Goal: Task Accomplishment & Management: Complete application form

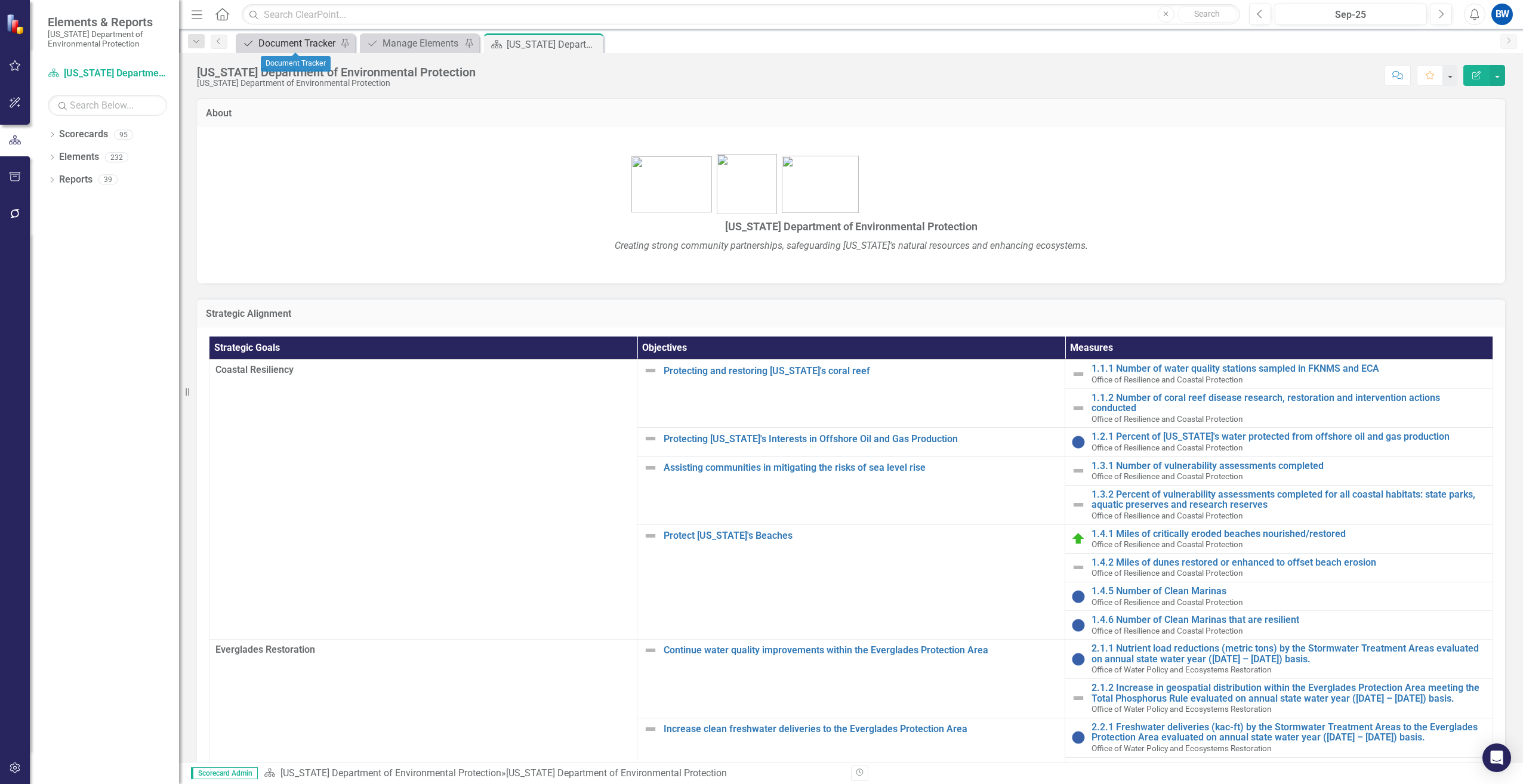
click at [311, 43] on div "Document Tracker" at bounding box center [297, 43] width 79 height 15
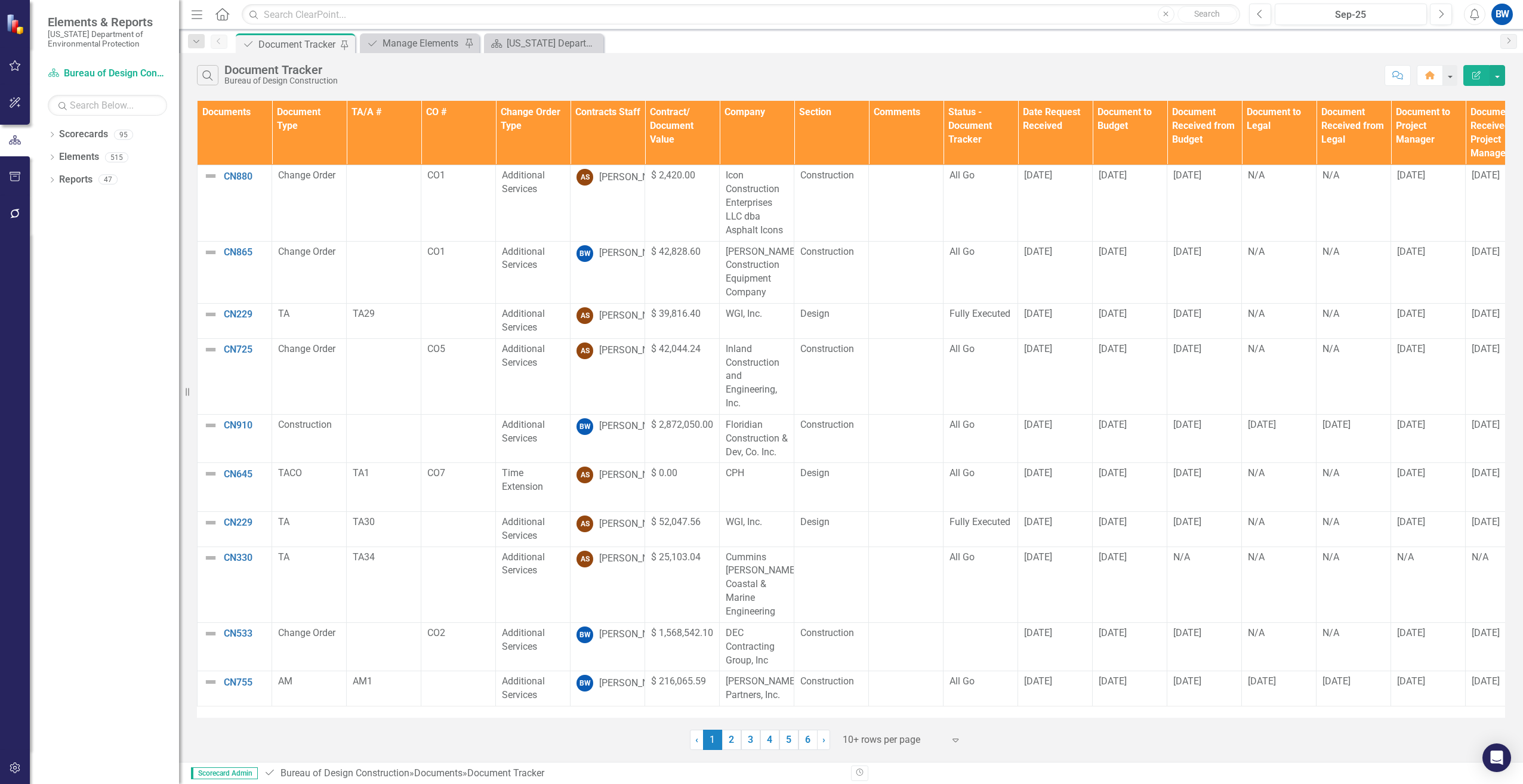
click at [586, 116] on th "Contracts Staff" at bounding box center [607, 133] width 74 height 65
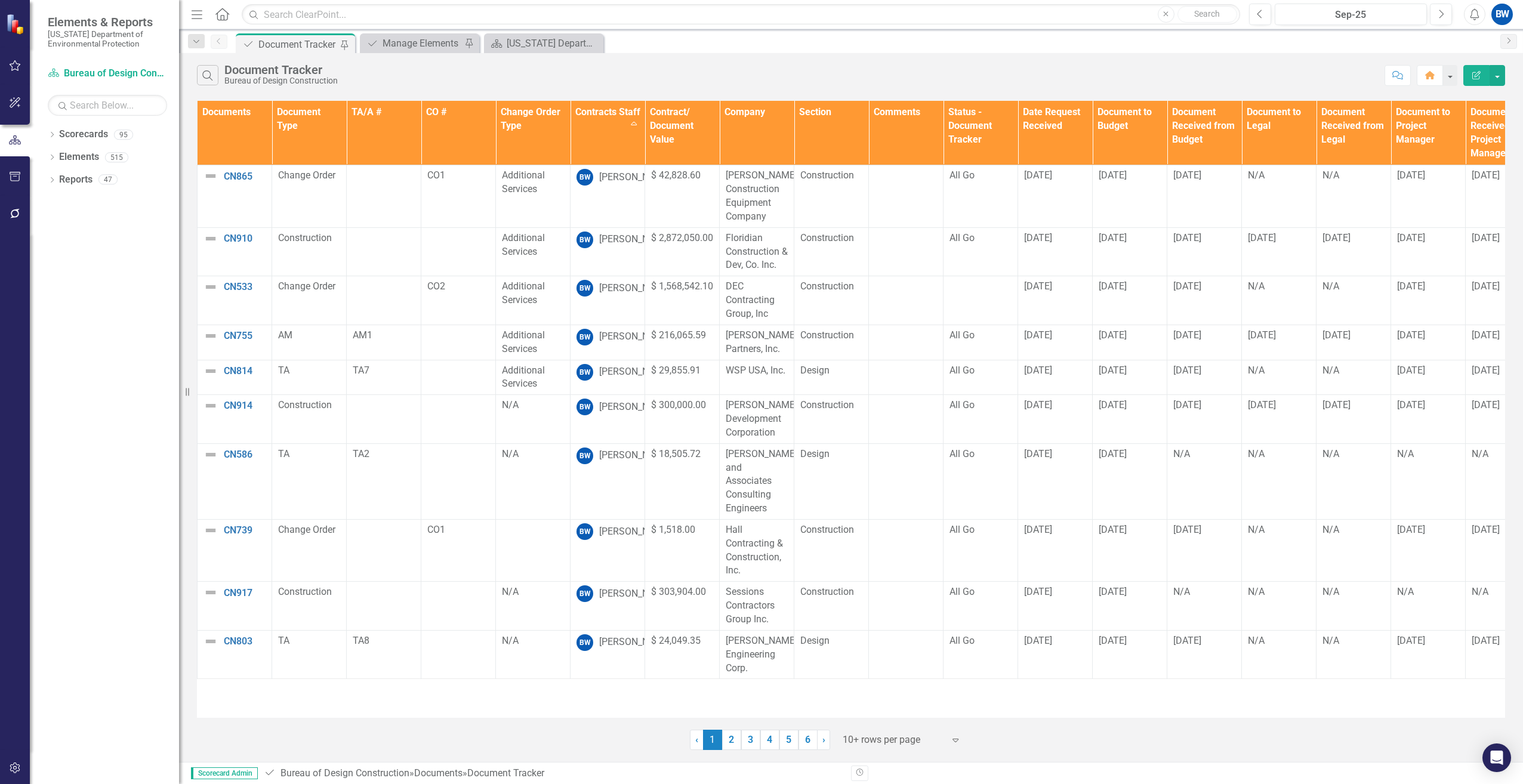
click at [860, 746] on div at bounding box center [894, 740] width 101 height 16
click at [859, 682] on div "50+ rows per page" at bounding box center [903, 680] width 112 height 14
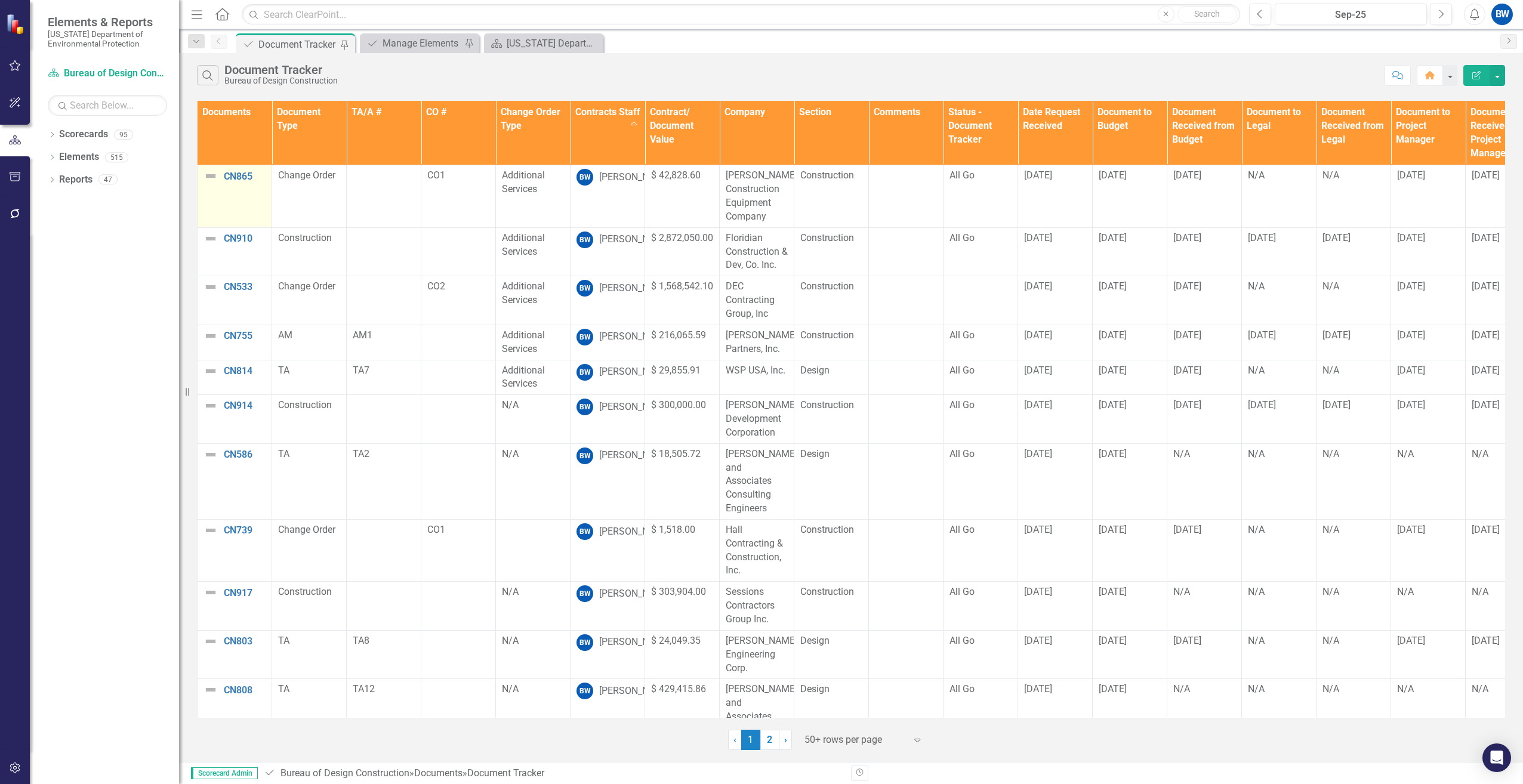
click at [214, 175] on img at bounding box center [211, 176] width 15 height 15
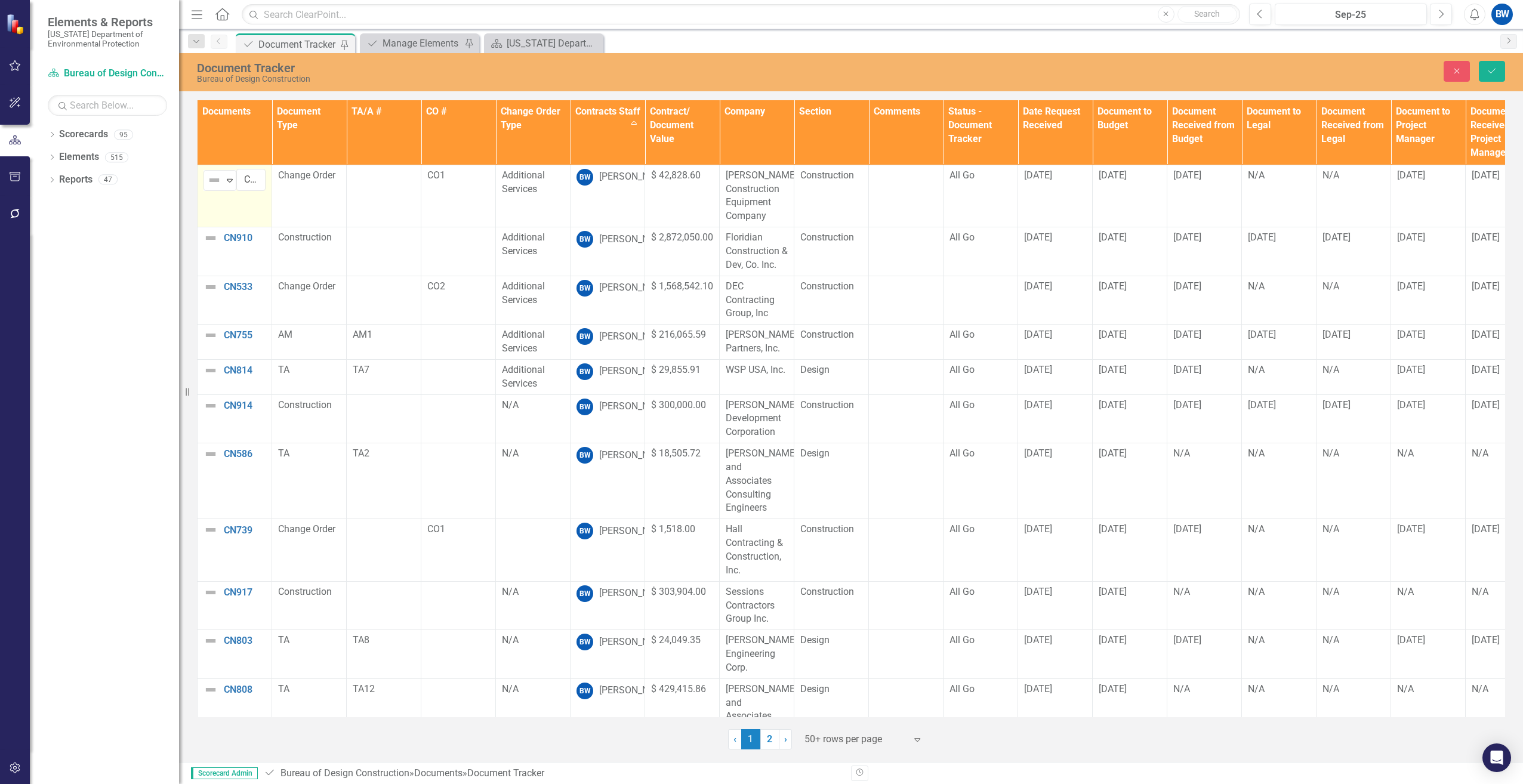
click at [214, 175] on img at bounding box center [214, 180] width 15 height 15
click at [199, 176] on td "6 results available. Use Up and Down to choose options, press Enter to select t…" at bounding box center [234, 195] width 74 height 62
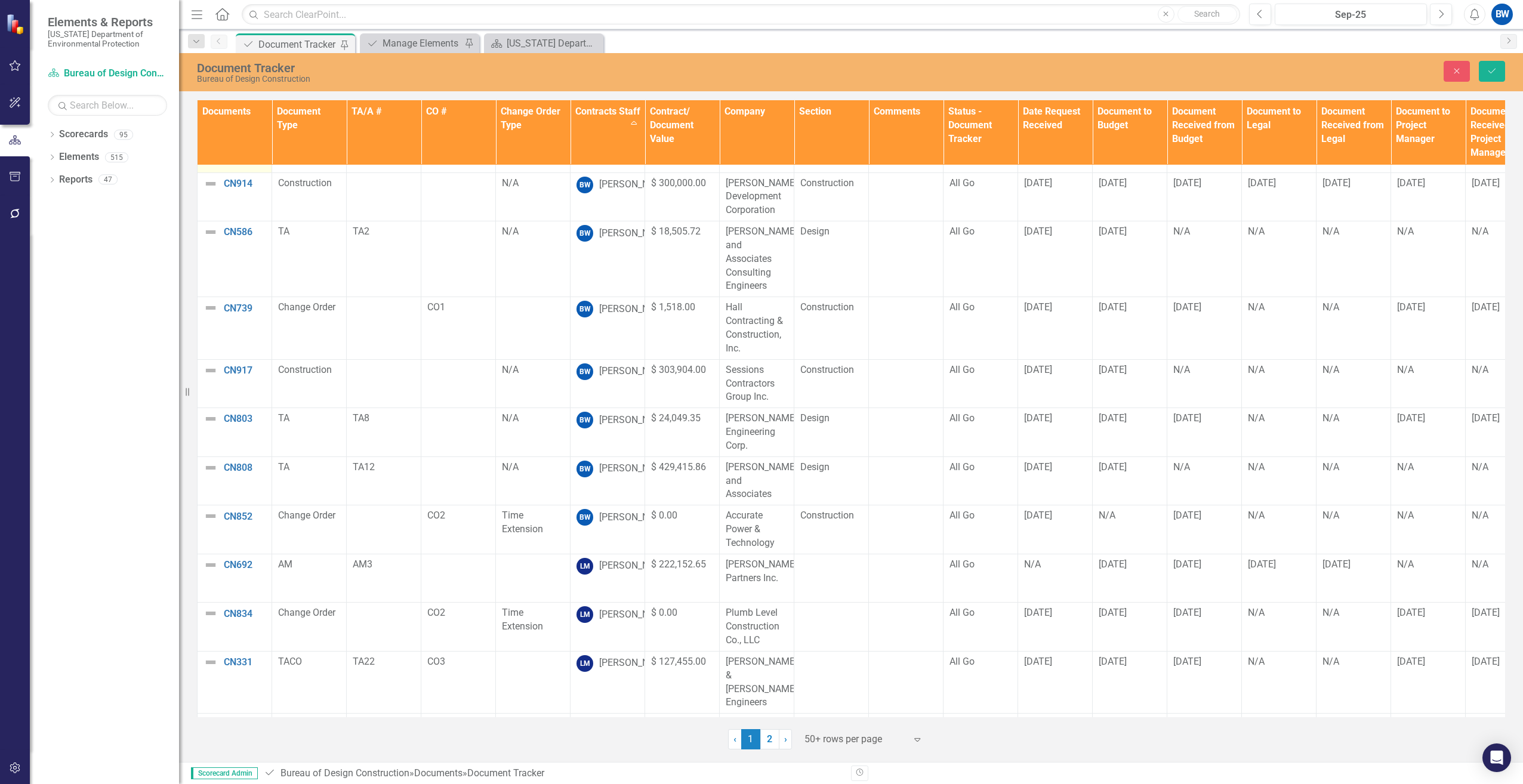
scroll to position [239, 0]
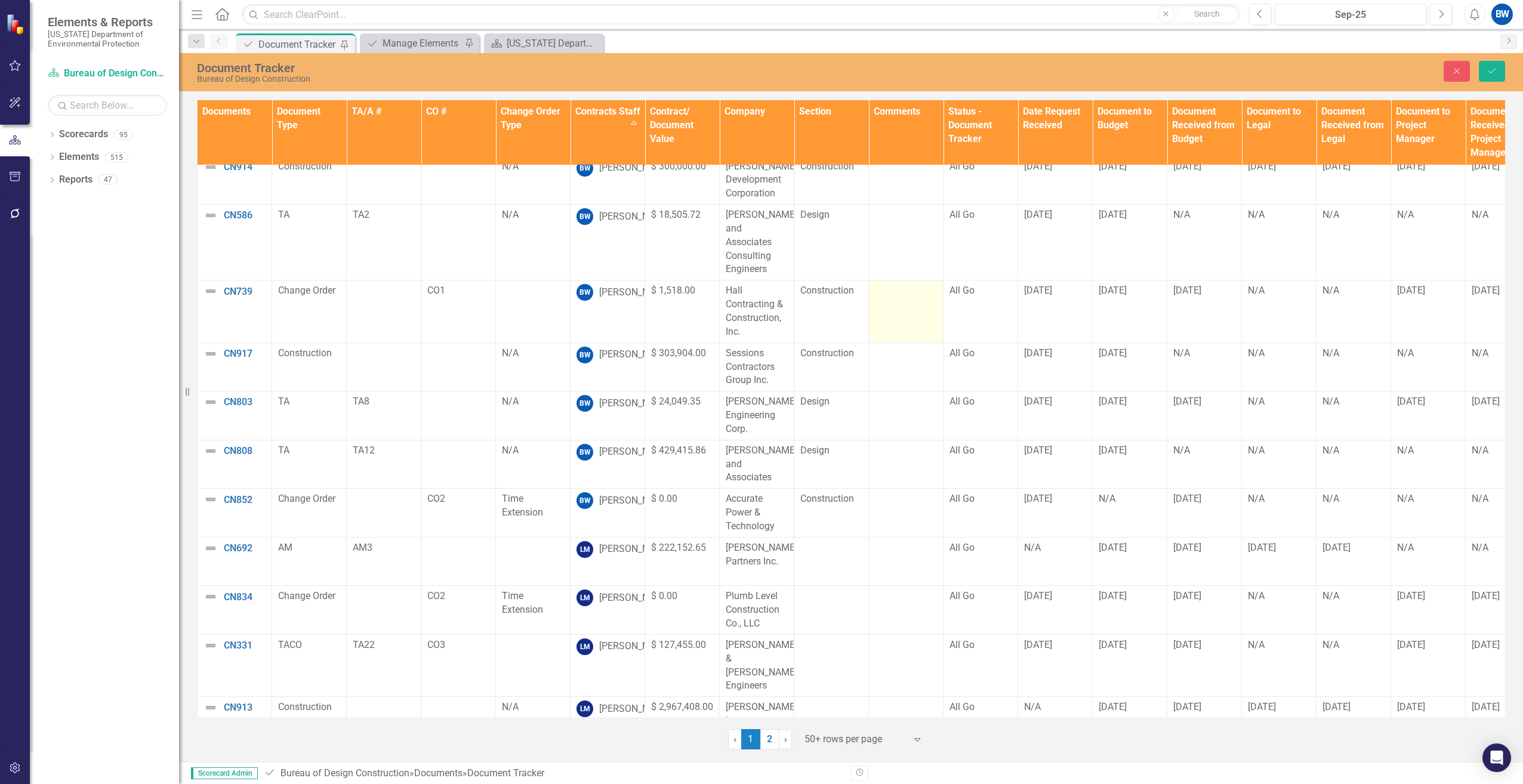
click at [892, 303] on td at bounding box center [905, 311] width 74 height 62
click at [447, 488] on td "CO2" at bounding box center [458, 512] width 74 height 49
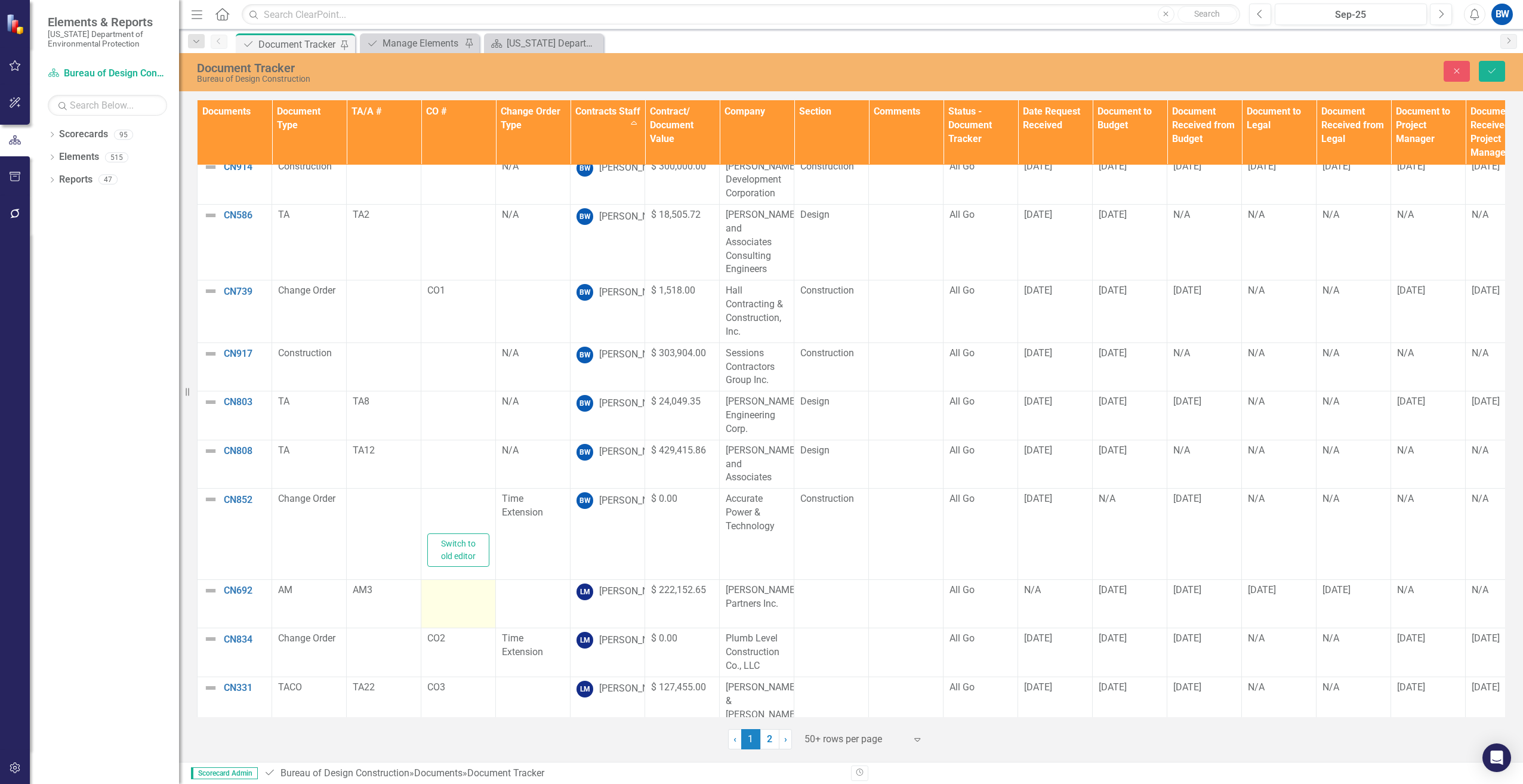
type textarea "<p>CO2</p>"
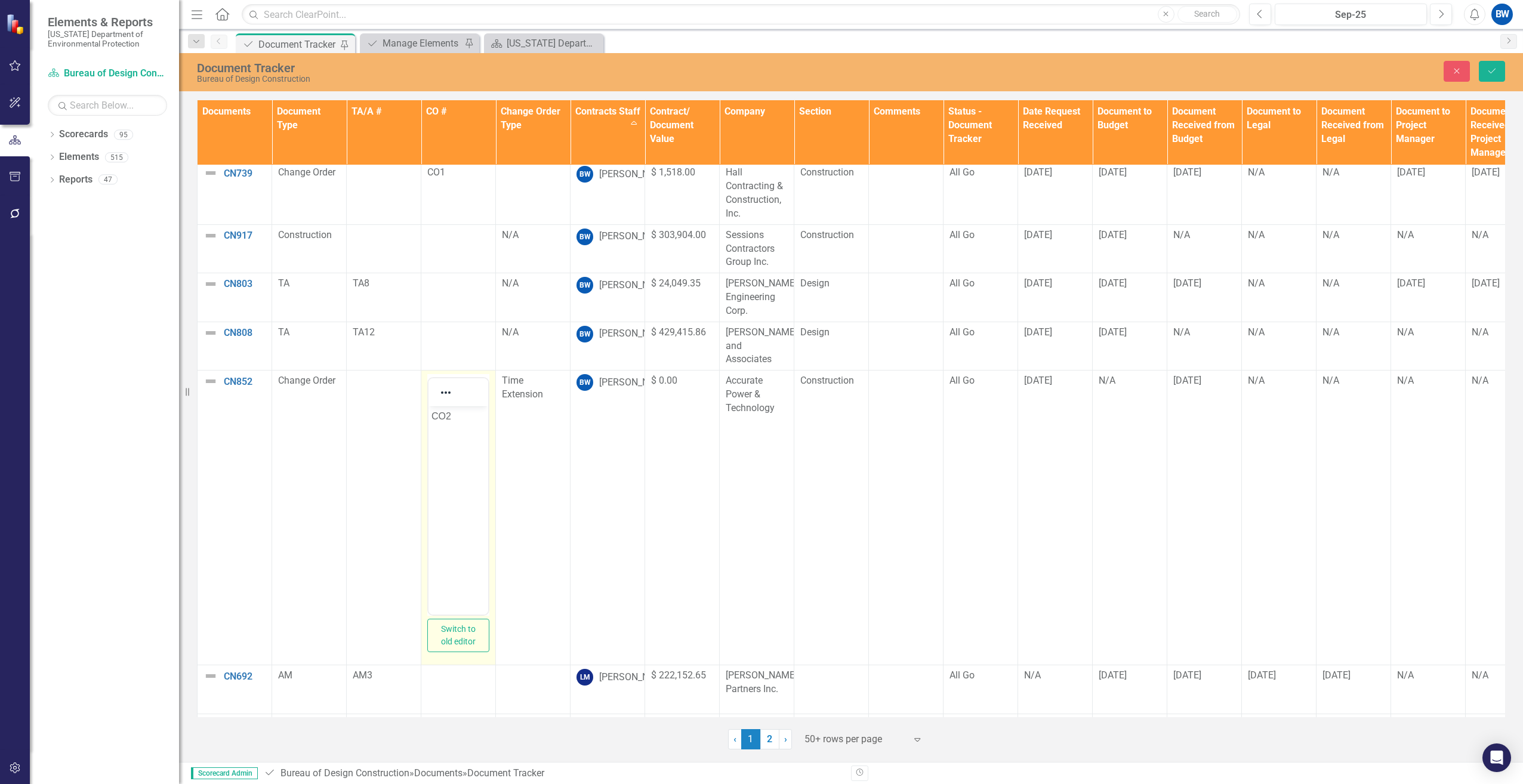
scroll to position [358, 0]
click at [454, 419] on p "CO2" at bounding box center [458, 415] width 53 height 15
click at [1484, 69] on button "Save" at bounding box center [1492, 72] width 26 height 21
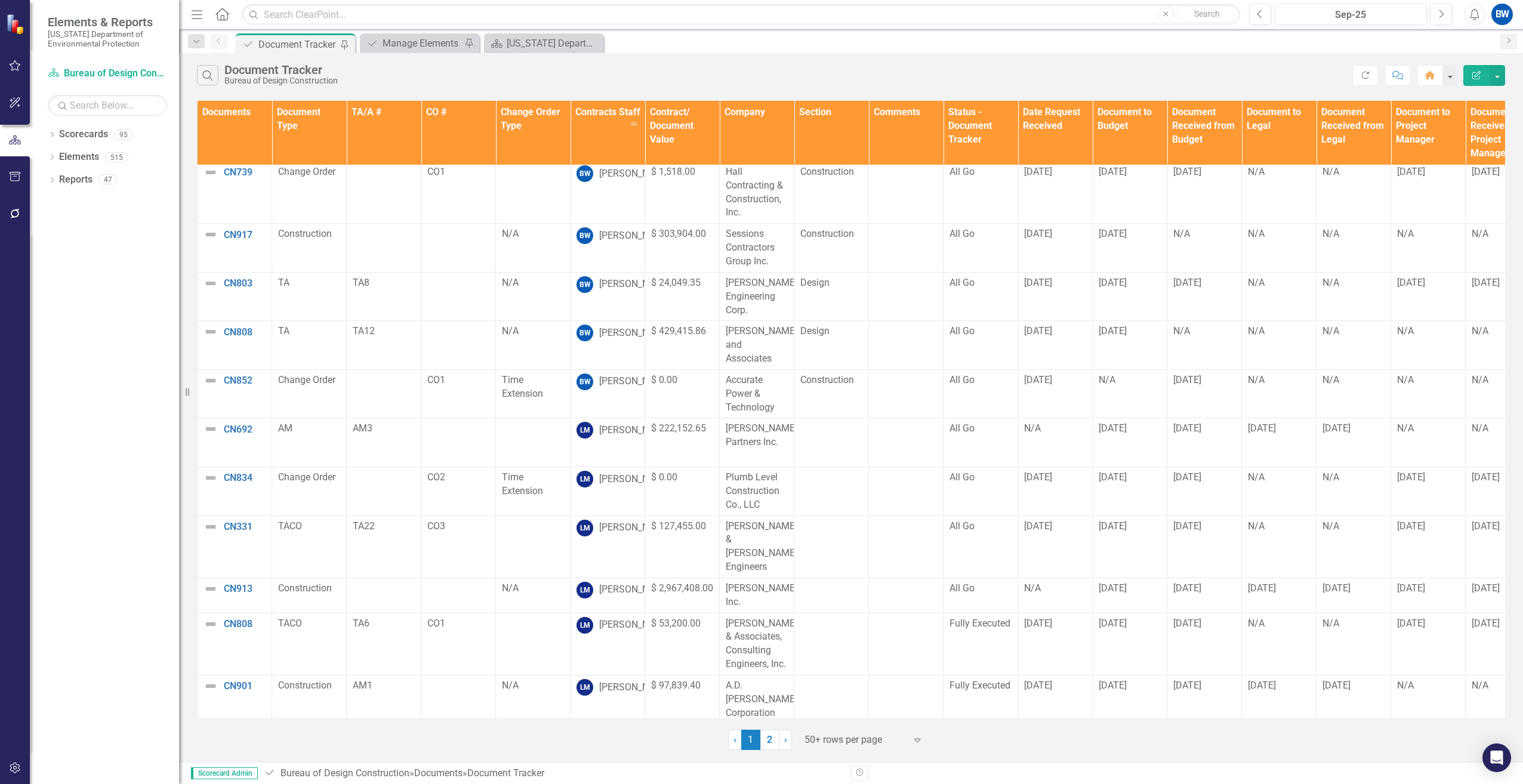
scroll to position [298, 0]
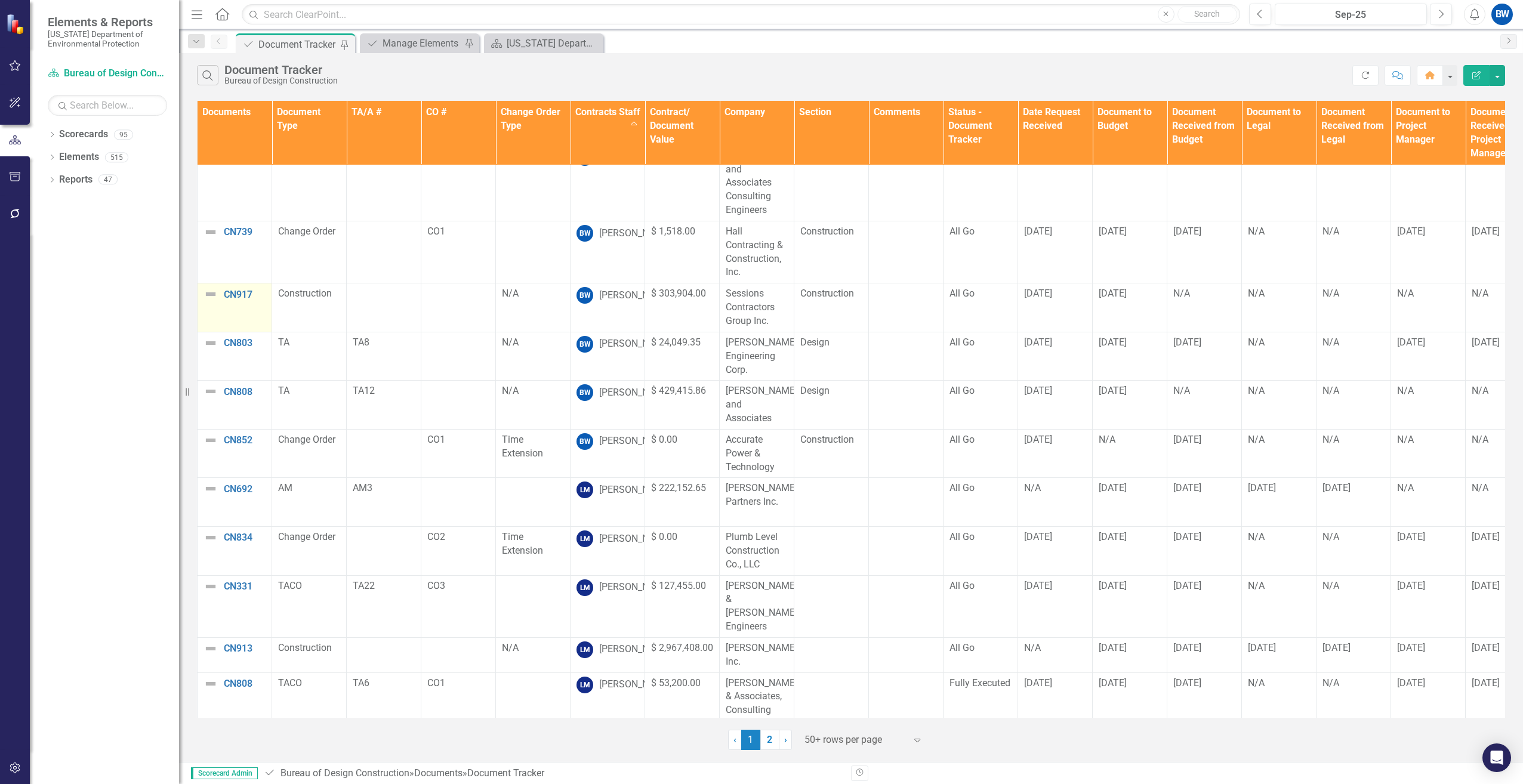
click at [253, 288] on td "CN917 Edit Edit Document Link Open Element" at bounding box center [234, 308] width 74 height 49
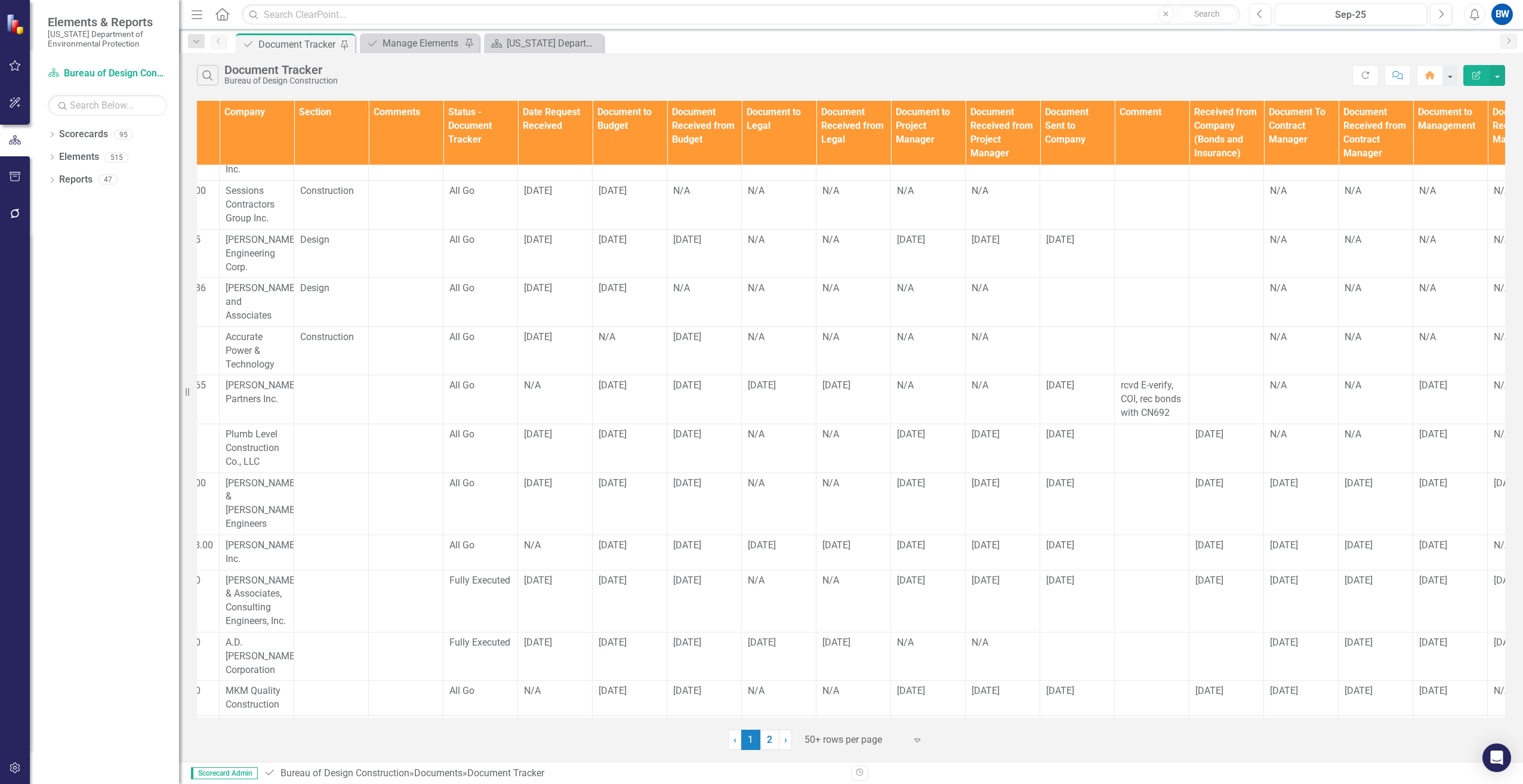
scroll to position [401, 513]
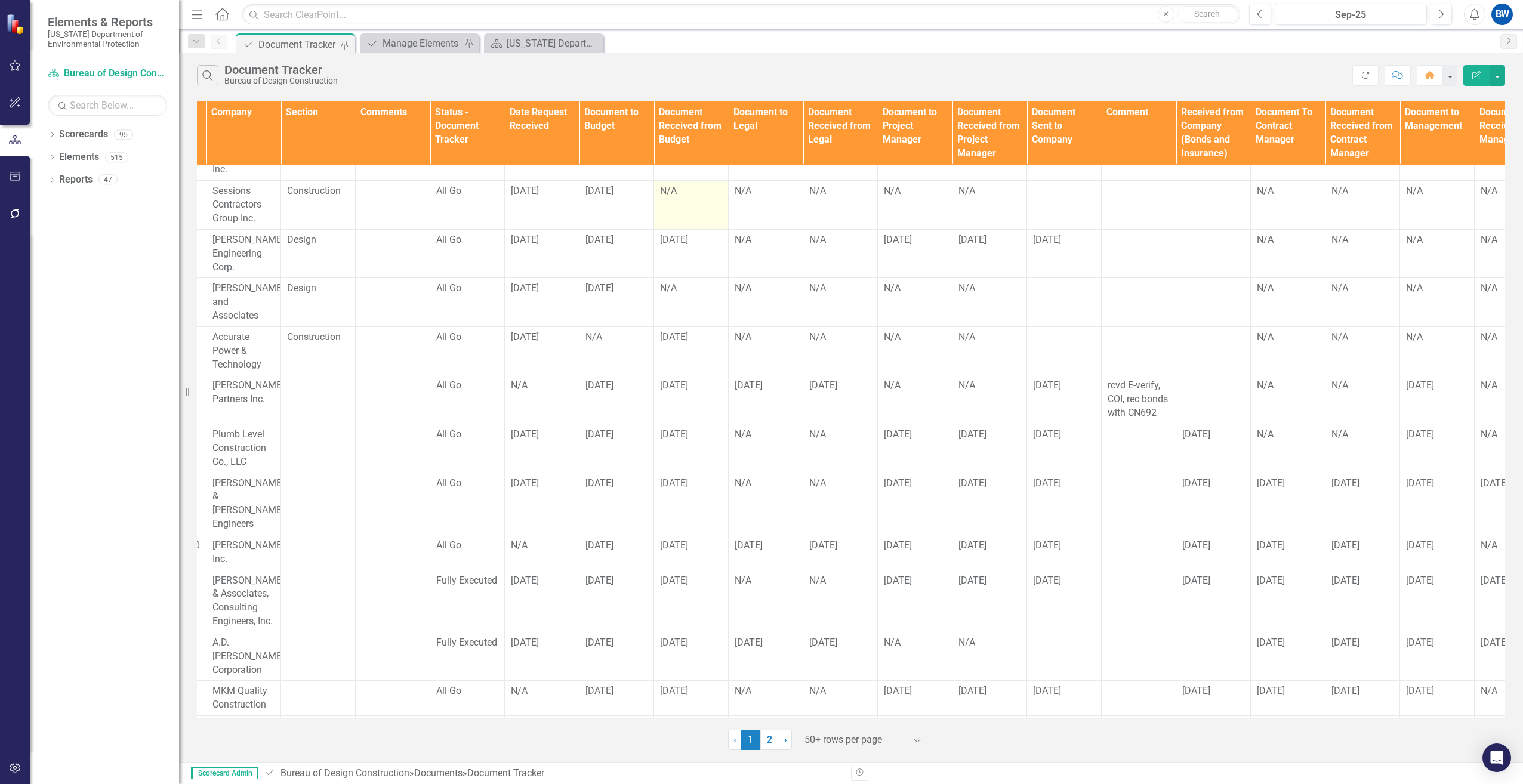
click at [668, 187] on td "N/A" at bounding box center [691, 205] width 74 height 49
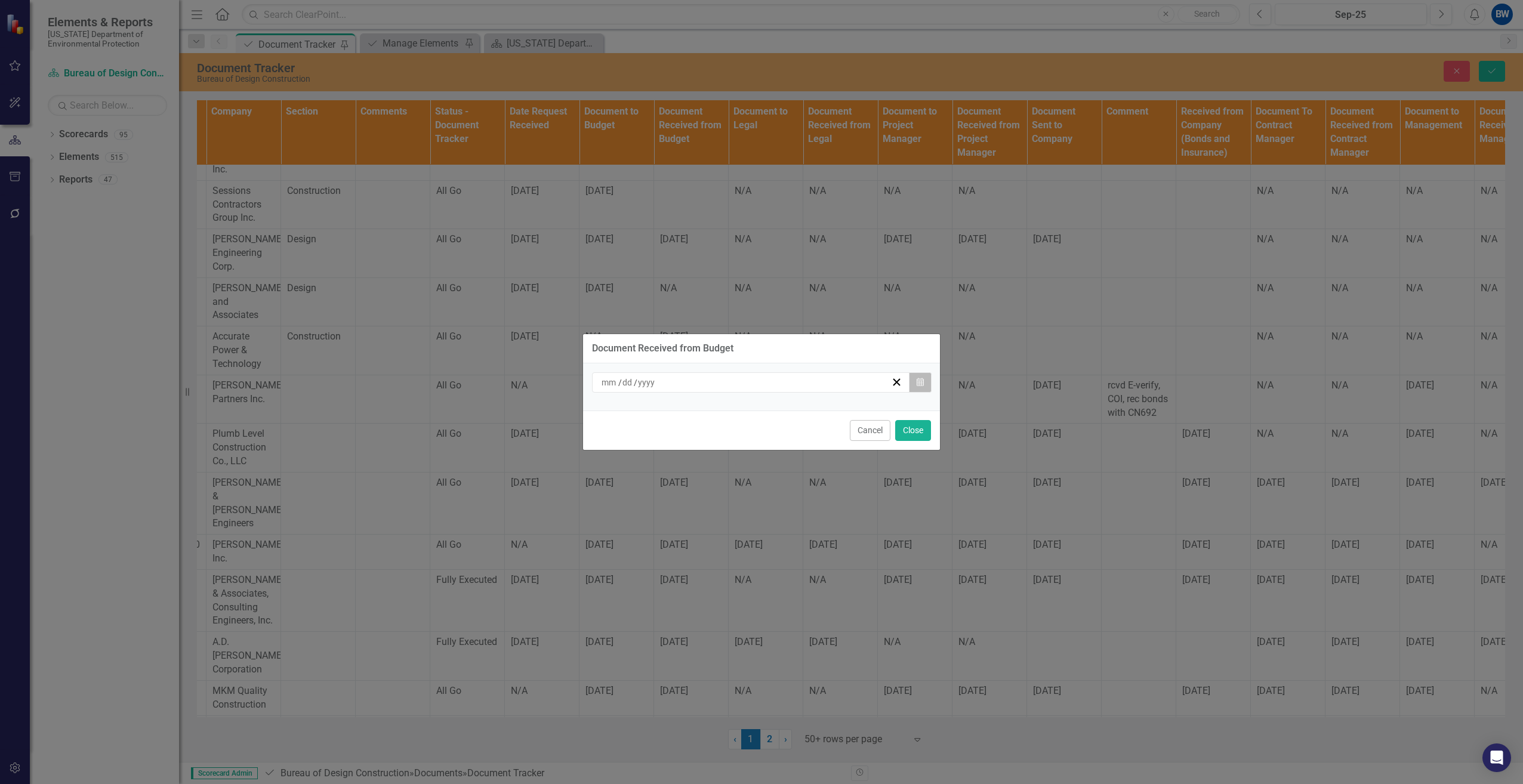
click at [922, 377] on button "Calendar" at bounding box center [920, 382] width 23 height 20
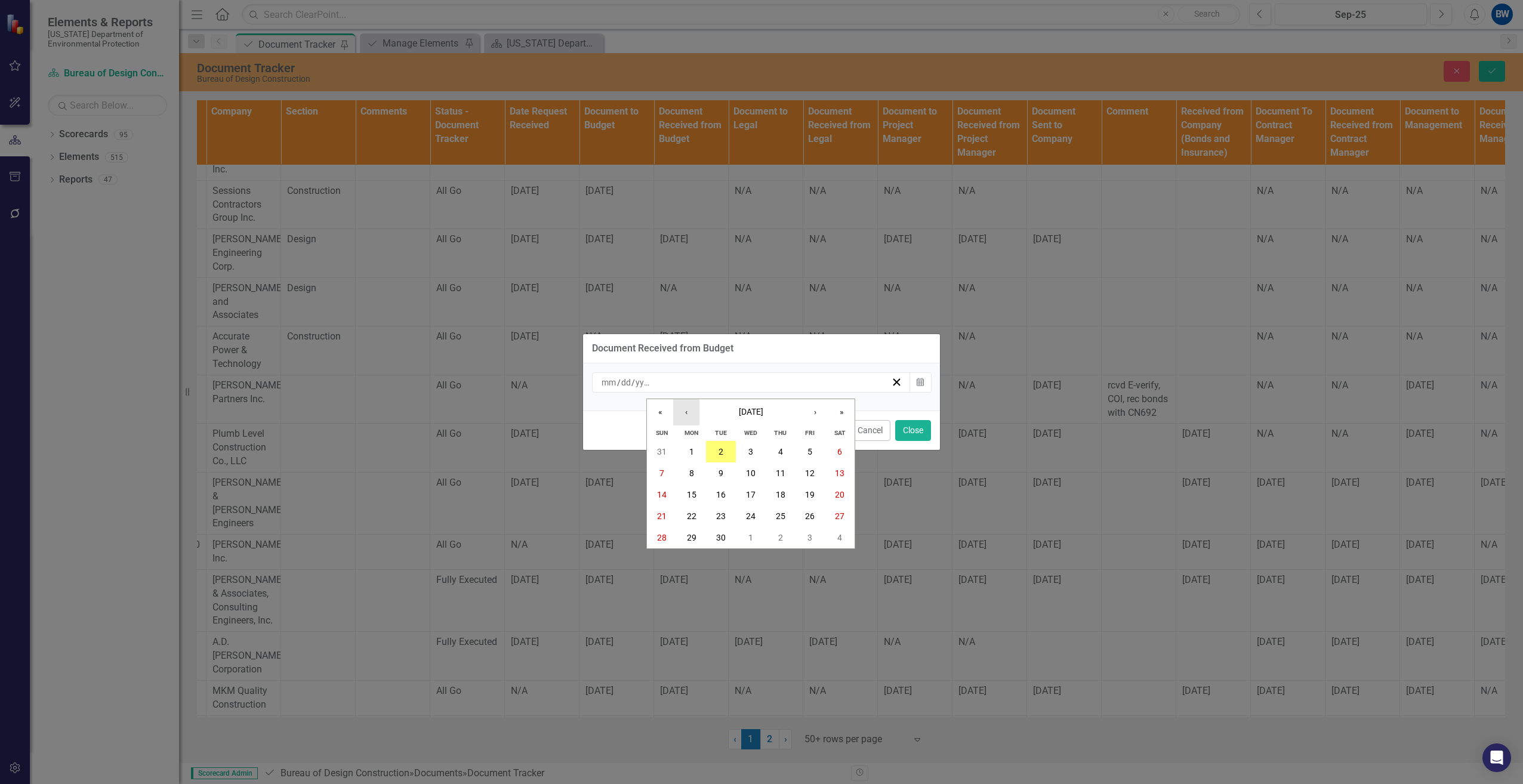
click at [680, 415] on button "‹" at bounding box center [686, 412] width 26 height 26
click at [800, 511] on button "22" at bounding box center [810, 515] width 30 height 22
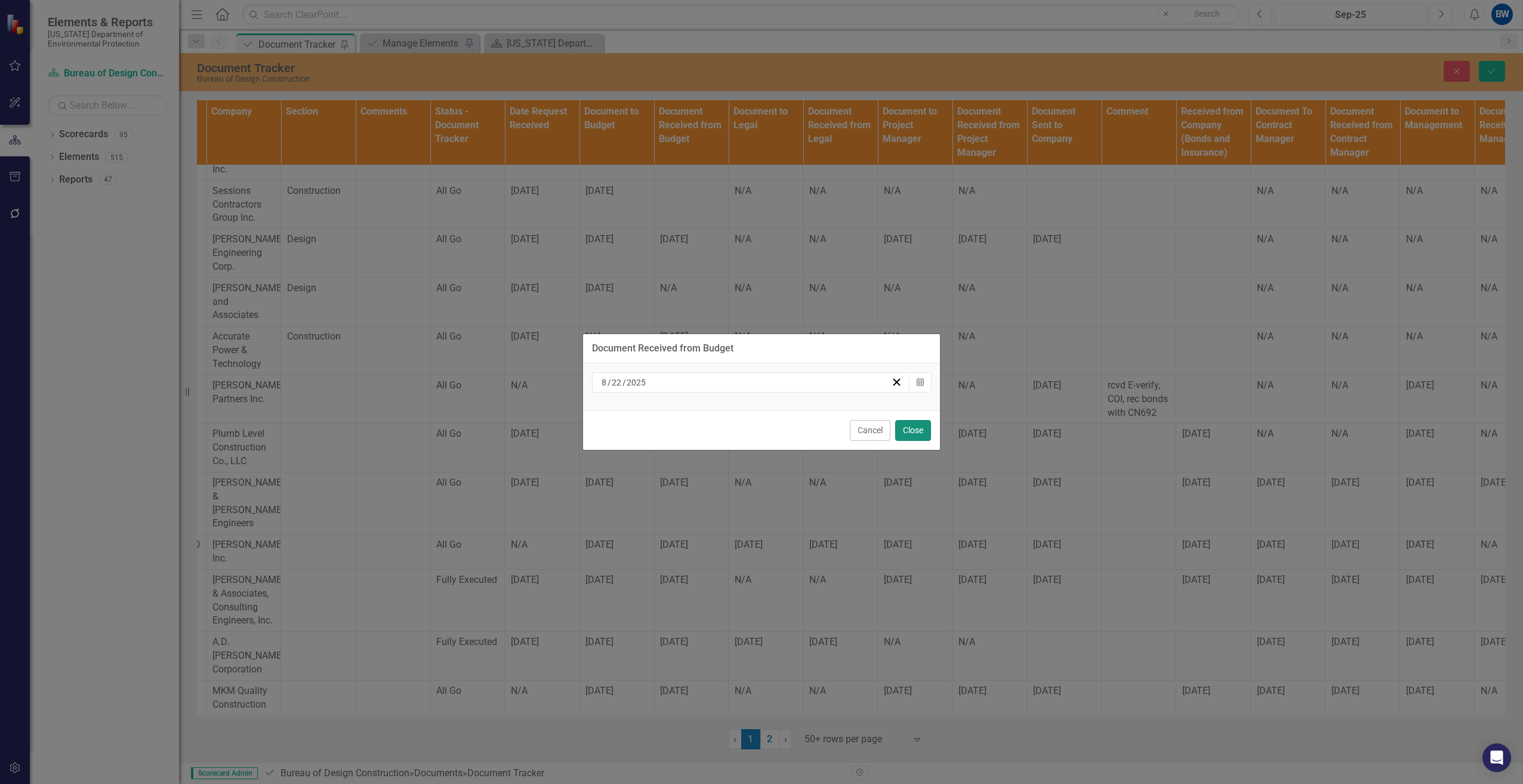
click at [912, 429] on button "Close" at bounding box center [913, 431] width 36 height 21
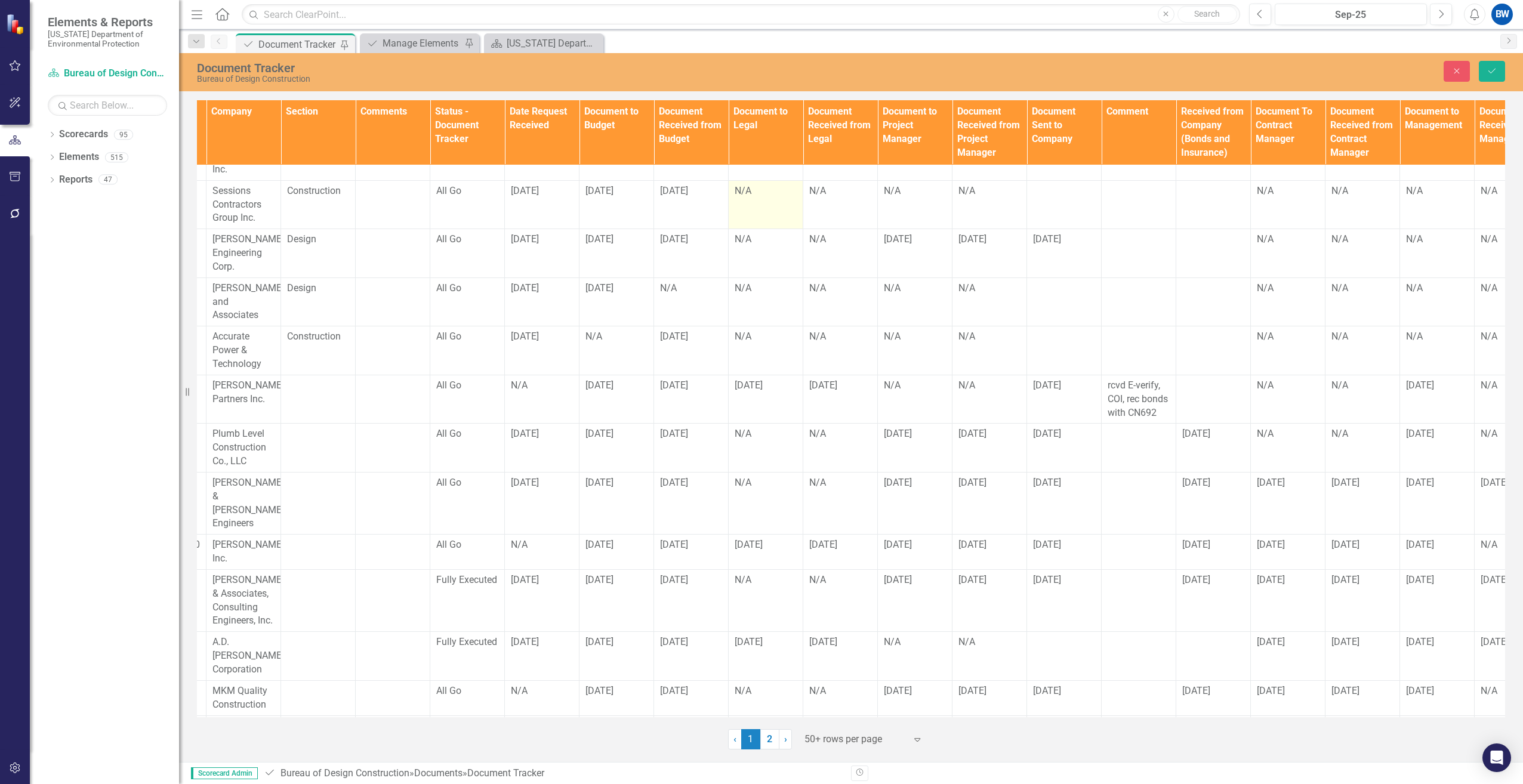
click at [768, 200] on td "N/A" at bounding box center [766, 204] width 74 height 49
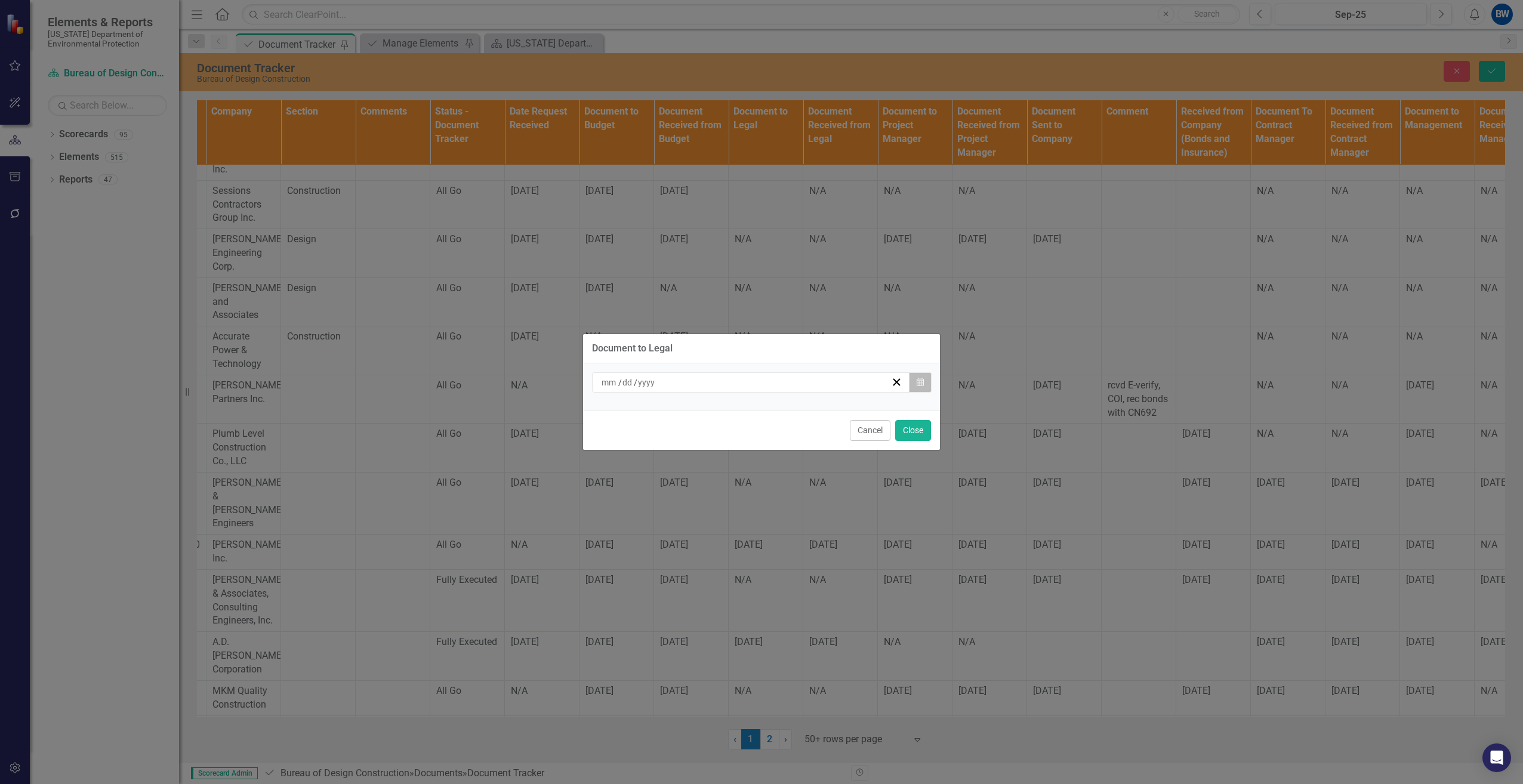
click at [921, 387] on button "Calendar" at bounding box center [920, 382] width 23 height 20
click at [916, 383] on icon "button" at bounding box center [920, 382] width 7 height 8
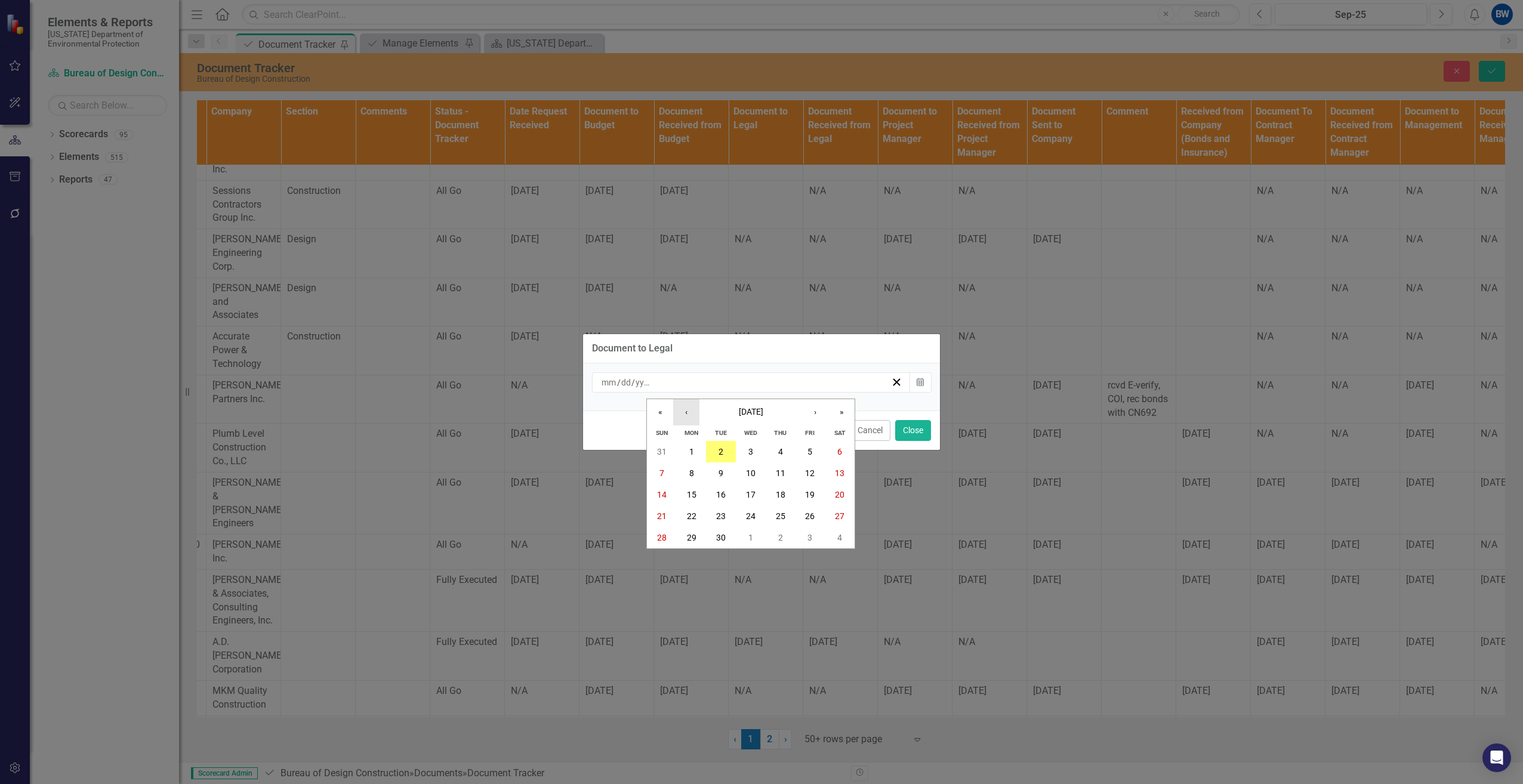
click at [689, 412] on button "‹" at bounding box center [686, 412] width 26 height 26
click at [804, 517] on button "22" at bounding box center [810, 515] width 30 height 22
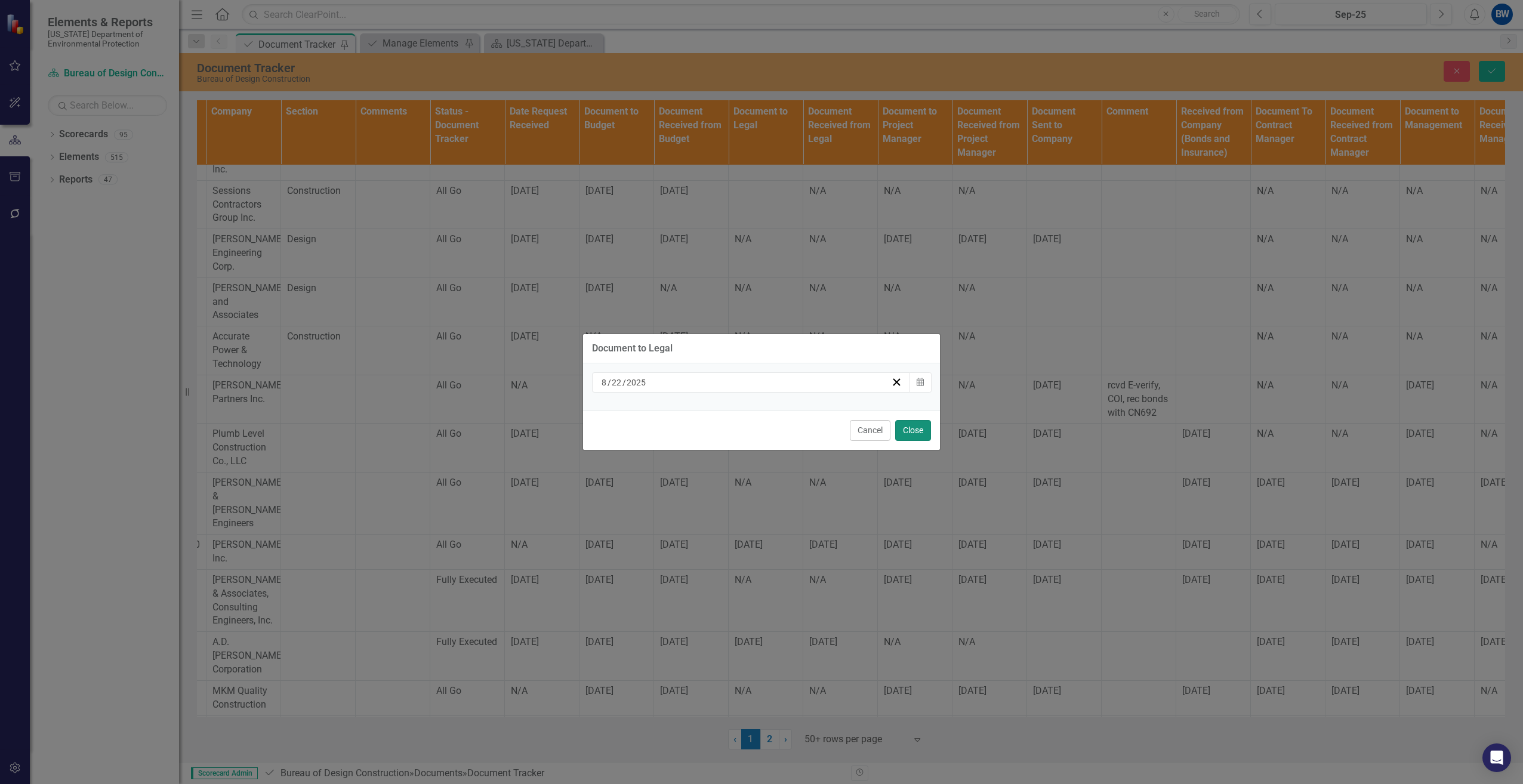
click at [919, 425] on button "Close" at bounding box center [913, 431] width 36 height 21
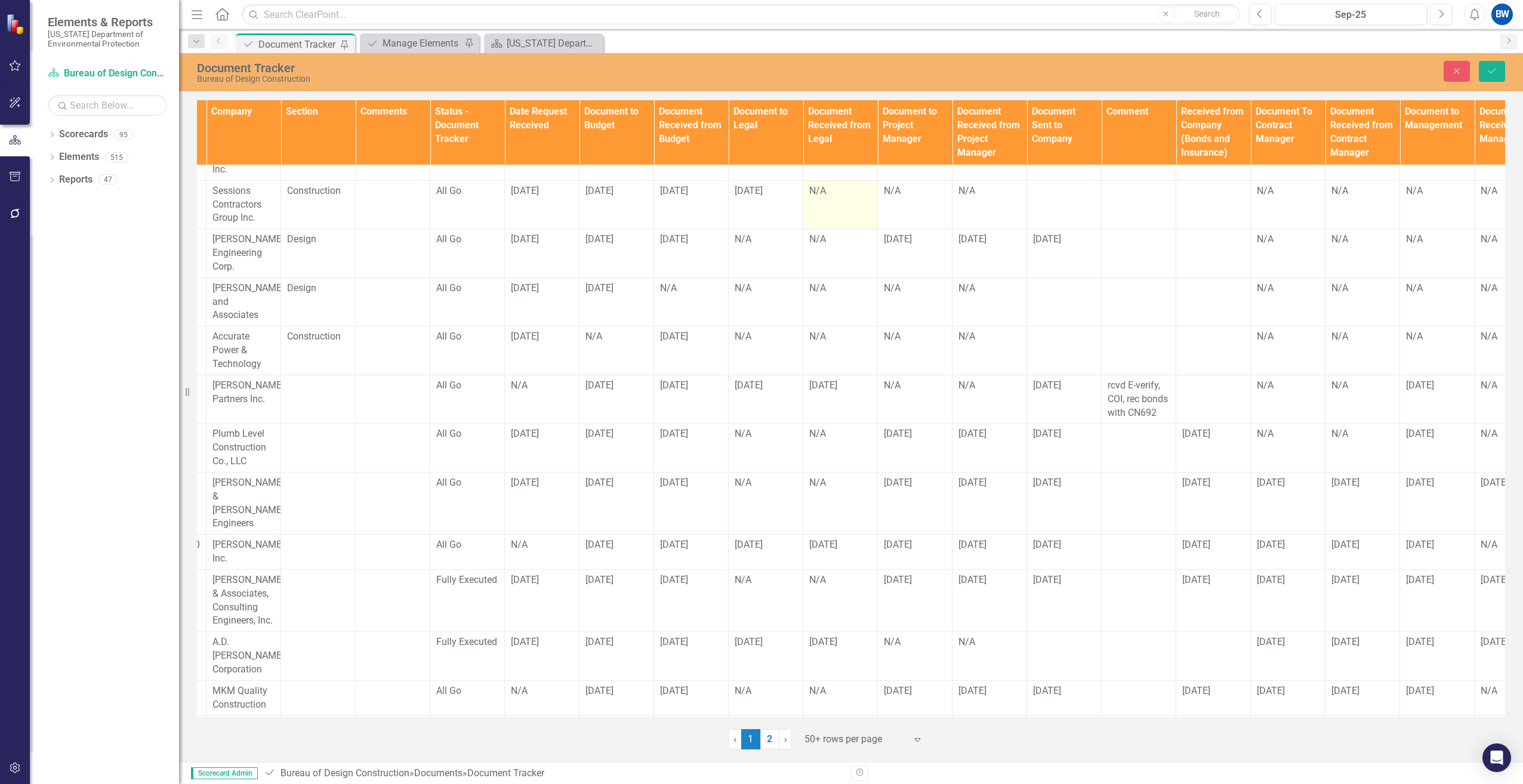
click at [853, 197] on td "N/A" at bounding box center [840, 204] width 74 height 49
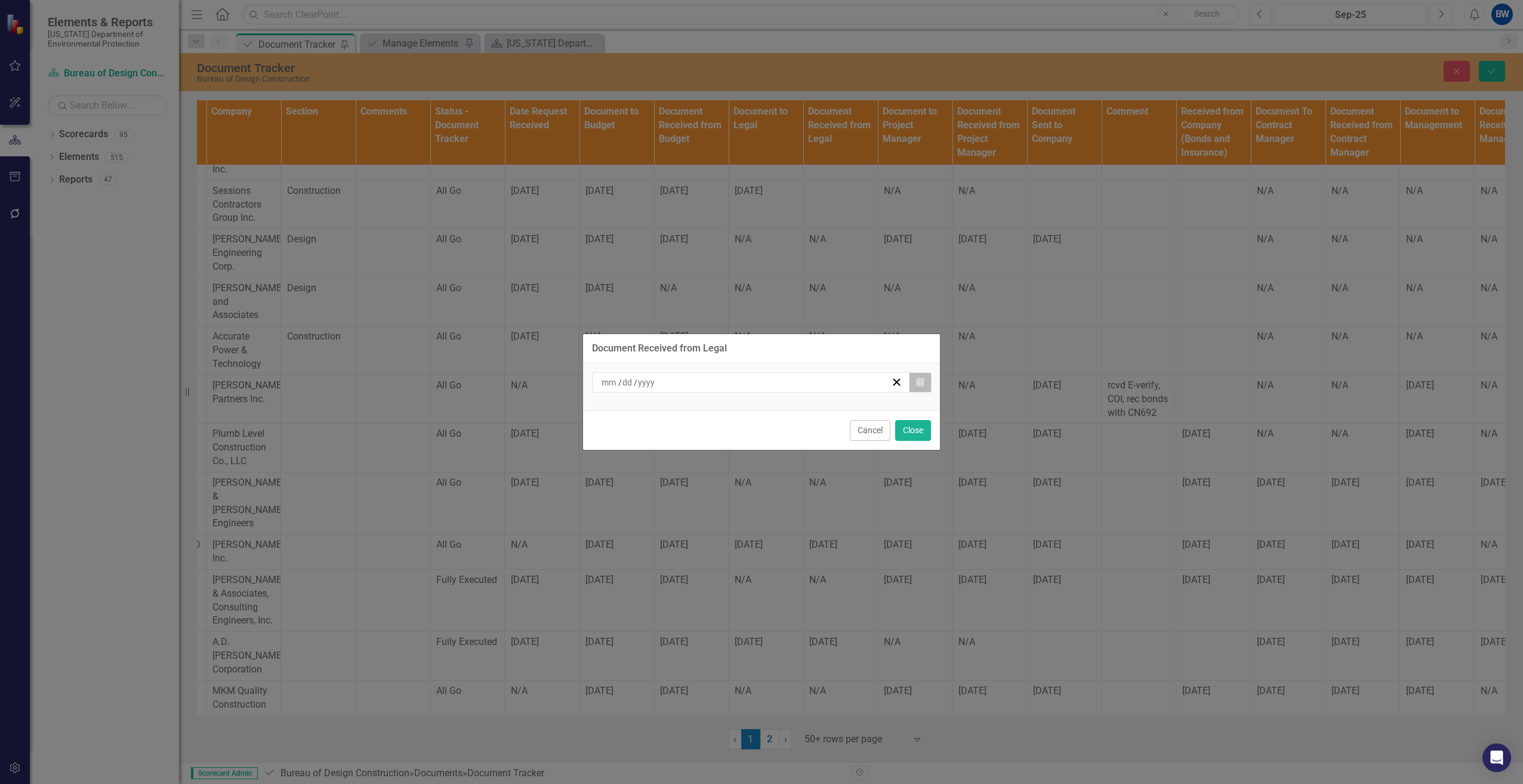
click at [927, 383] on button "Calendar" at bounding box center [920, 382] width 23 height 20
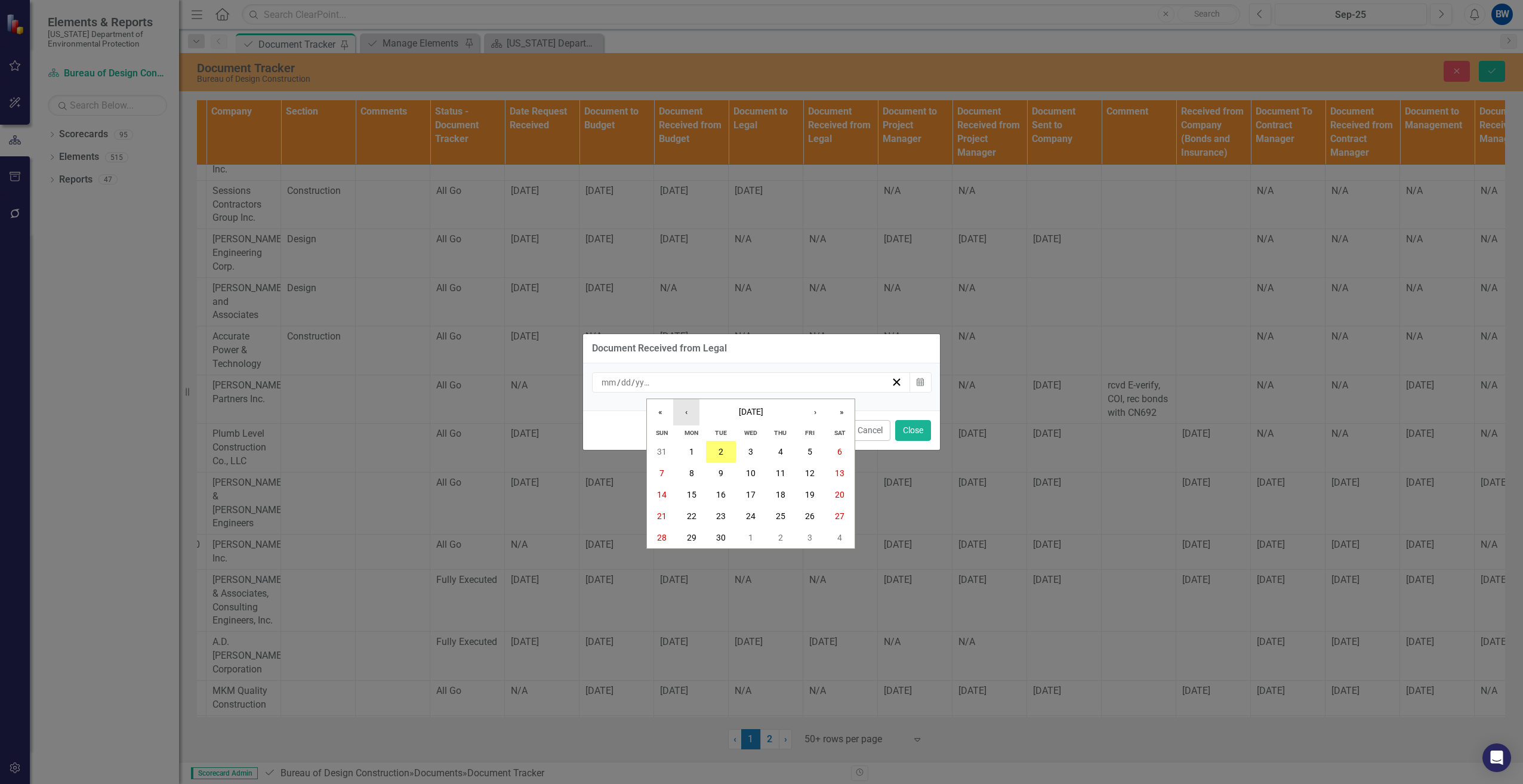
click at [695, 413] on button "‹" at bounding box center [686, 412] width 26 height 26
click at [814, 514] on abbr "22" at bounding box center [810, 516] width 10 height 10
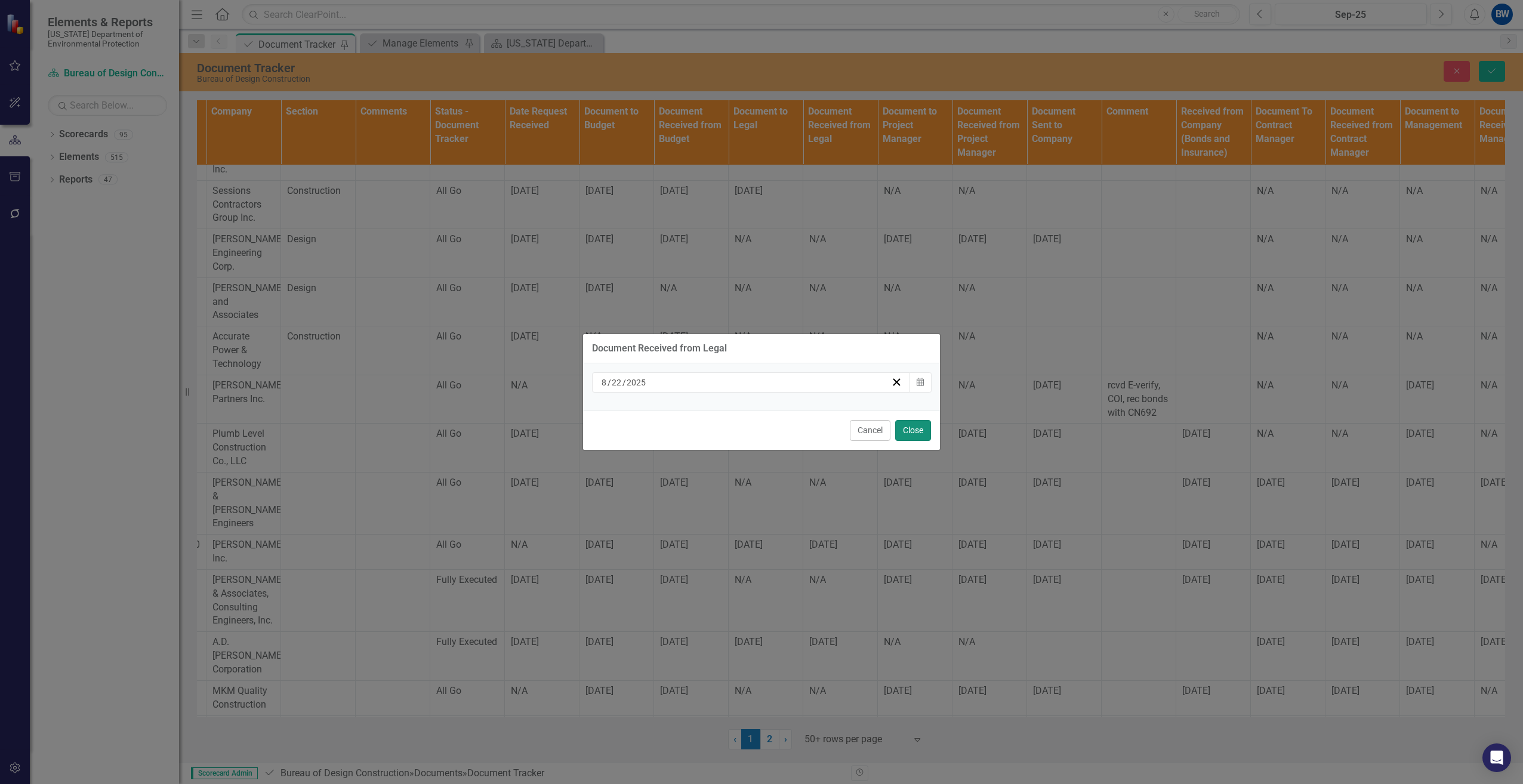
click at [908, 429] on button "Close" at bounding box center [913, 431] width 36 height 21
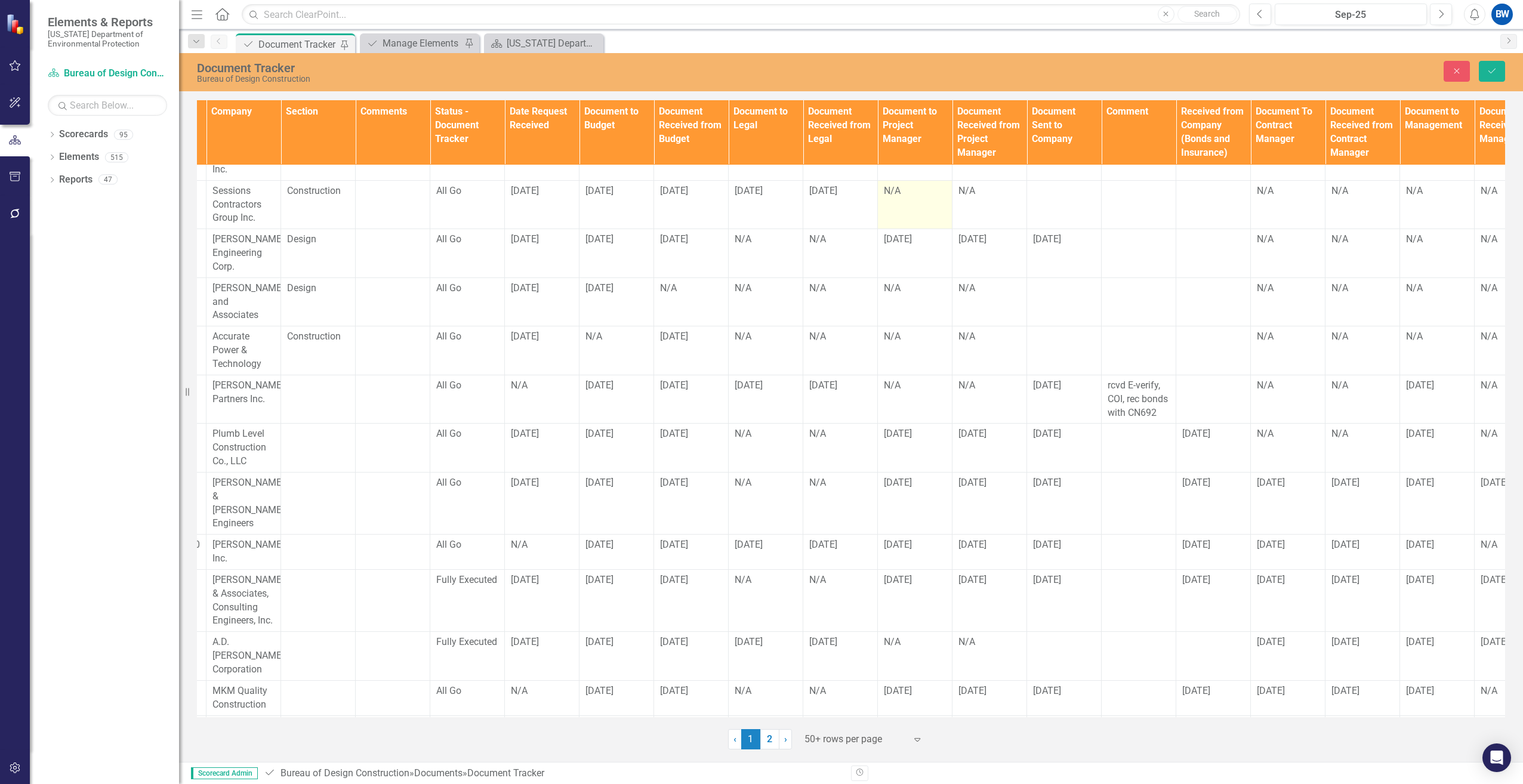
click at [897, 184] on div "N/A" at bounding box center [914, 191] width 62 height 14
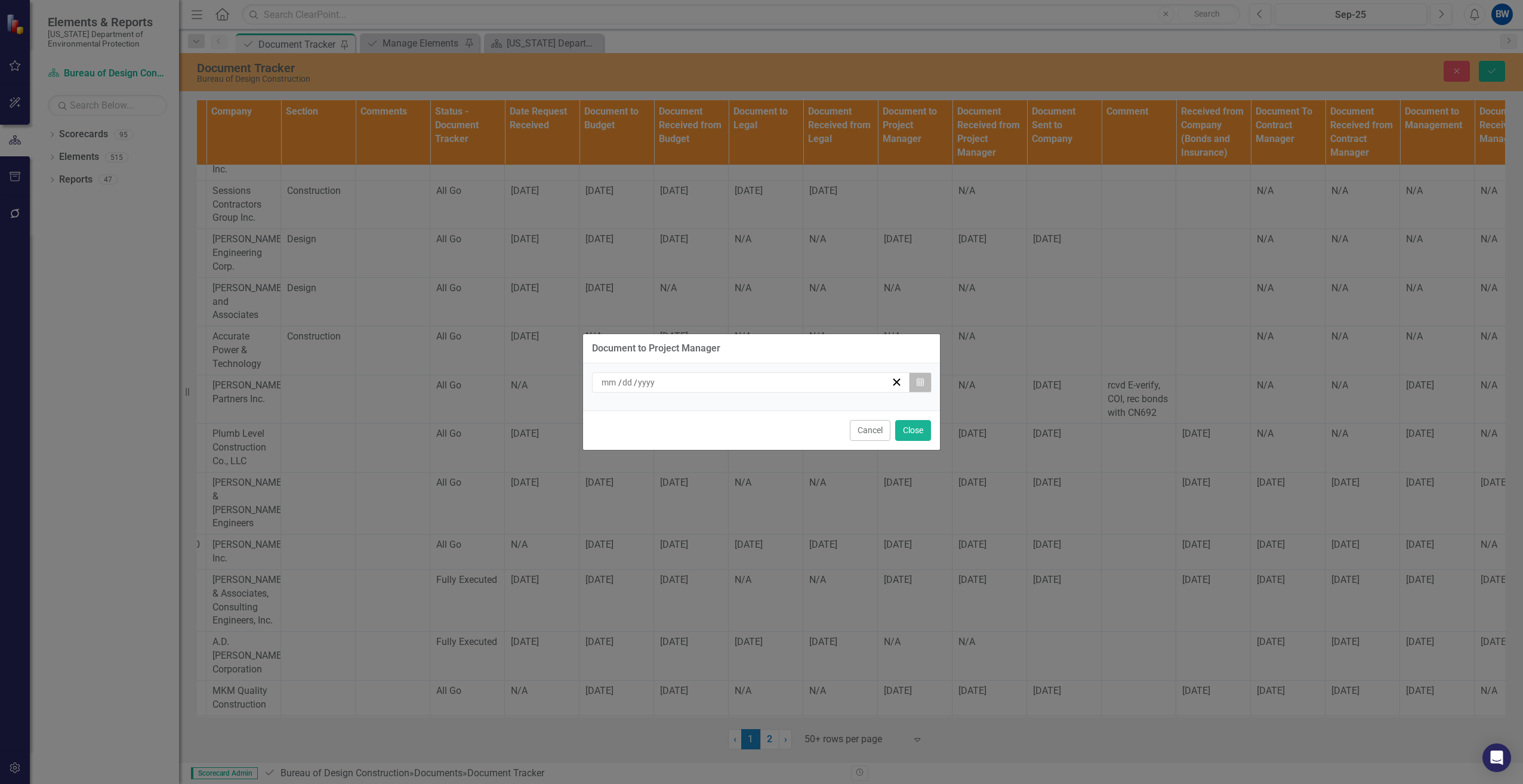
click at [923, 387] on button "Calendar" at bounding box center [920, 382] width 23 height 20
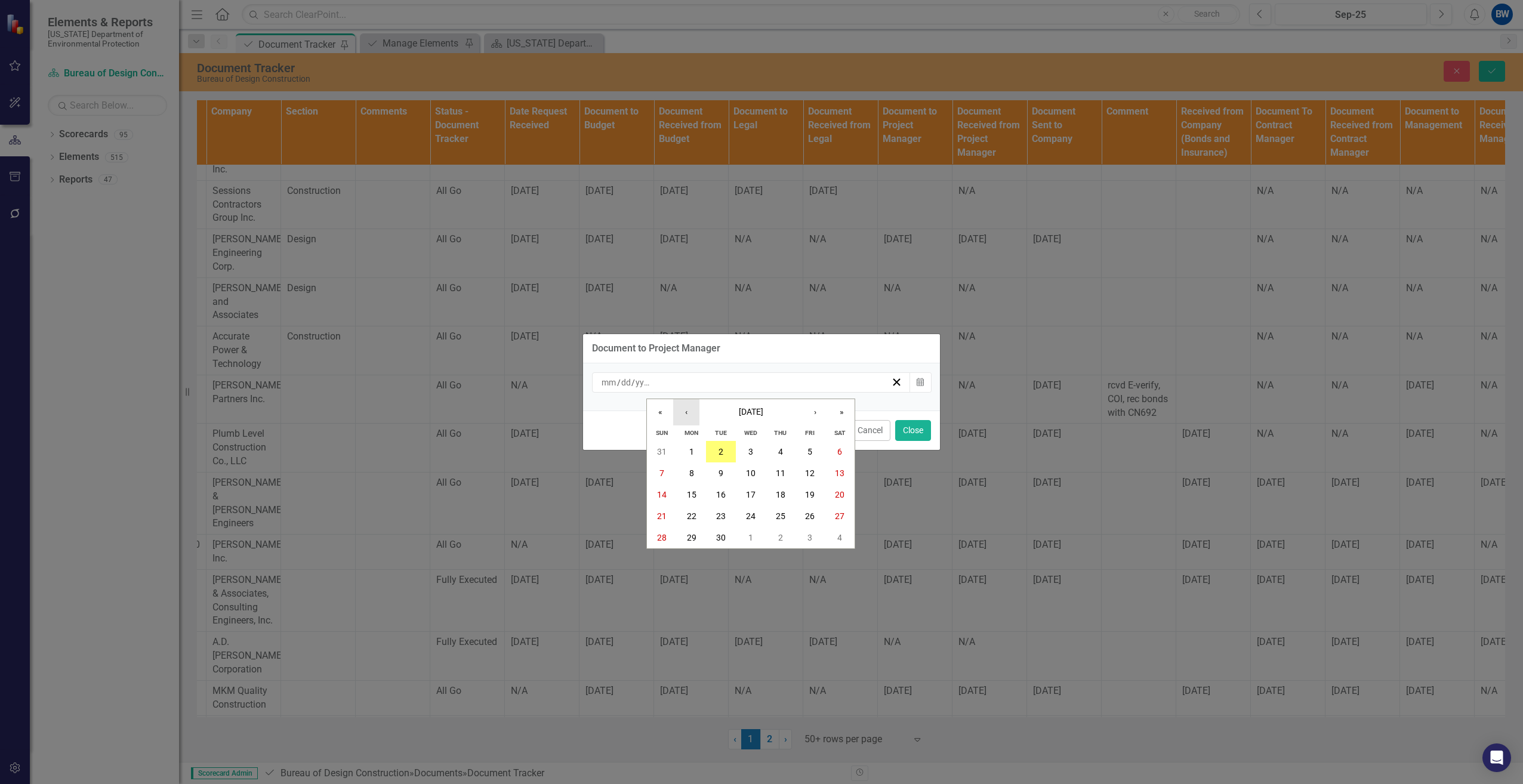
click at [686, 406] on button "‹" at bounding box center [686, 412] width 26 height 26
click at [814, 515] on abbr "22" at bounding box center [810, 516] width 10 height 10
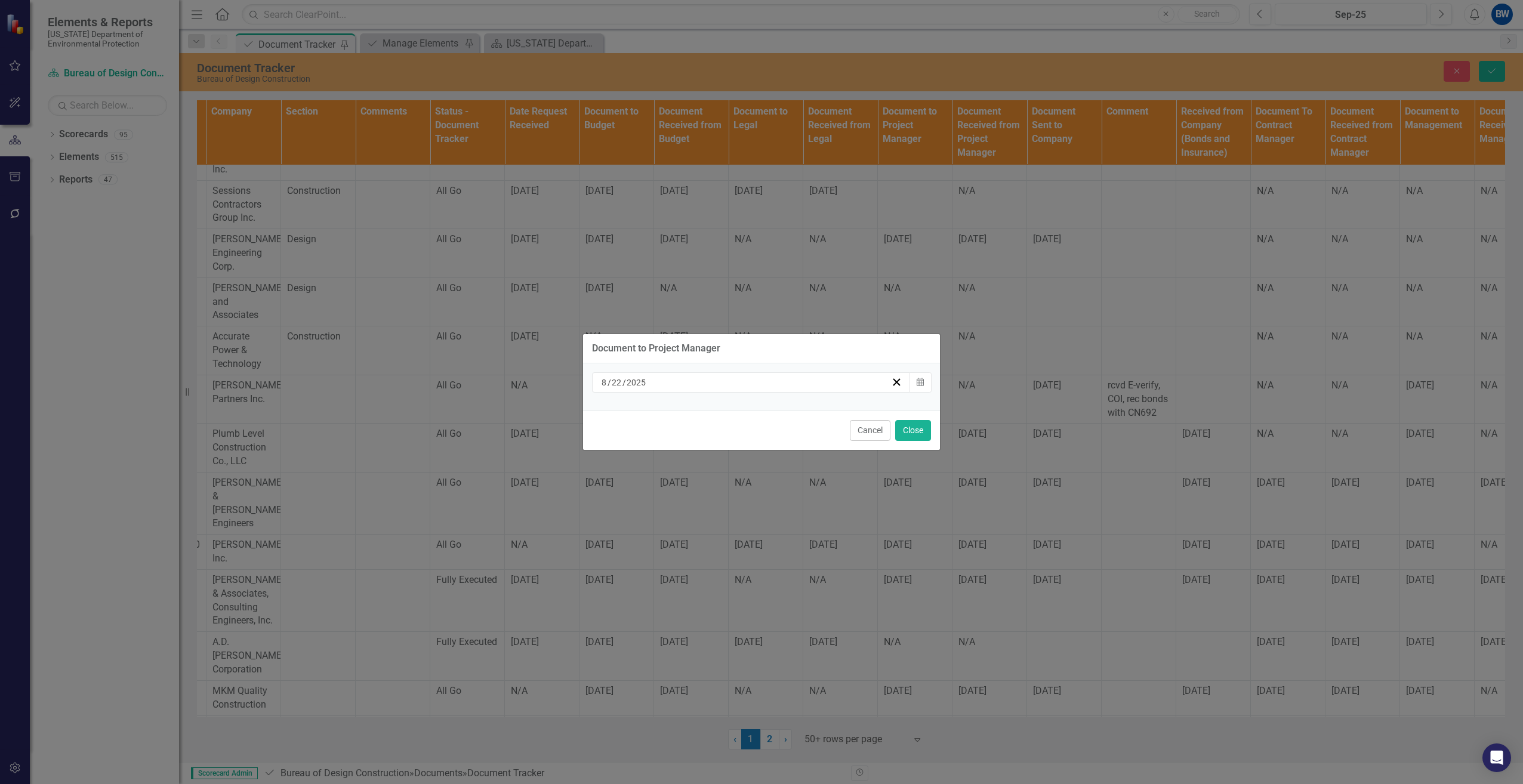
click at [917, 427] on div "Document to Project Manager [DATE] Calendar Cancel Close" at bounding box center [761, 392] width 358 height 784
click at [918, 427] on button "Close" at bounding box center [913, 431] width 36 height 21
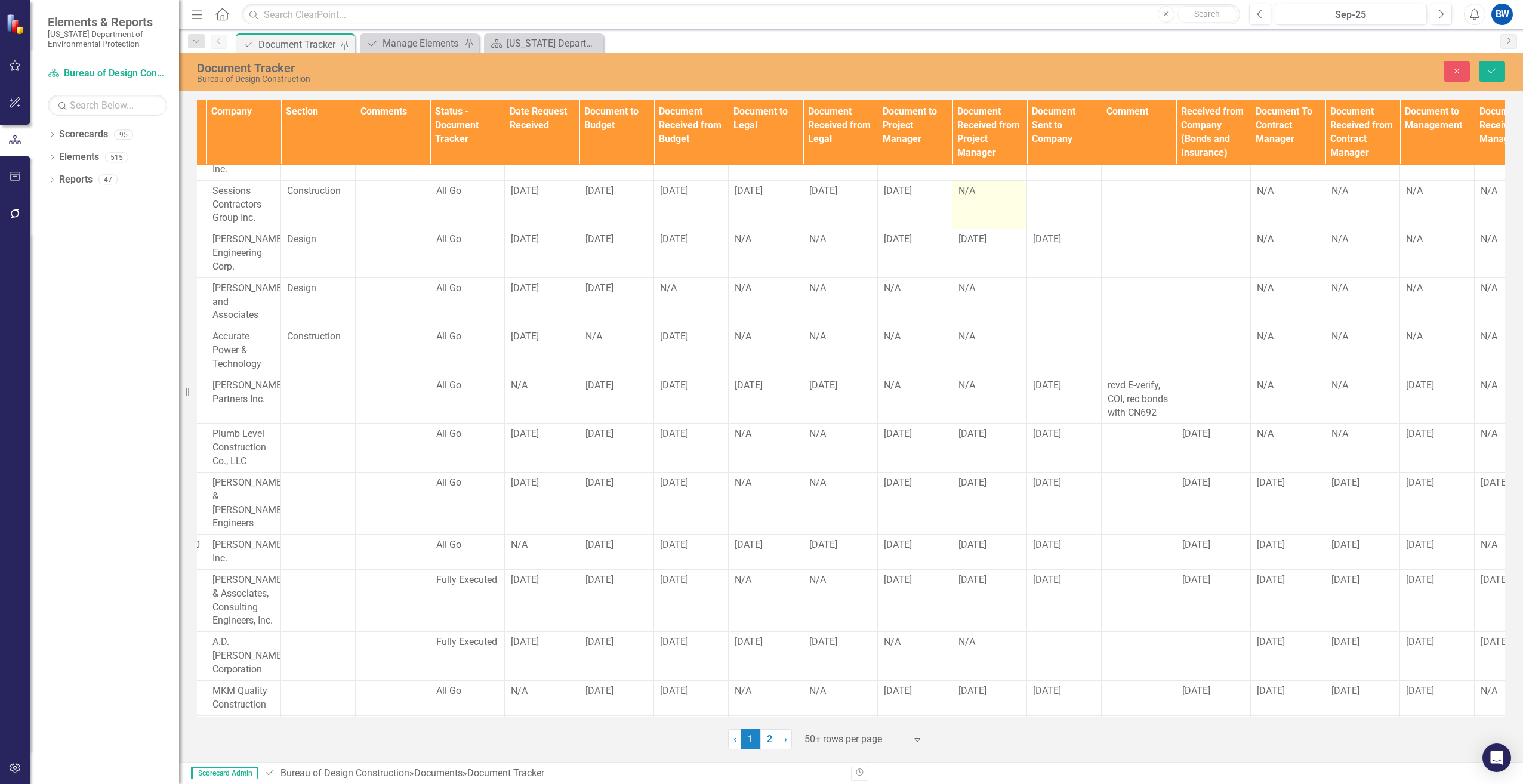
click at [996, 196] on td "N/A" at bounding box center [989, 204] width 74 height 49
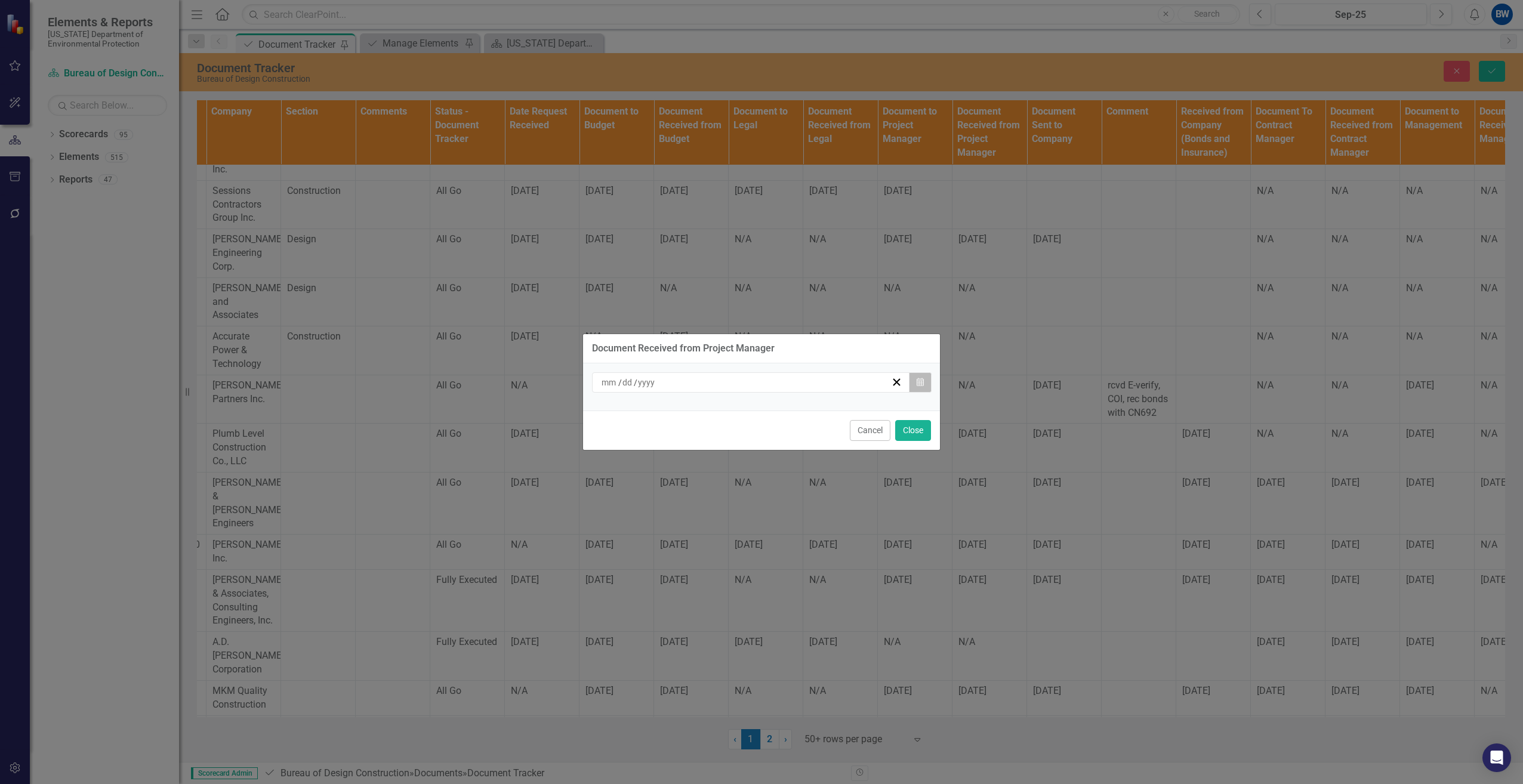
click at [914, 381] on button "Calendar" at bounding box center [920, 382] width 23 height 20
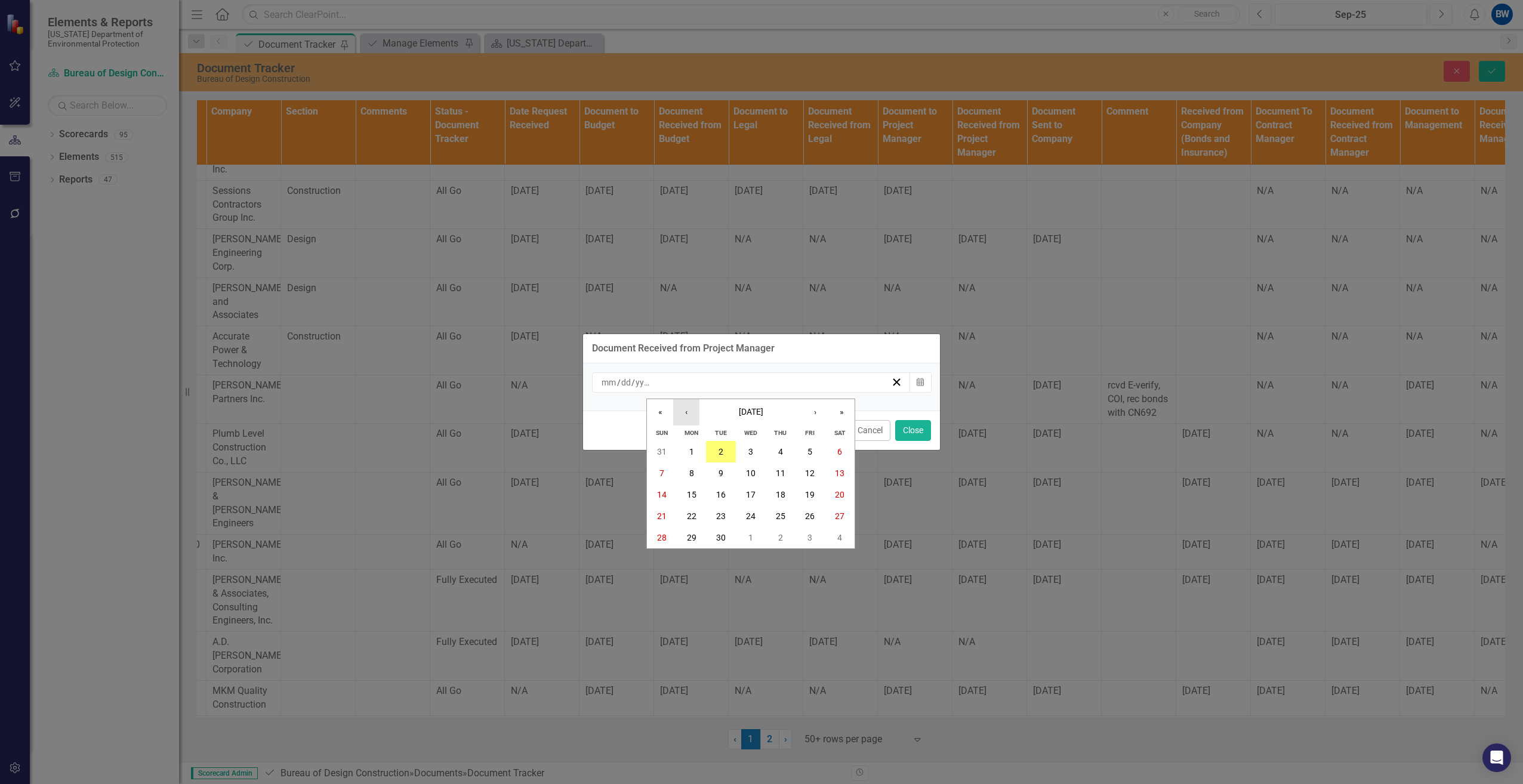
click at [682, 410] on button "‹" at bounding box center [686, 412] width 26 height 26
click at [807, 515] on abbr "22" at bounding box center [810, 516] width 10 height 10
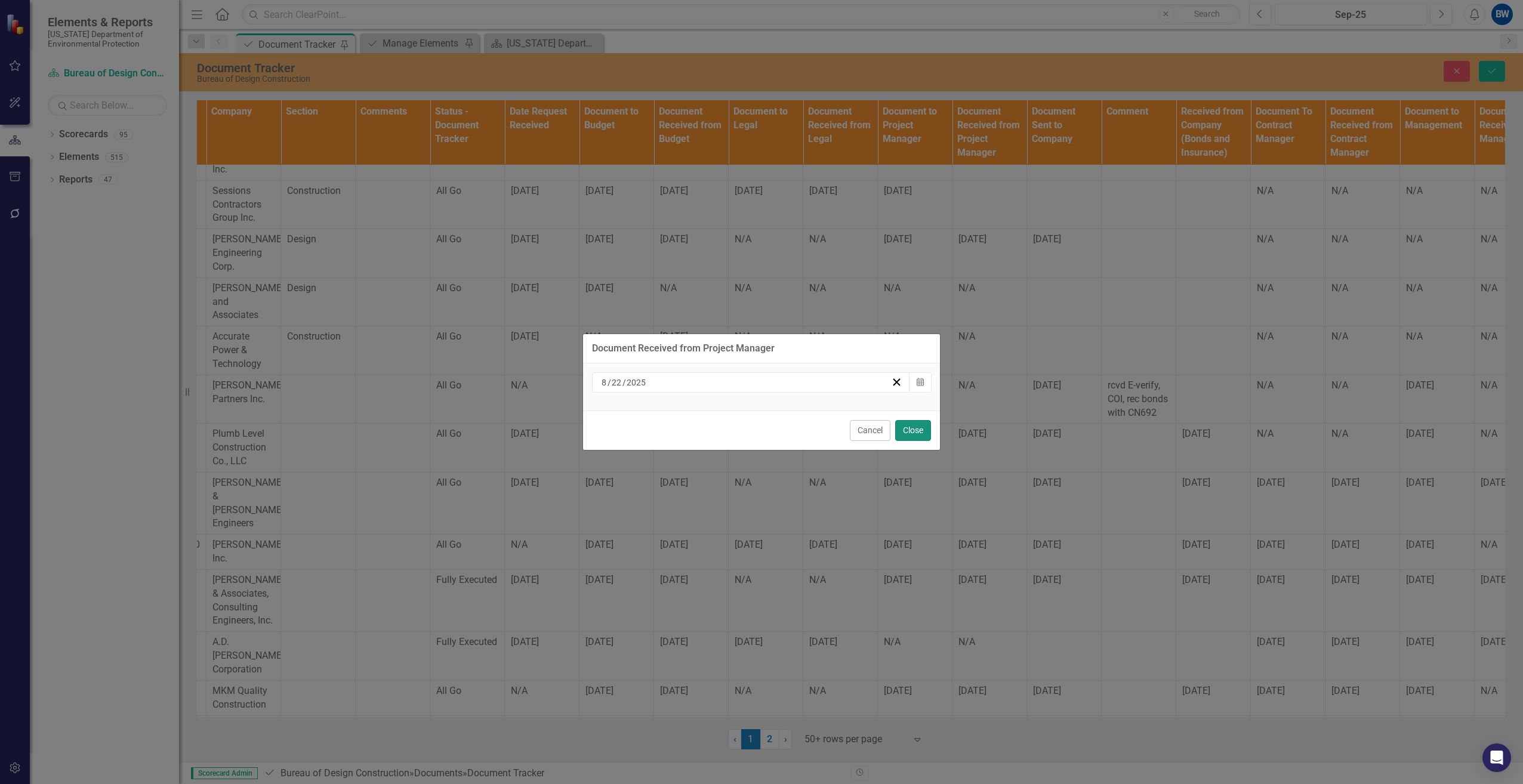
click at [898, 428] on button "Close" at bounding box center [913, 431] width 36 height 21
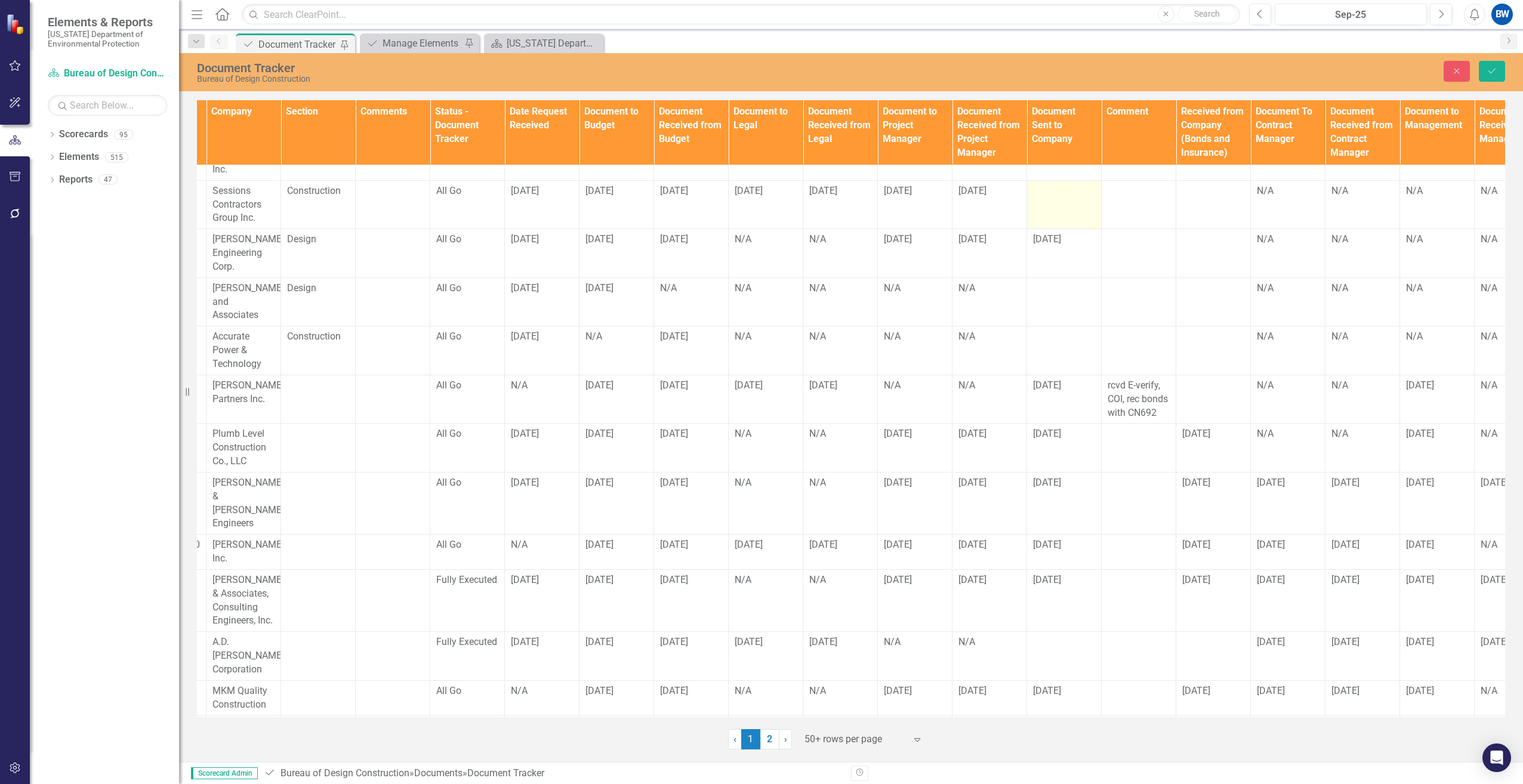
click at [1044, 191] on td at bounding box center [1064, 204] width 74 height 49
click at [1047, 188] on td at bounding box center [1064, 204] width 74 height 49
click at [1057, 187] on td at bounding box center [1064, 204] width 74 height 49
click at [1057, 187] on td at bounding box center [1064, 204] width 74 height 49
click at [1059, 184] on input "text" at bounding box center [1064, 195] width 62 height 22
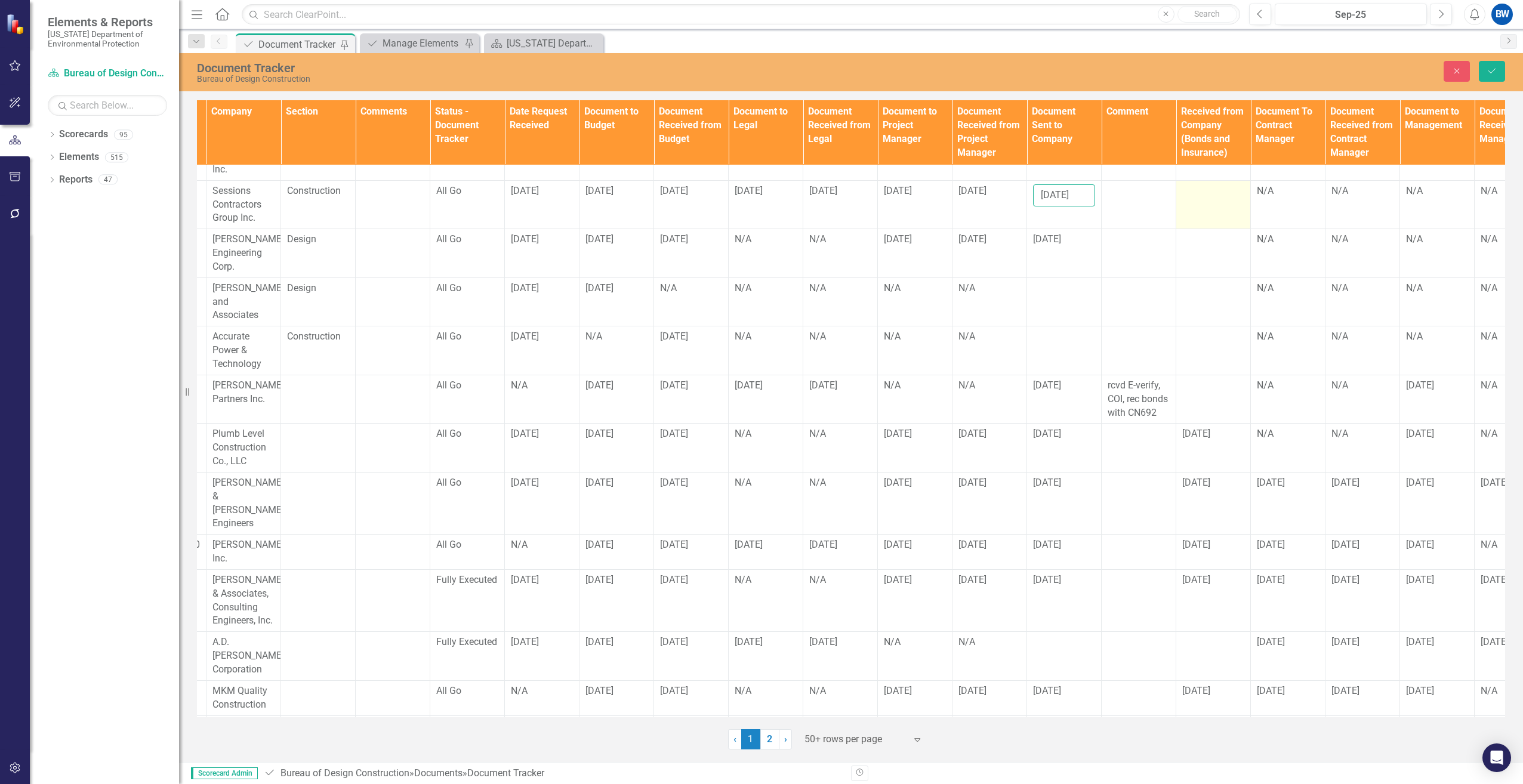
type input "[DATE]"
click at [1217, 203] on td at bounding box center [1213, 204] width 74 height 49
drag, startPoint x: 1217, startPoint y: 203, endPoint x: 1196, endPoint y: 181, distance: 30.4
click at [1196, 184] on input "text" at bounding box center [1212, 195] width 62 height 22
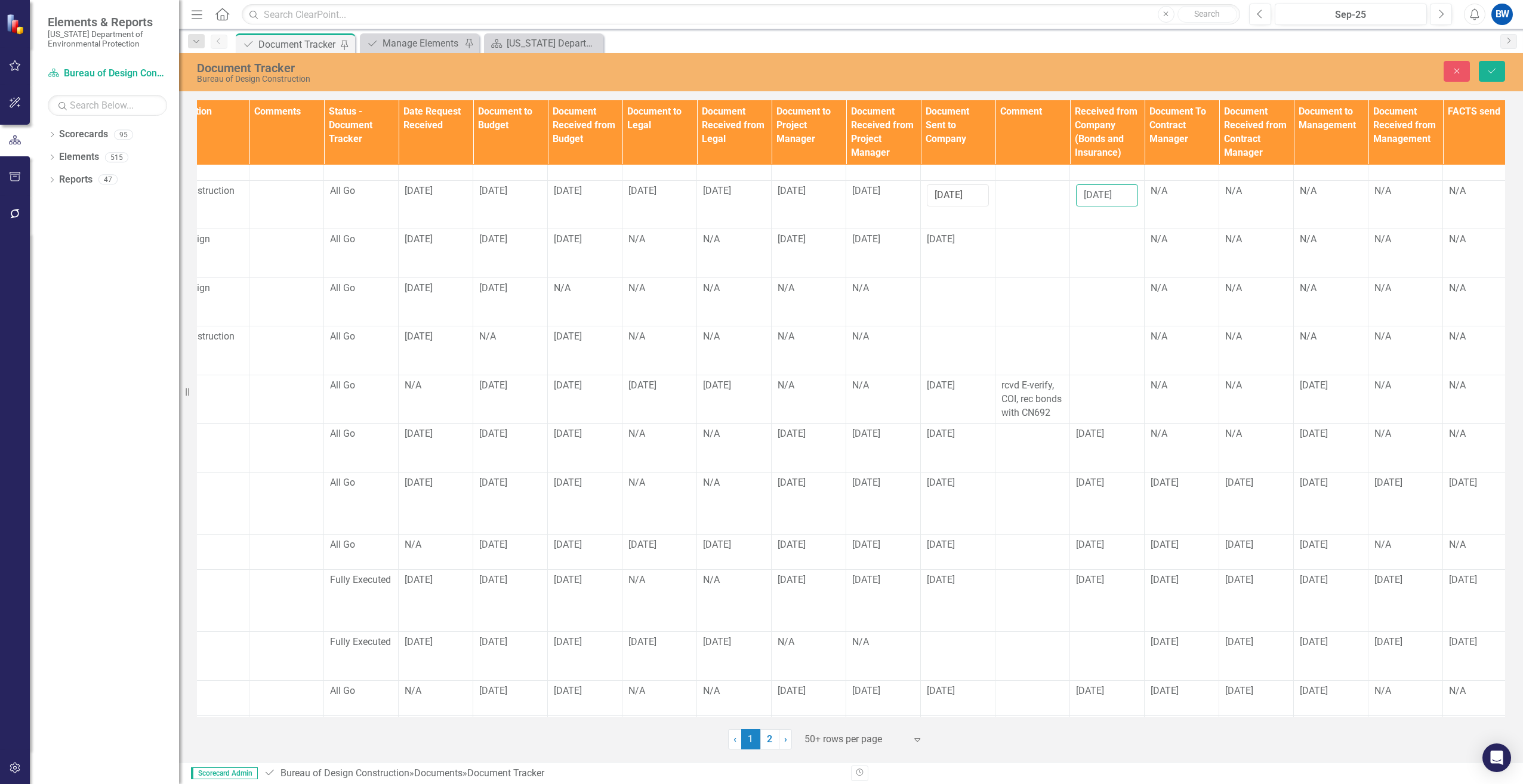
scroll to position [401, 727]
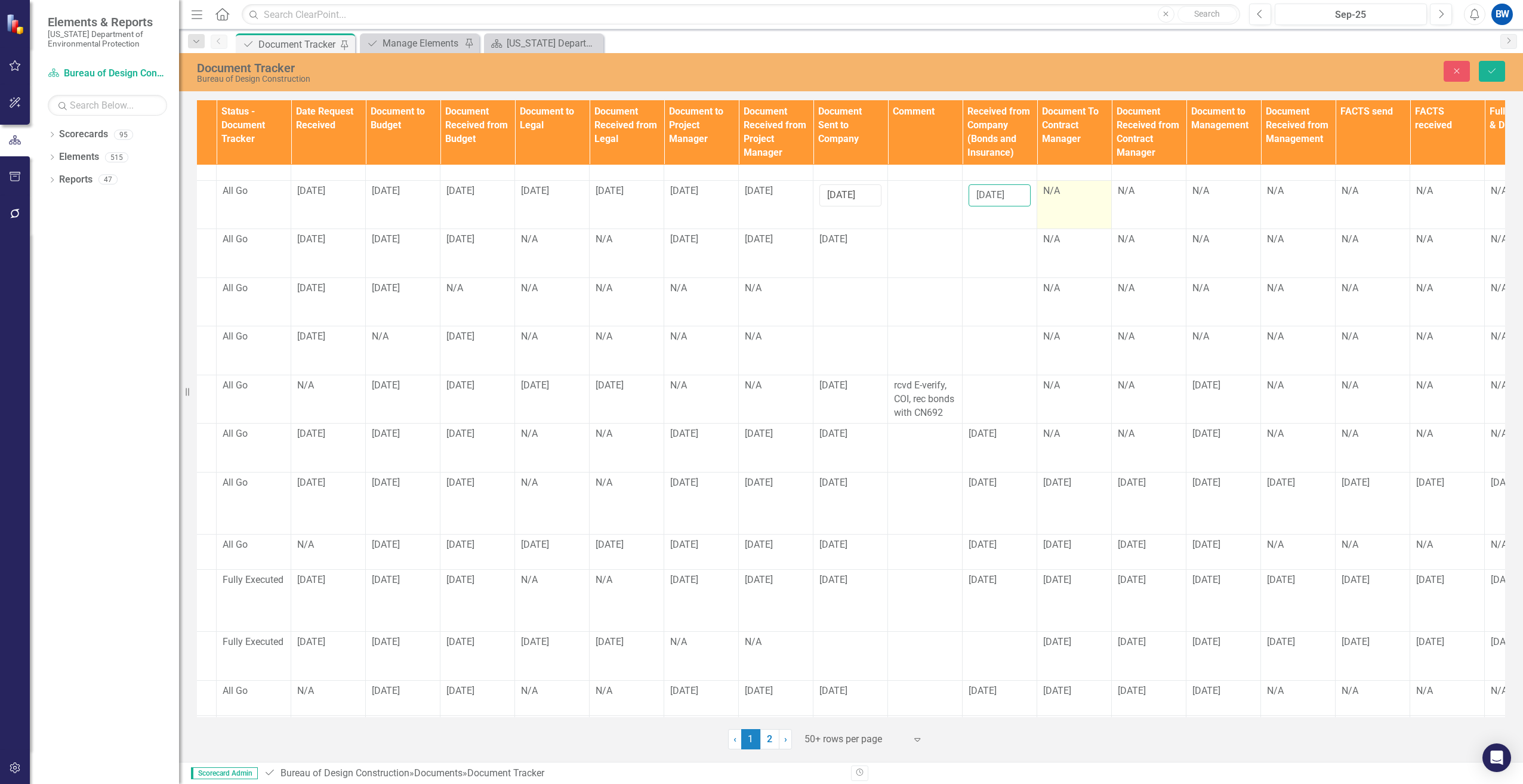
type input "[DATE]"
click at [1063, 188] on td "N/A" at bounding box center [1074, 204] width 74 height 49
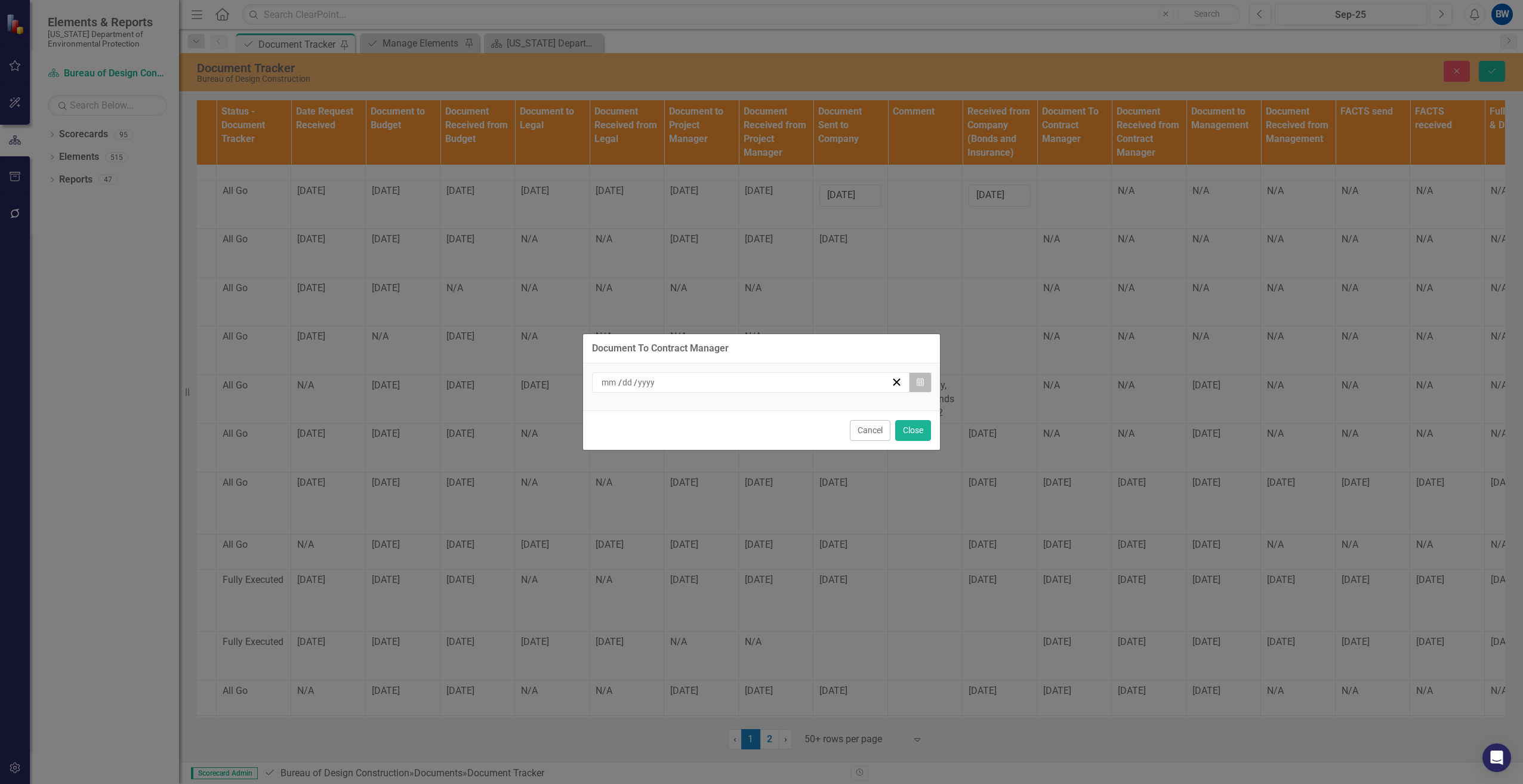
click at [919, 384] on icon "button" at bounding box center [920, 382] width 7 height 8
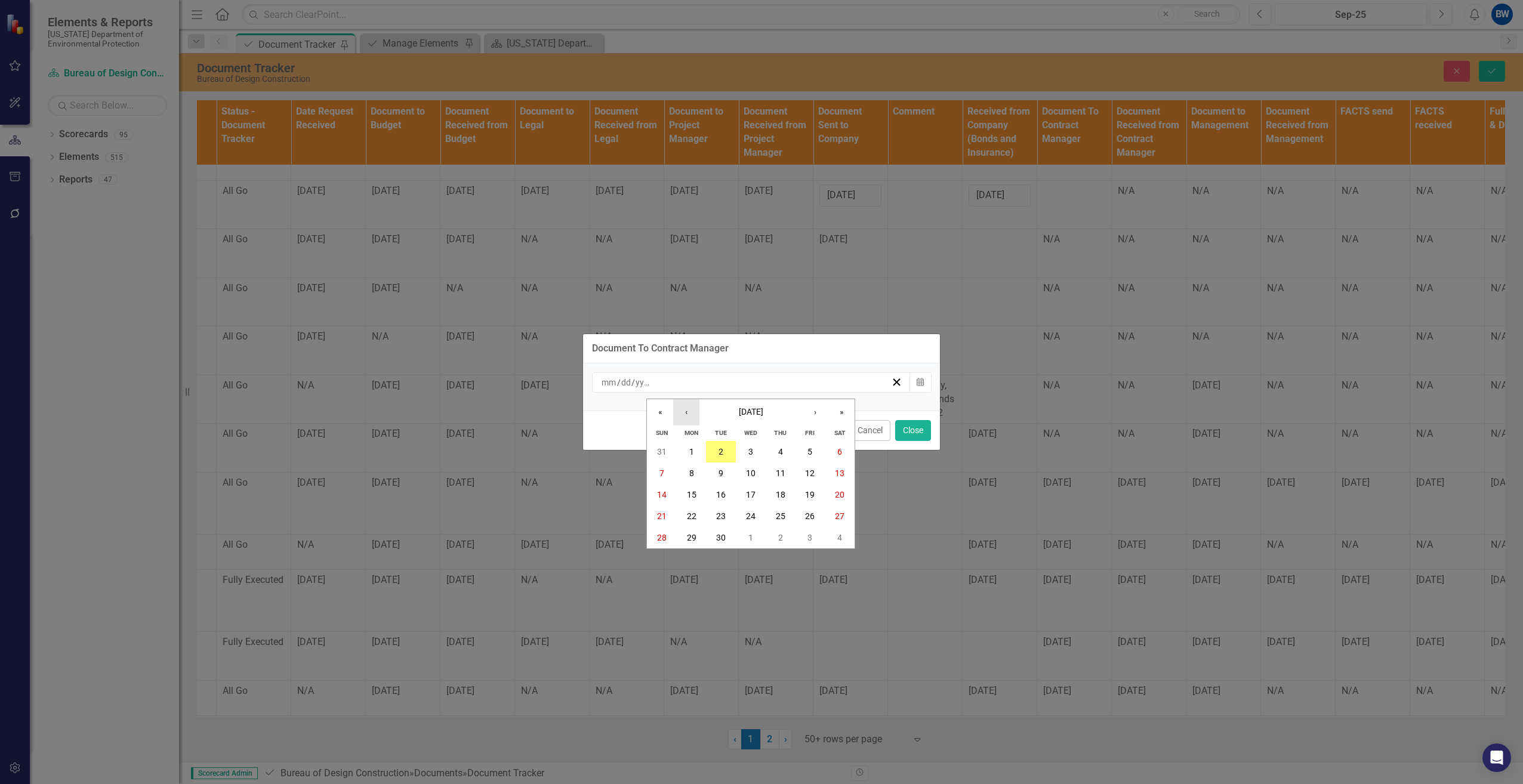
click at [686, 412] on button "‹" at bounding box center [686, 412] width 26 height 26
click at [811, 533] on abbr "29" at bounding box center [810, 537] width 10 height 10
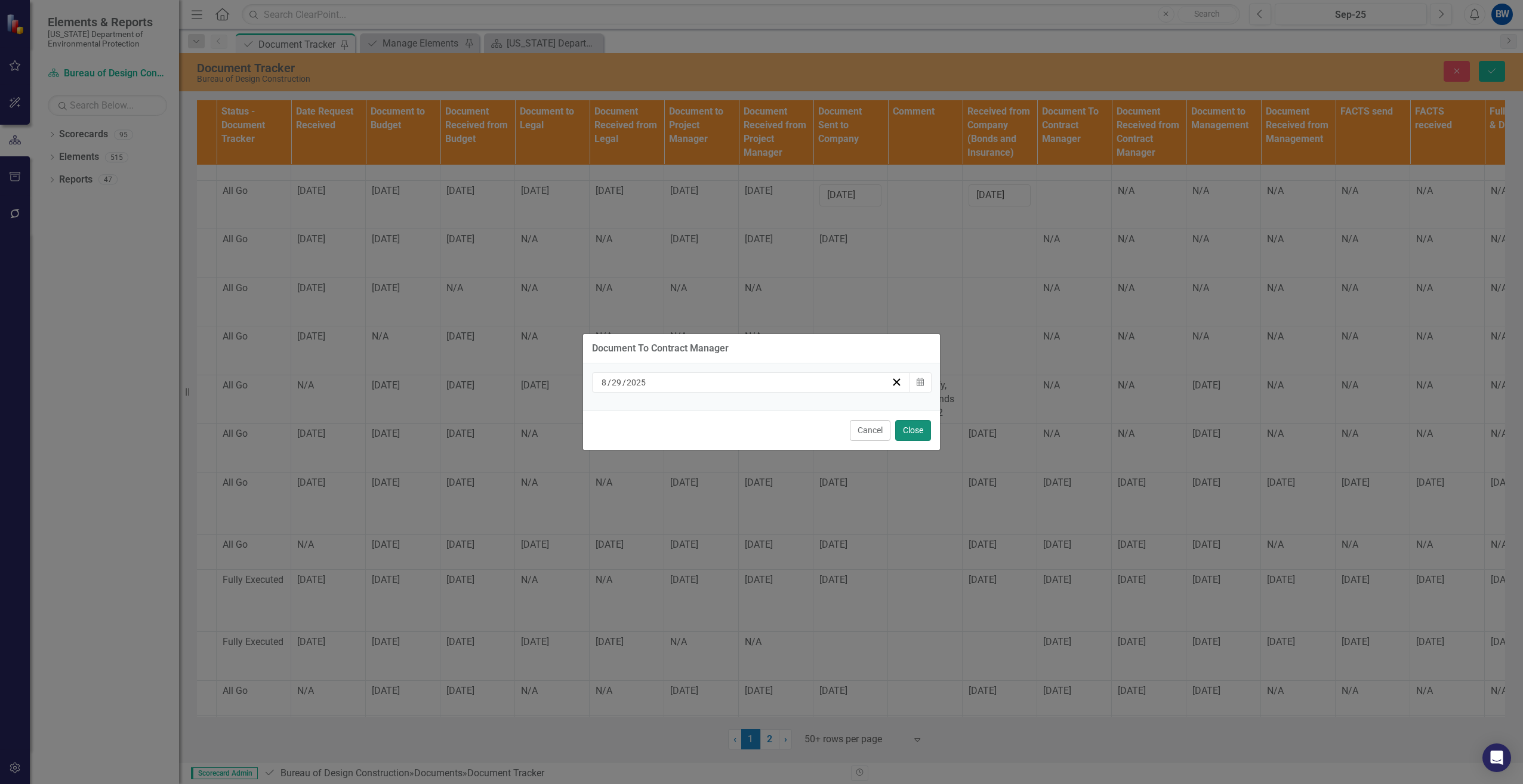
click at [908, 431] on button "Close" at bounding box center [913, 431] width 36 height 21
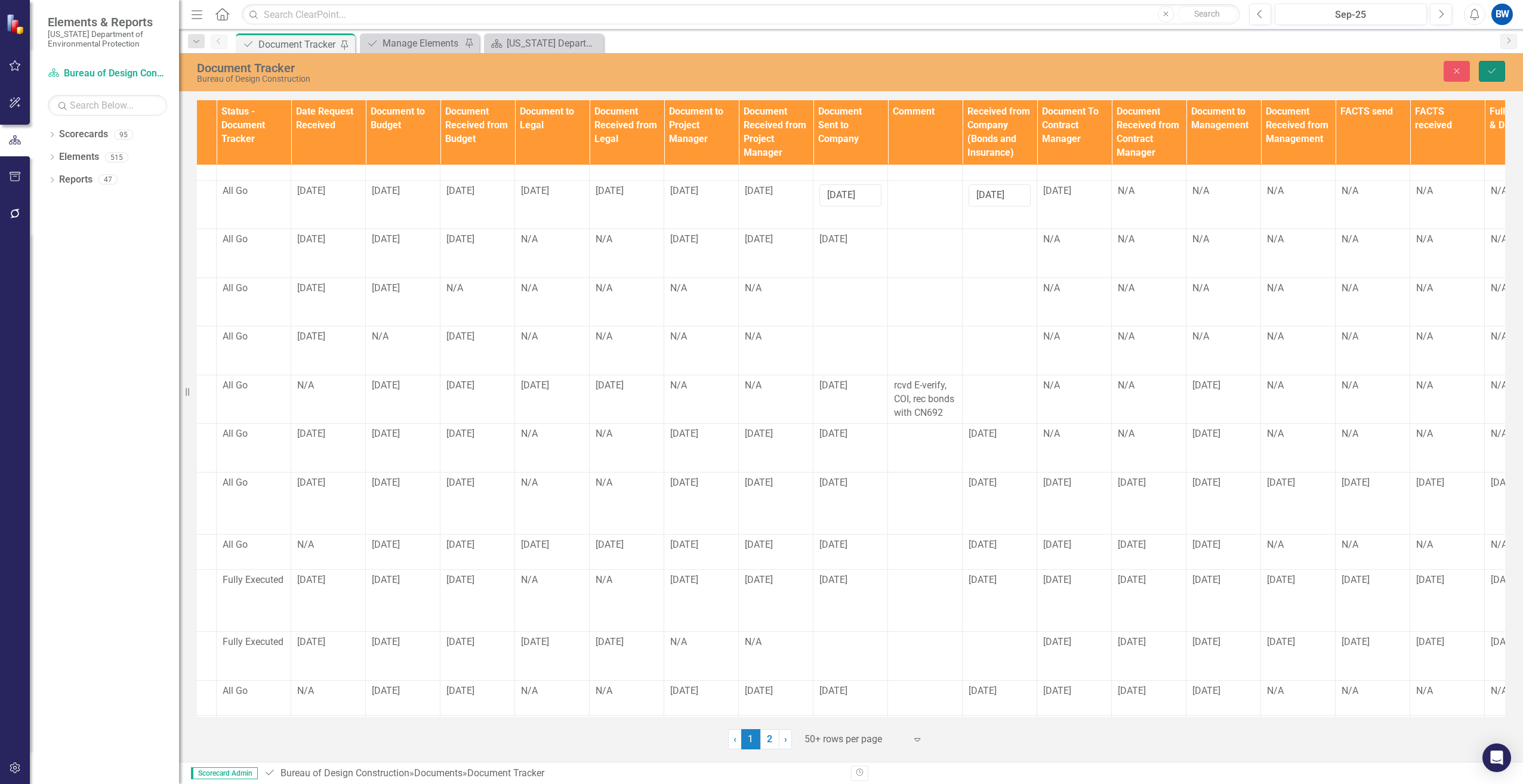
click at [1497, 69] on icon "Save" at bounding box center [1491, 71] width 10 height 8
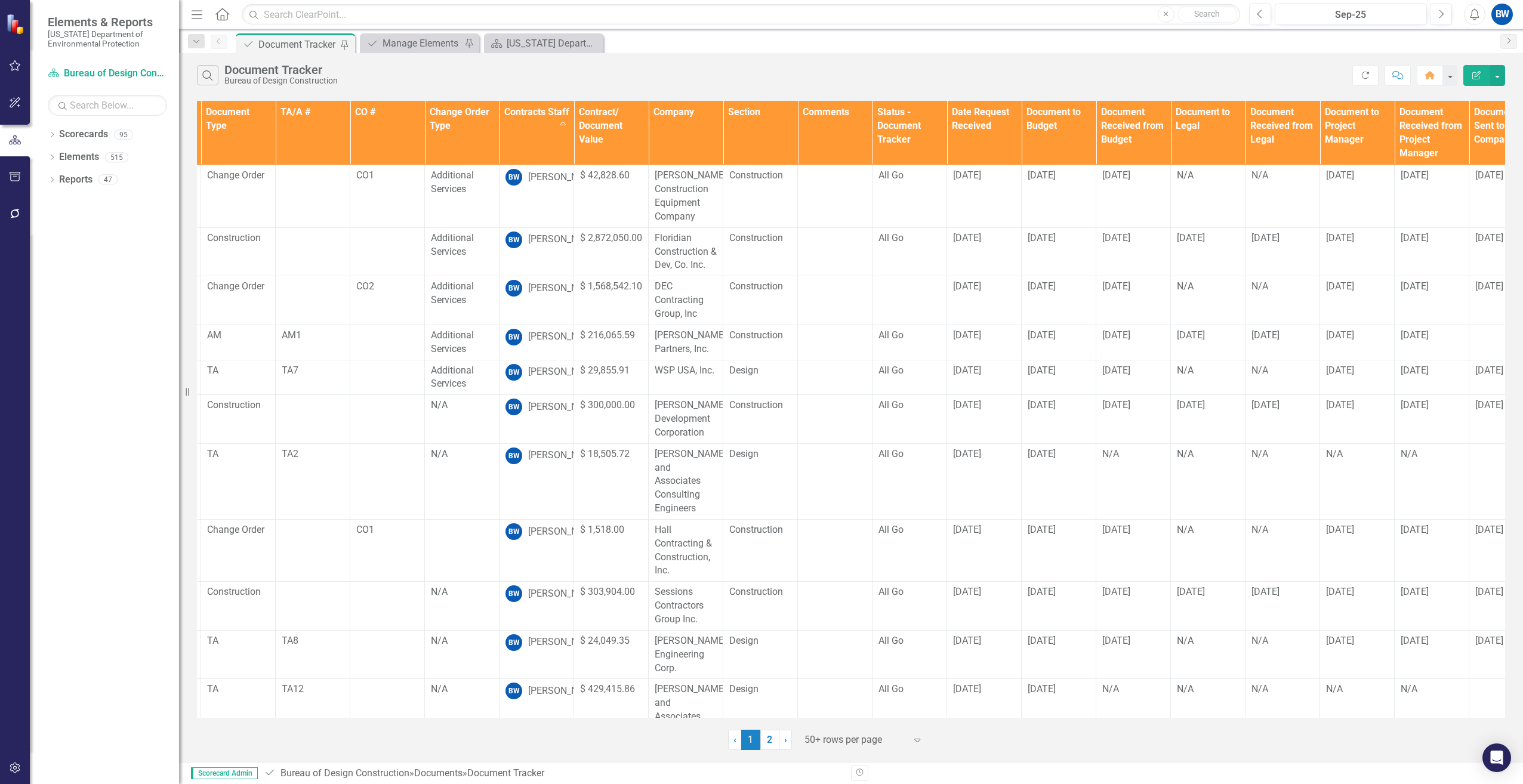
scroll to position [0, 0]
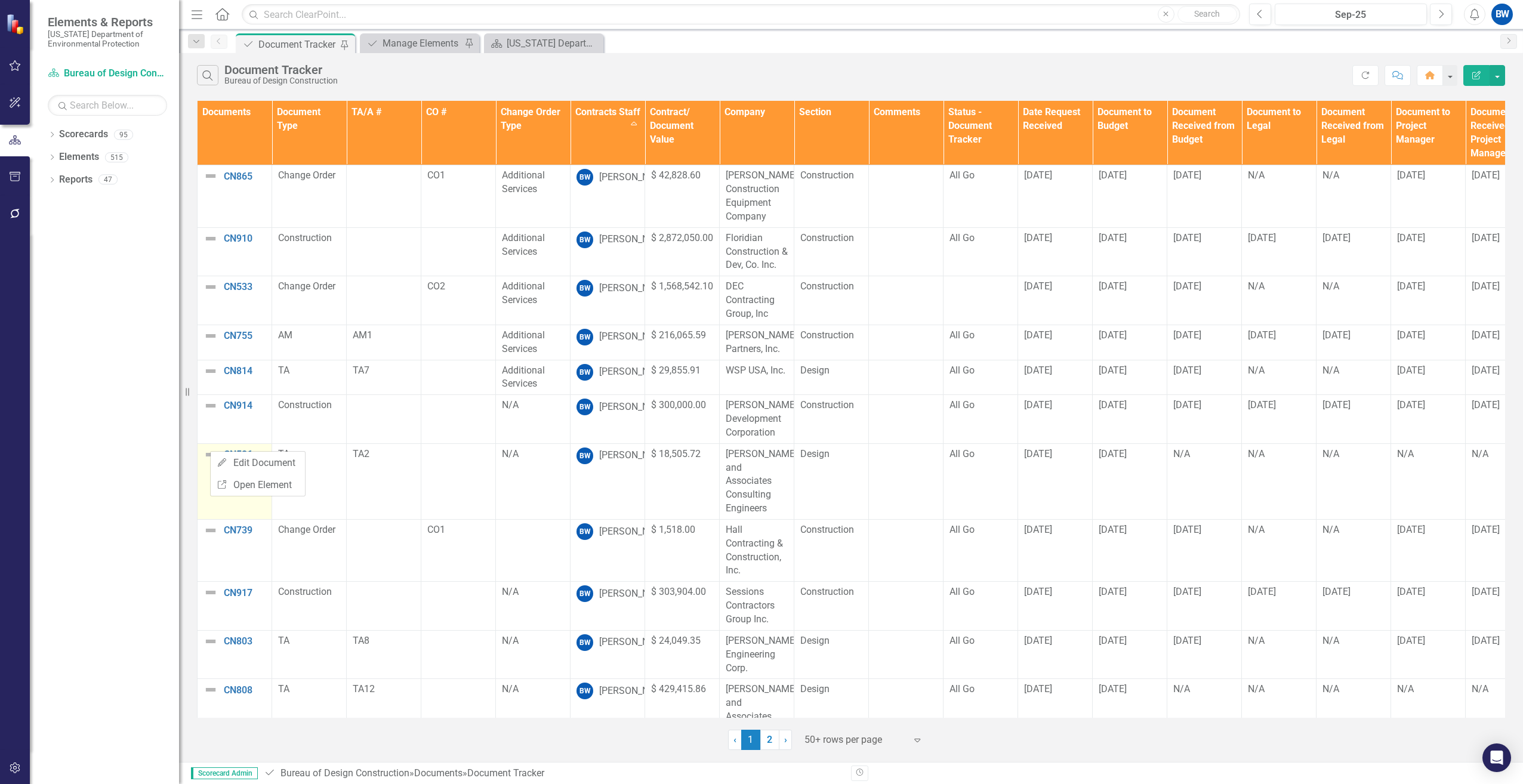
click at [210, 451] on div "Edit Edit Document Link Open Element" at bounding box center [257, 473] width 95 height 45
click at [210, 451] on img at bounding box center [211, 454] width 15 height 15
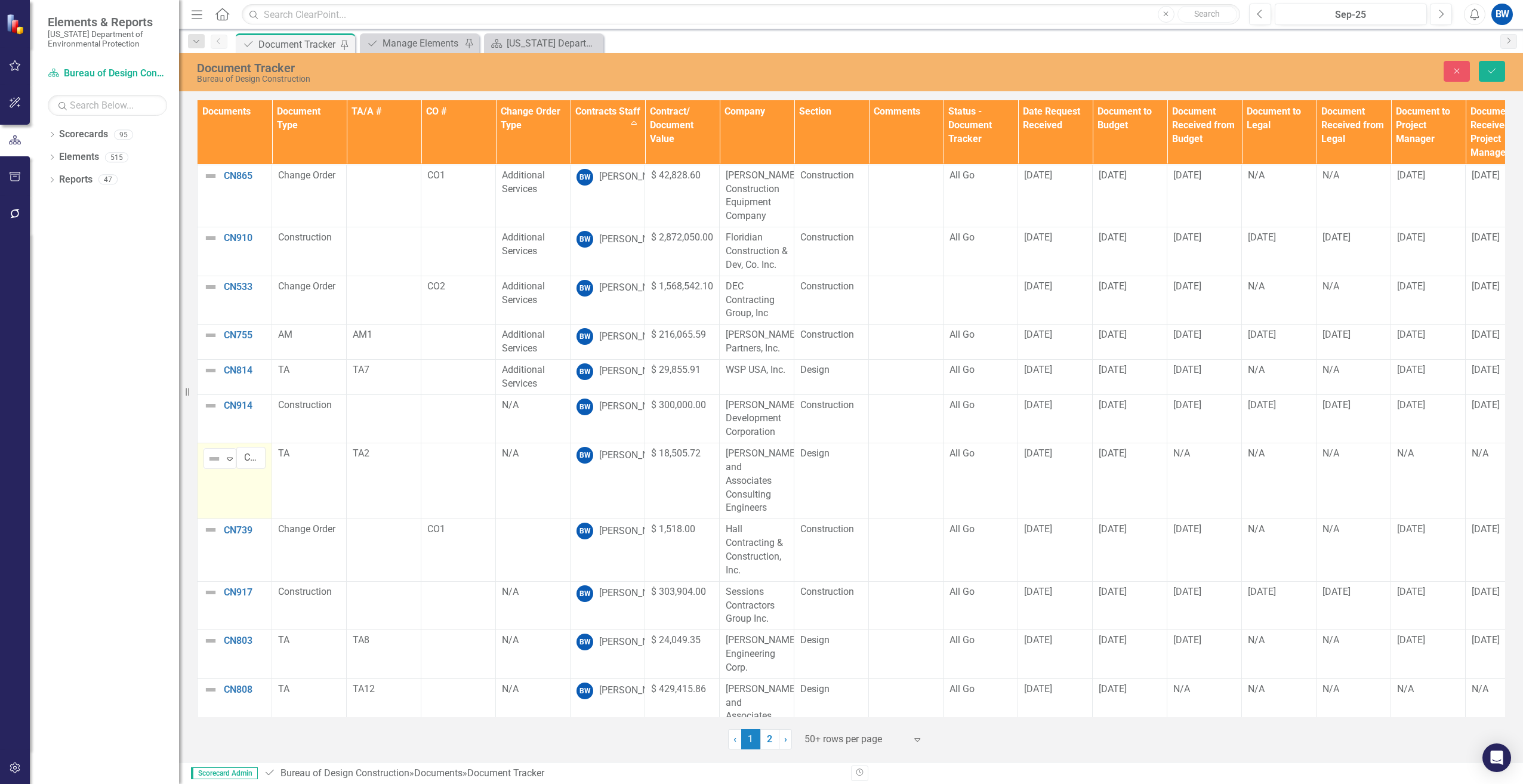
click at [210, 451] on img at bounding box center [214, 458] width 15 height 15
click at [257, 574] on div "No Information" at bounding box center [267, 581] width 64 height 14
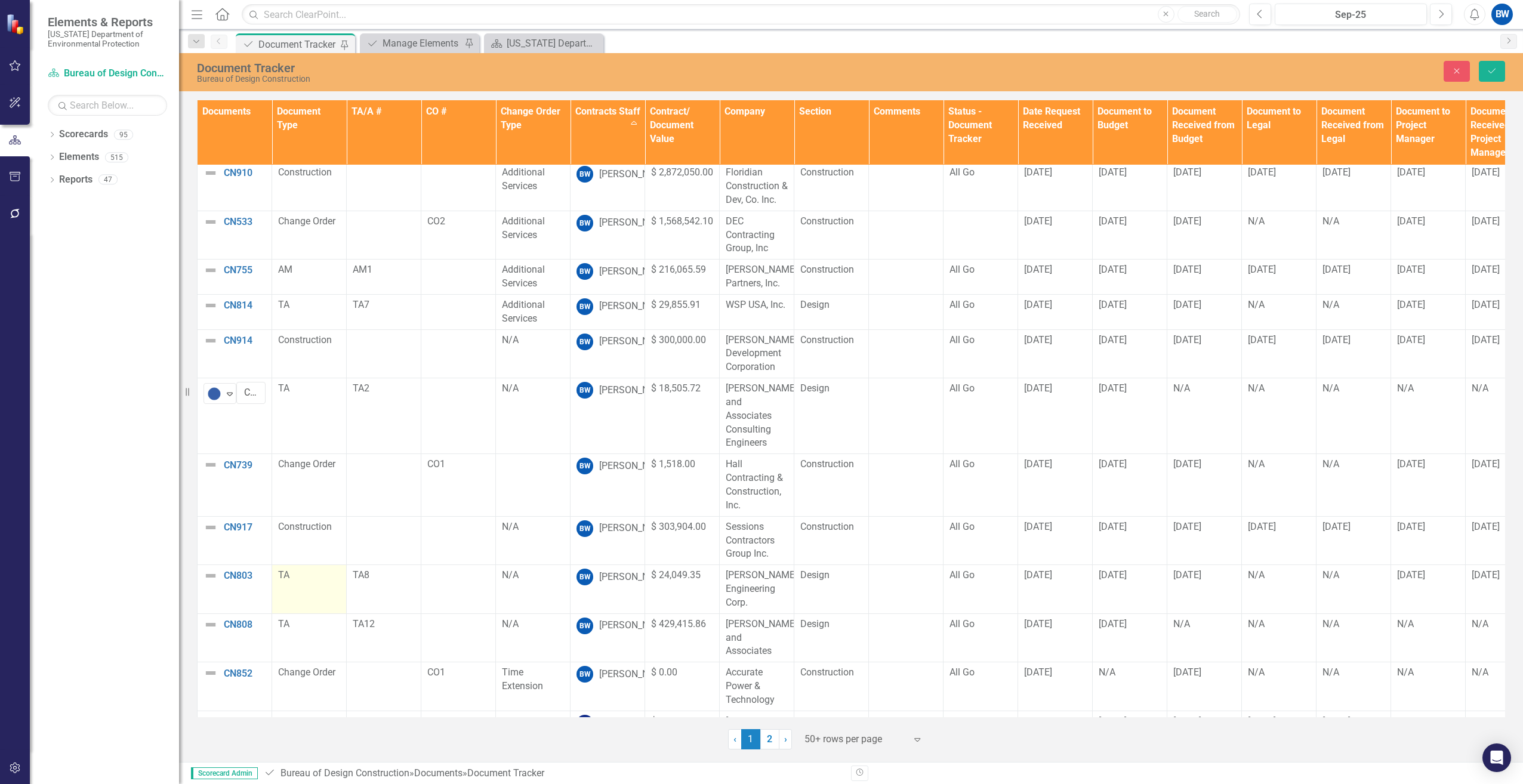
scroll to position [119, 0]
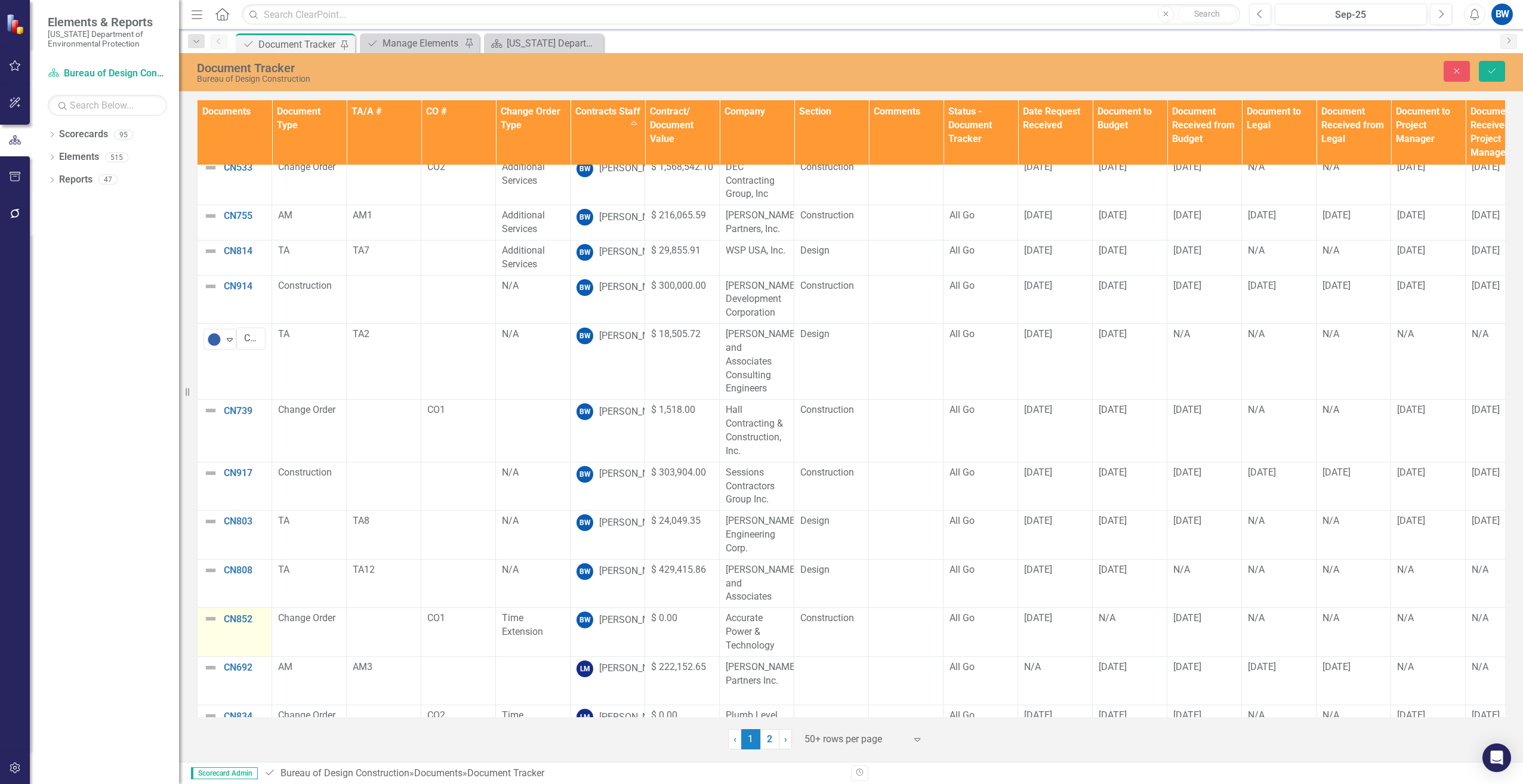
click at [212, 611] on img at bounding box center [211, 618] width 15 height 15
click at [213, 616] on img at bounding box center [214, 623] width 15 height 15
click at [236, 515] on div "On Target" at bounding box center [256, 515] width 41 height 14
click at [209, 563] on img at bounding box center [211, 570] width 15 height 15
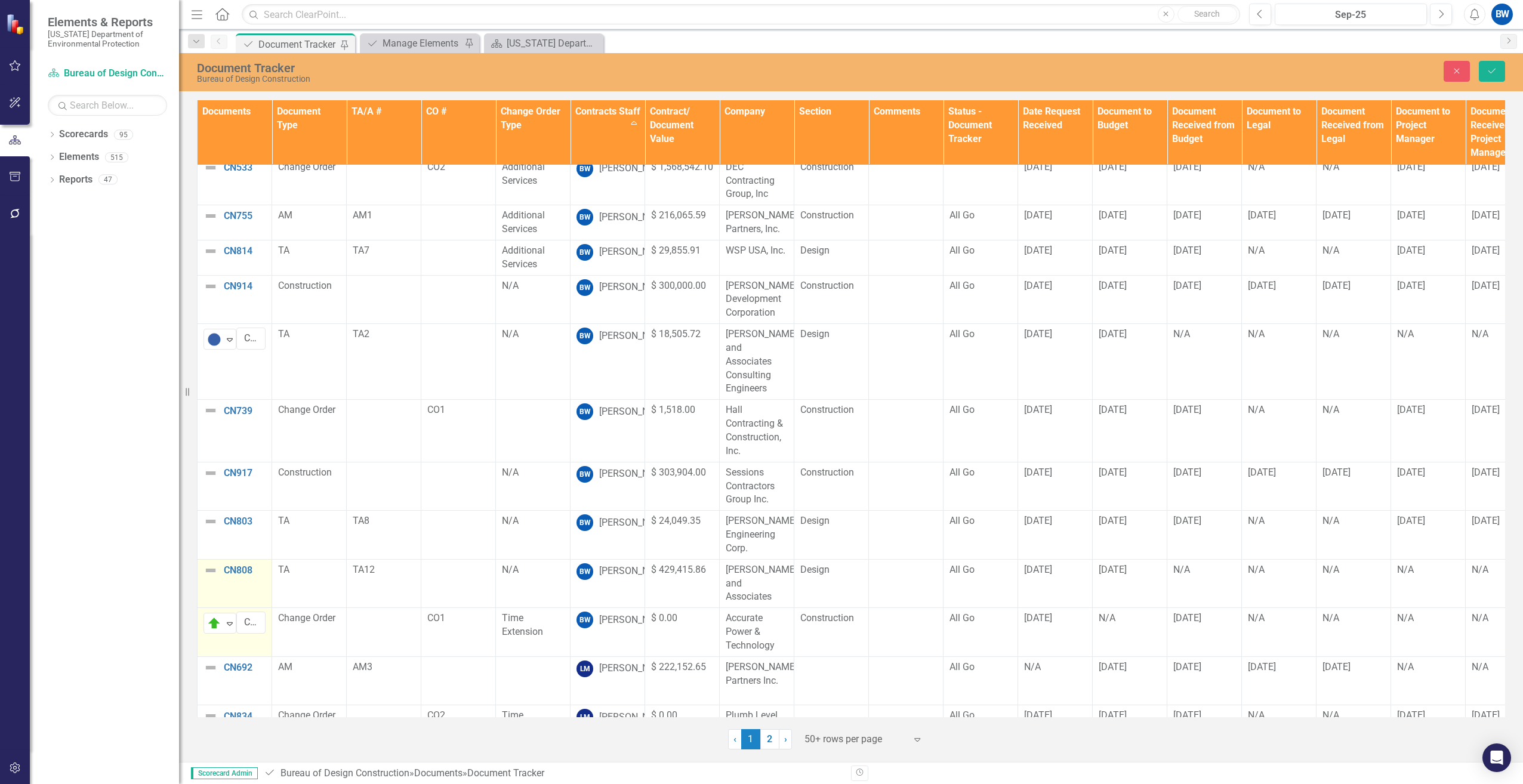
click at [209, 563] on img at bounding box center [211, 570] width 15 height 15
click at [209, 567] on img at bounding box center [214, 574] width 15 height 15
click at [231, 616] on div "On Target" at bounding box center [265, 622] width 100 height 15
click at [213, 514] on img at bounding box center [211, 521] width 15 height 15
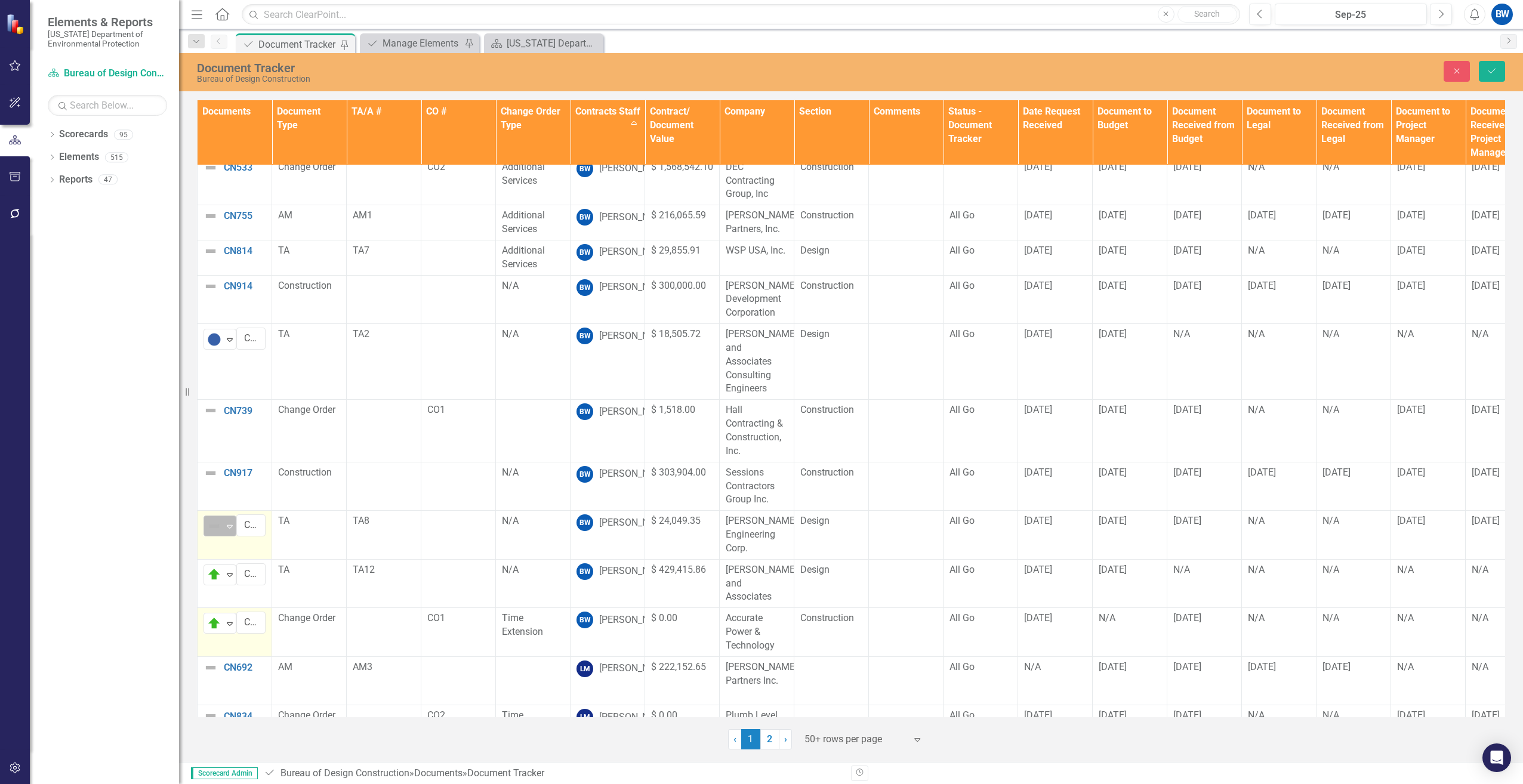
click at [213, 519] on img at bounding box center [214, 526] width 15 height 15
click at [239, 565] on div "On Target" at bounding box center [263, 573] width 120 height 20
click at [207, 466] on img at bounding box center [211, 473] width 15 height 15
click at [207, 470] on img at bounding box center [214, 477] width 15 height 15
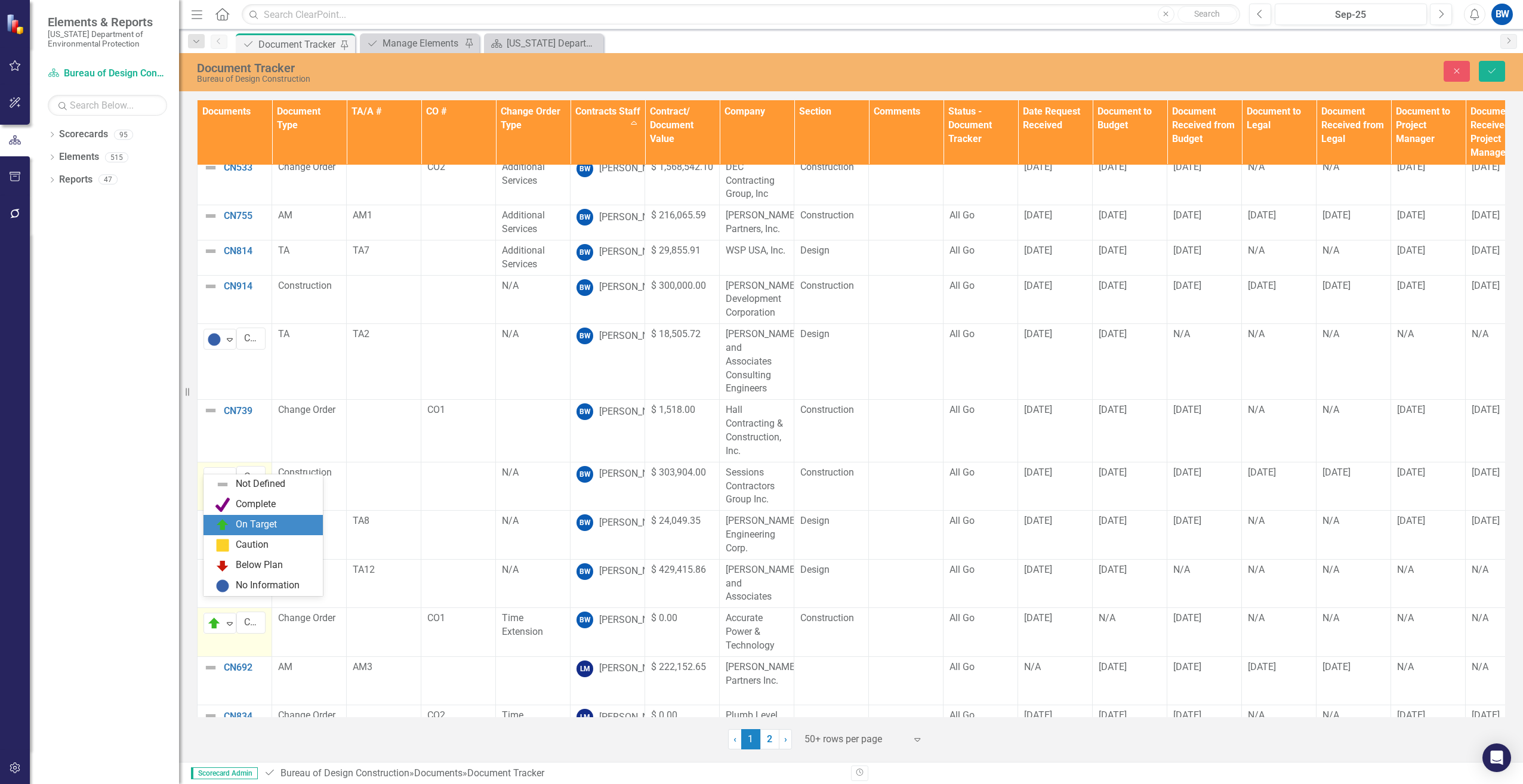
click at [224, 525] on img at bounding box center [222, 524] width 15 height 15
click at [212, 403] on img at bounding box center [211, 410] width 15 height 15
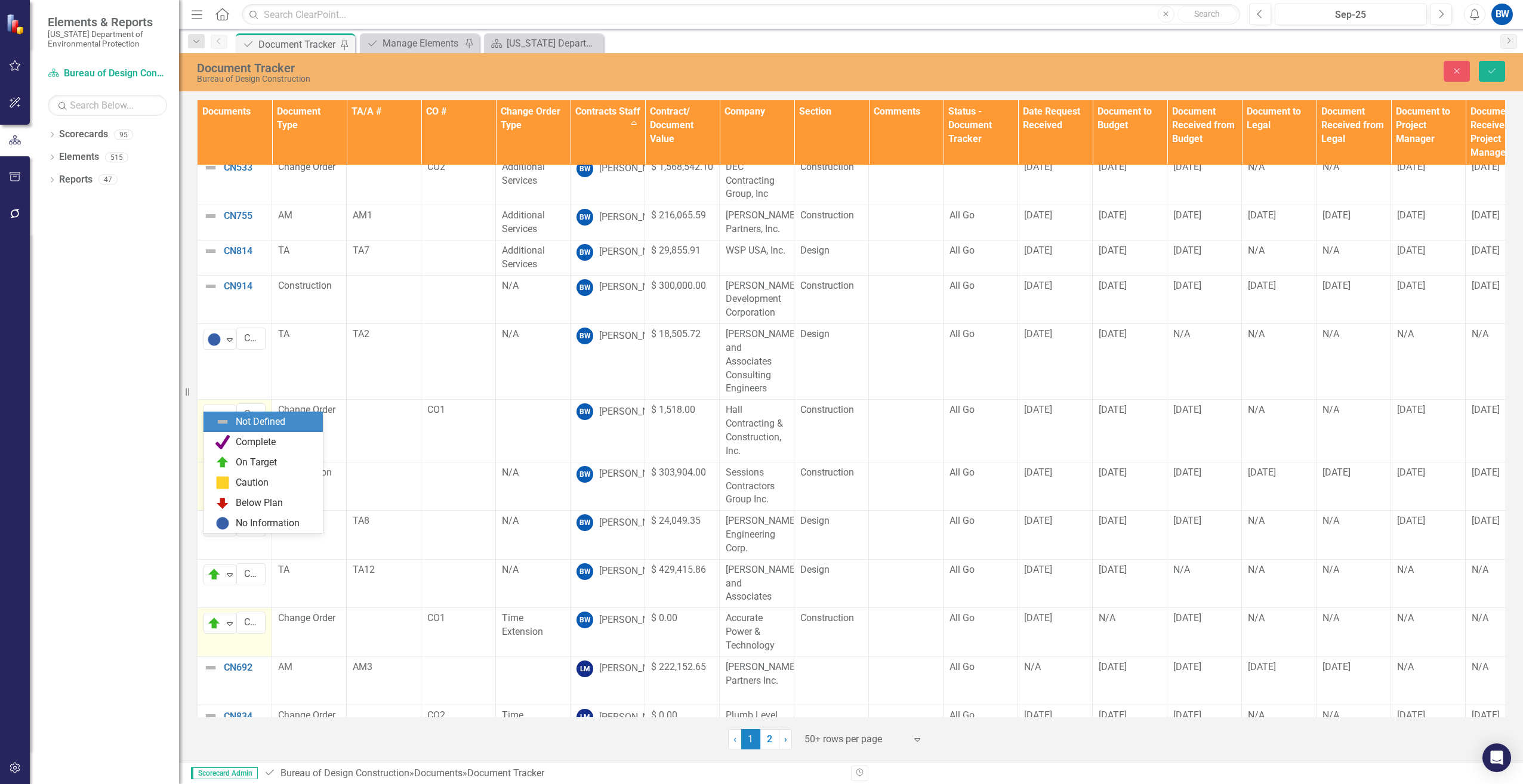
click at [211, 408] on img at bounding box center [214, 415] width 15 height 15
click at [234, 460] on div "On Target" at bounding box center [265, 462] width 100 height 15
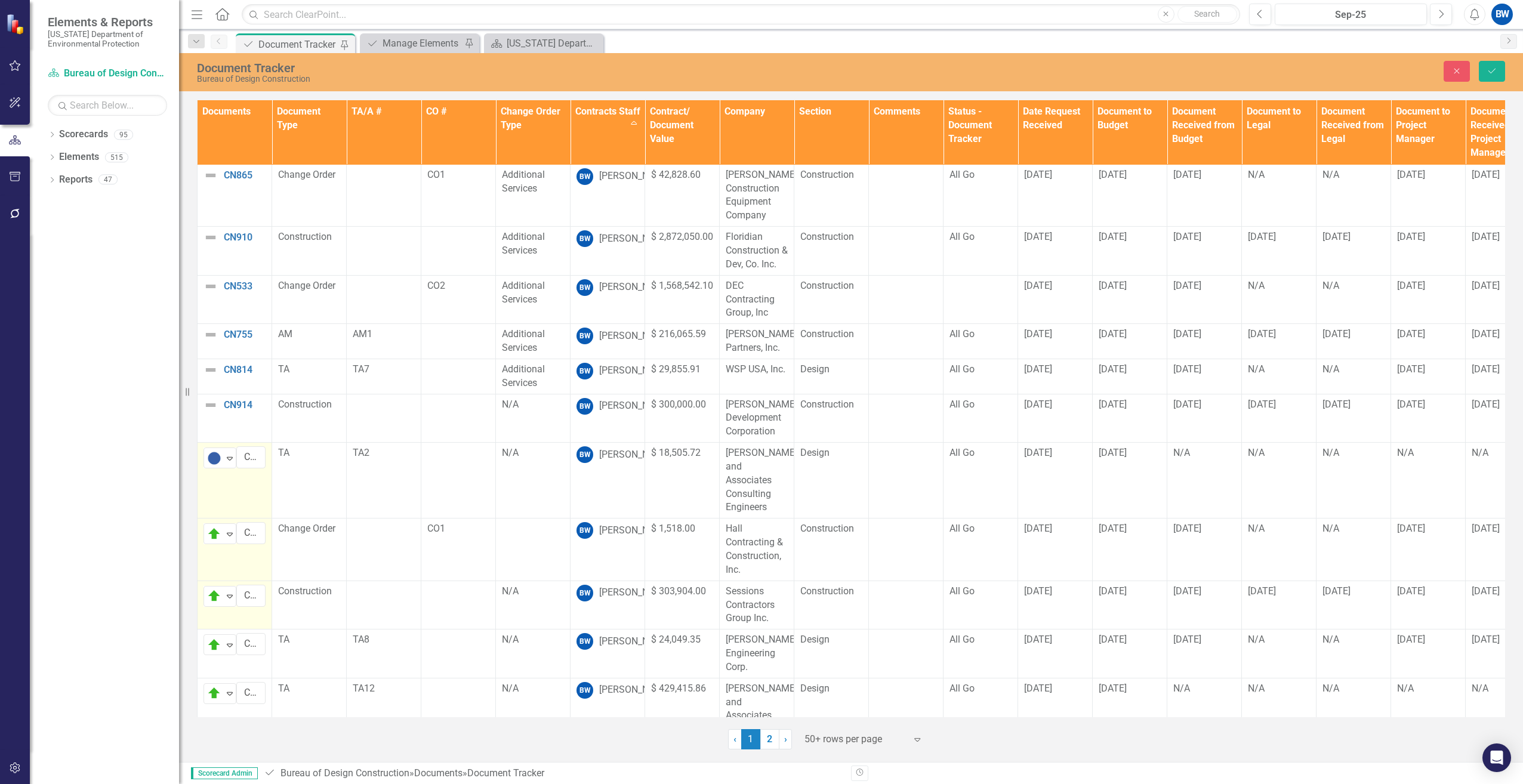
scroll to position [0, 0]
click at [211, 405] on img at bounding box center [211, 406] width 15 height 15
click at [213, 417] on div "Not Defined" at bounding box center [215, 410] width 18 height 17
drag, startPoint x: 222, startPoint y: 467, endPoint x: 244, endPoint y: 473, distance: 22.8
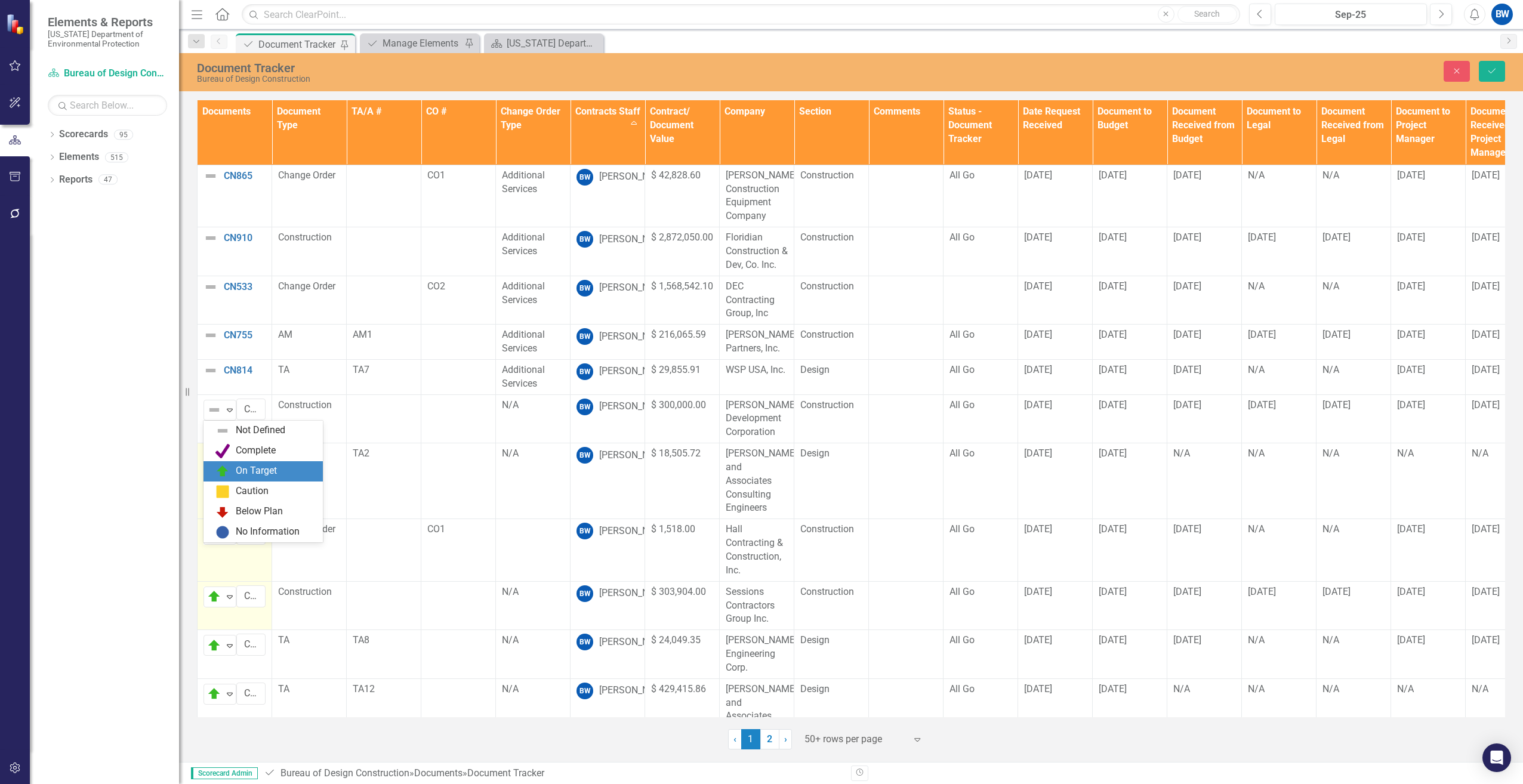
click at [222, 467] on img at bounding box center [222, 471] width 15 height 15
click at [208, 369] on img at bounding box center [211, 370] width 15 height 15
click at [208, 369] on img at bounding box center [214, 374] width 15 height 15
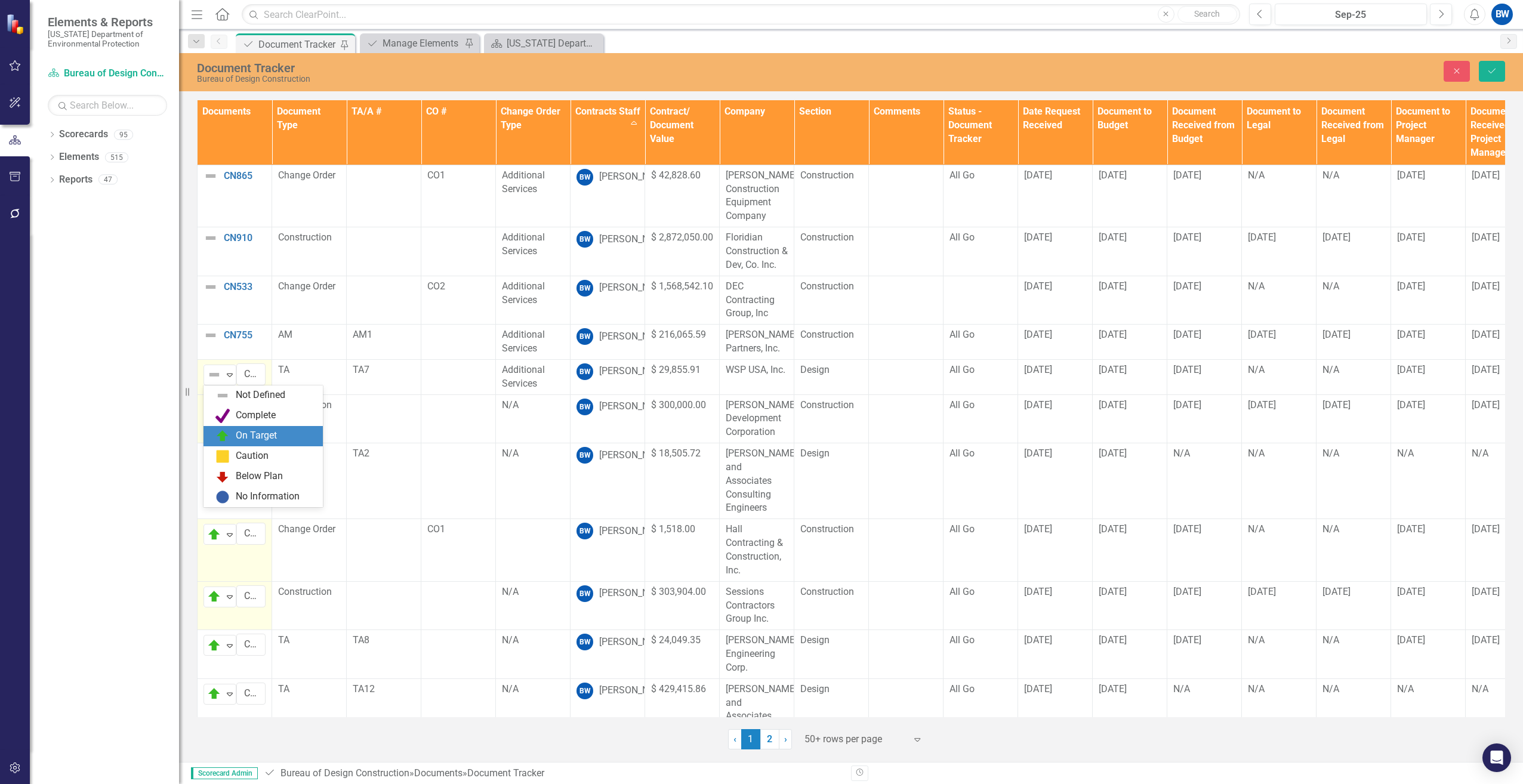
click at [227, 430] on img at bounding box center [222, 435] width 15 height 15
click at [205, 334] on img at bounding box center [211, 335] width 15 height 15
click at [205, 333] on img at bounding box center [211, 335] width 15 height 15
click at [222, 336] on div "Not Defined" at bounding box center [215, 340] width 15 height 15
click at [241, 402] on div "On Target" at bounding box center [256, 401] width 41 height 14
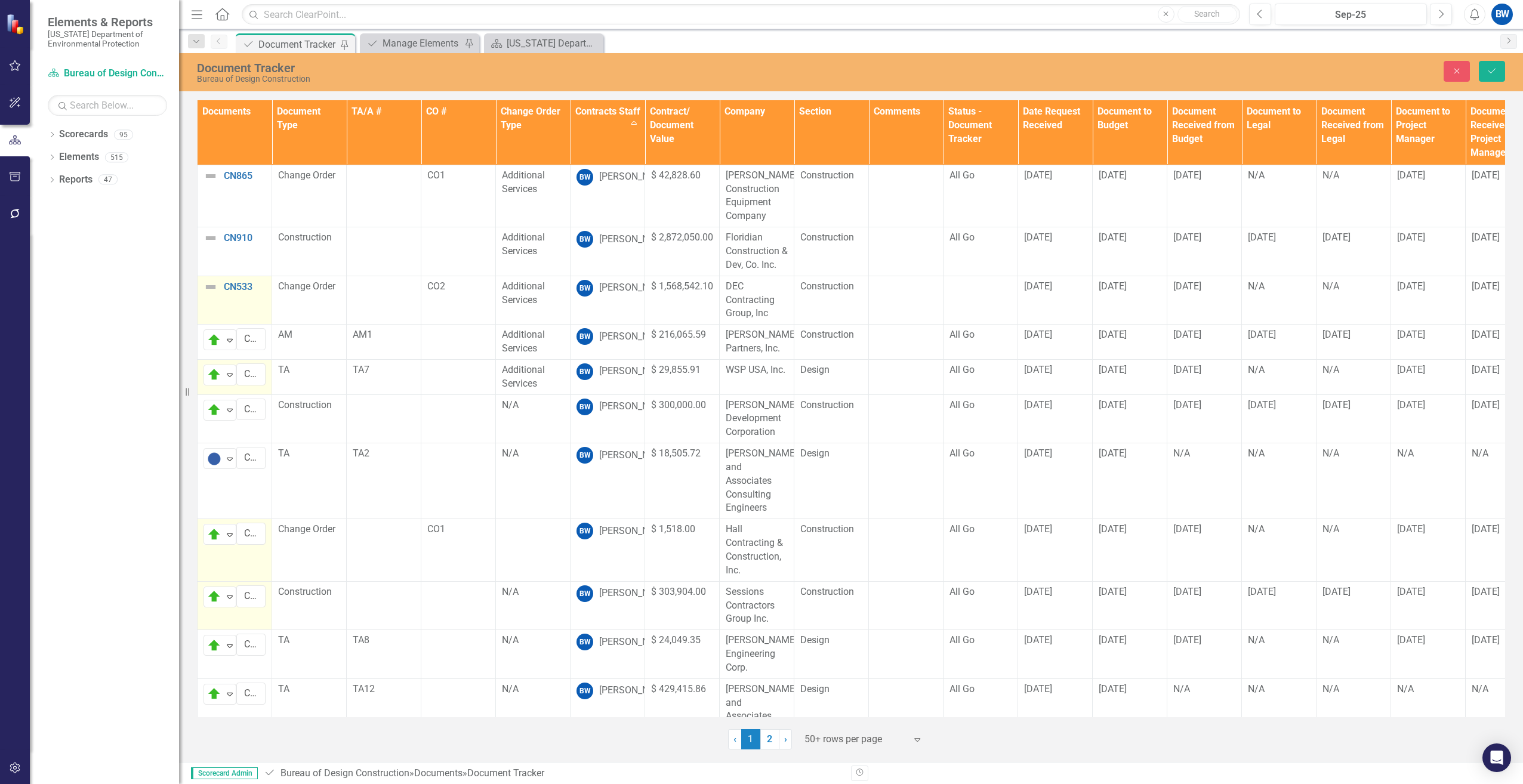
click at [213, 287] on img at bounding box center [211, 287] width 15 height 15
click at [213, 287] on img at bounding box center [214, 291] width 15 height 15
click at [233, 354] on div "On Target" at bounding box center [265, 352] width 100 height 15
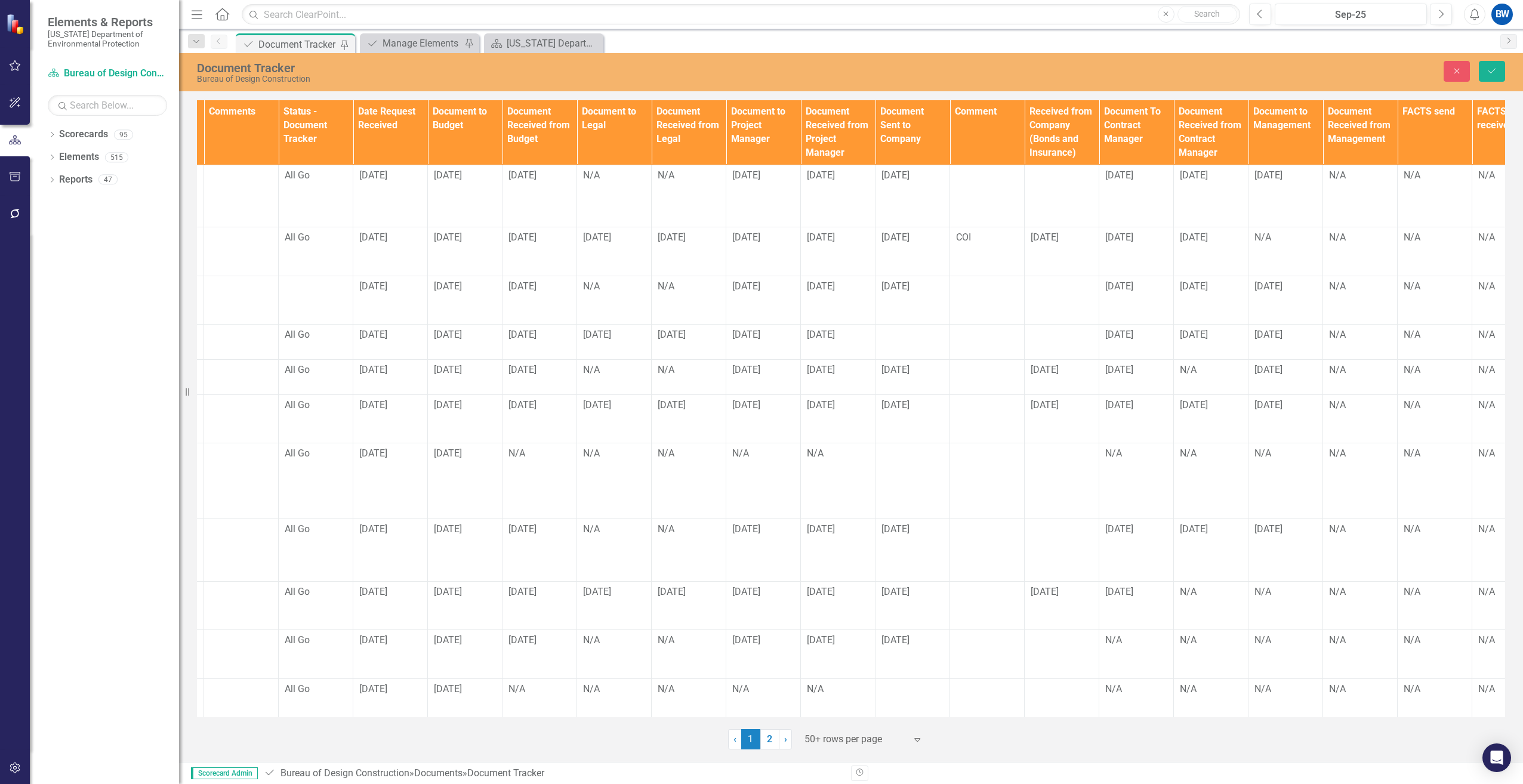
scroll to position [0, 666]
click at [1267, 246] on td "N/A" at bounding box center [1284, 251] width 74 height 49
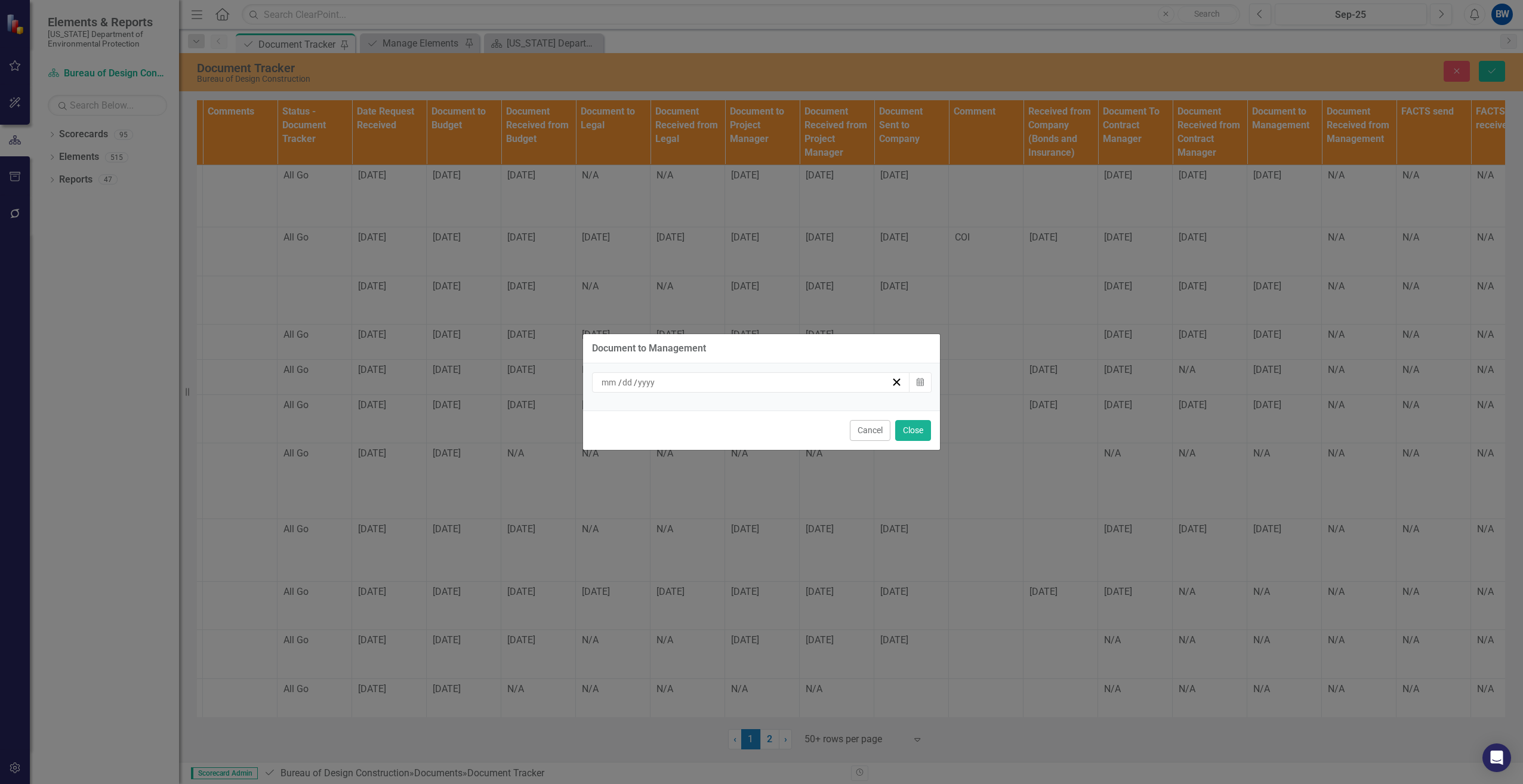
click at [1267, 246] on div "Document to Management / / Calendar Cancel Close" at bounding box center [762, 392] width 1523 height 784
click at [916, 380] on icon "button" at bounding box center [920, 382] width 7 height 8
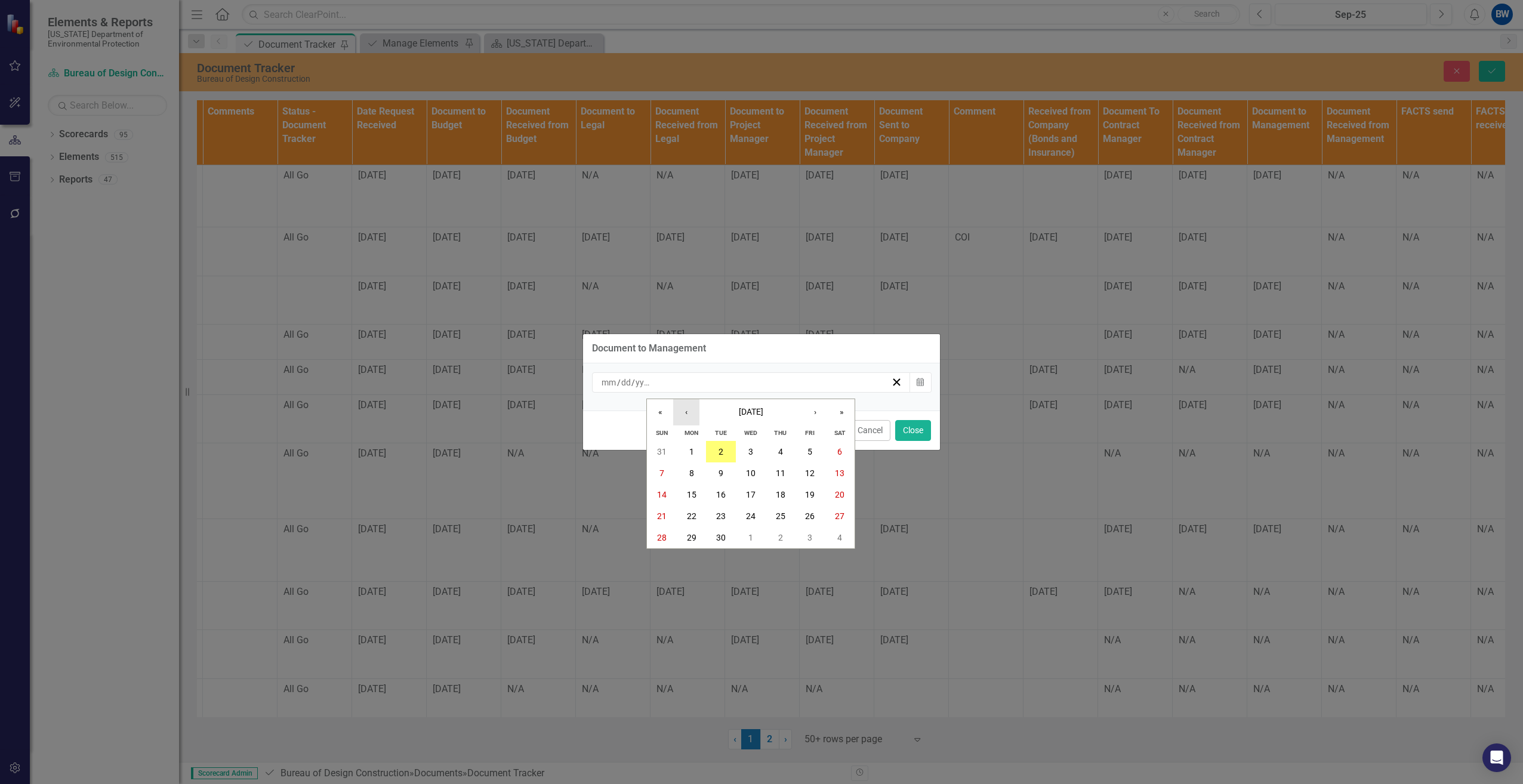
click at [682, 407] on button "‹" at bounding box center [686, 412] width 26 height 26
click at [789, 537] on button "28" at bounding box center [780, 537] width 30 height 22
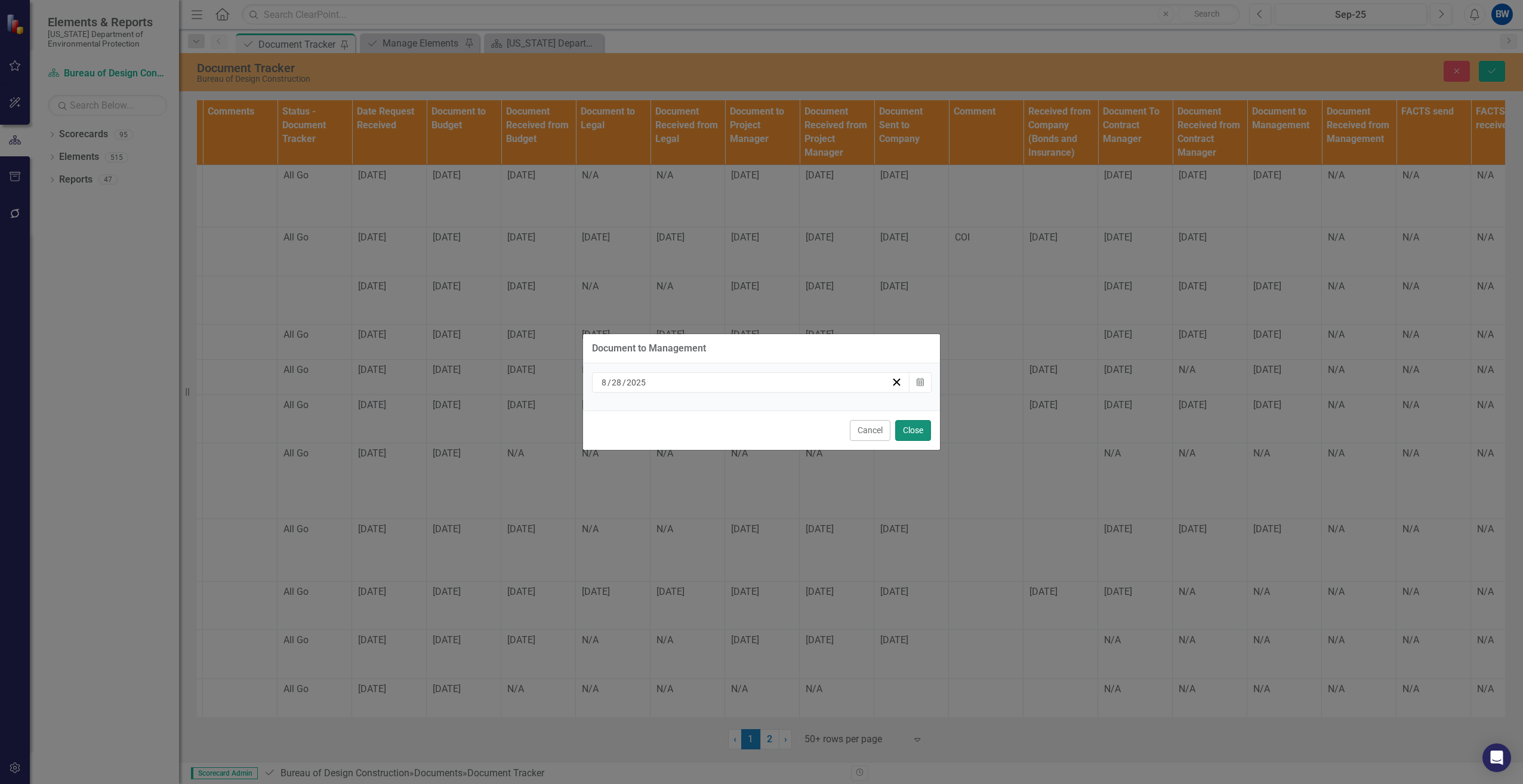
click at [923, 428] on button "Close" at bounding box center [913, 431] width 36 height 21
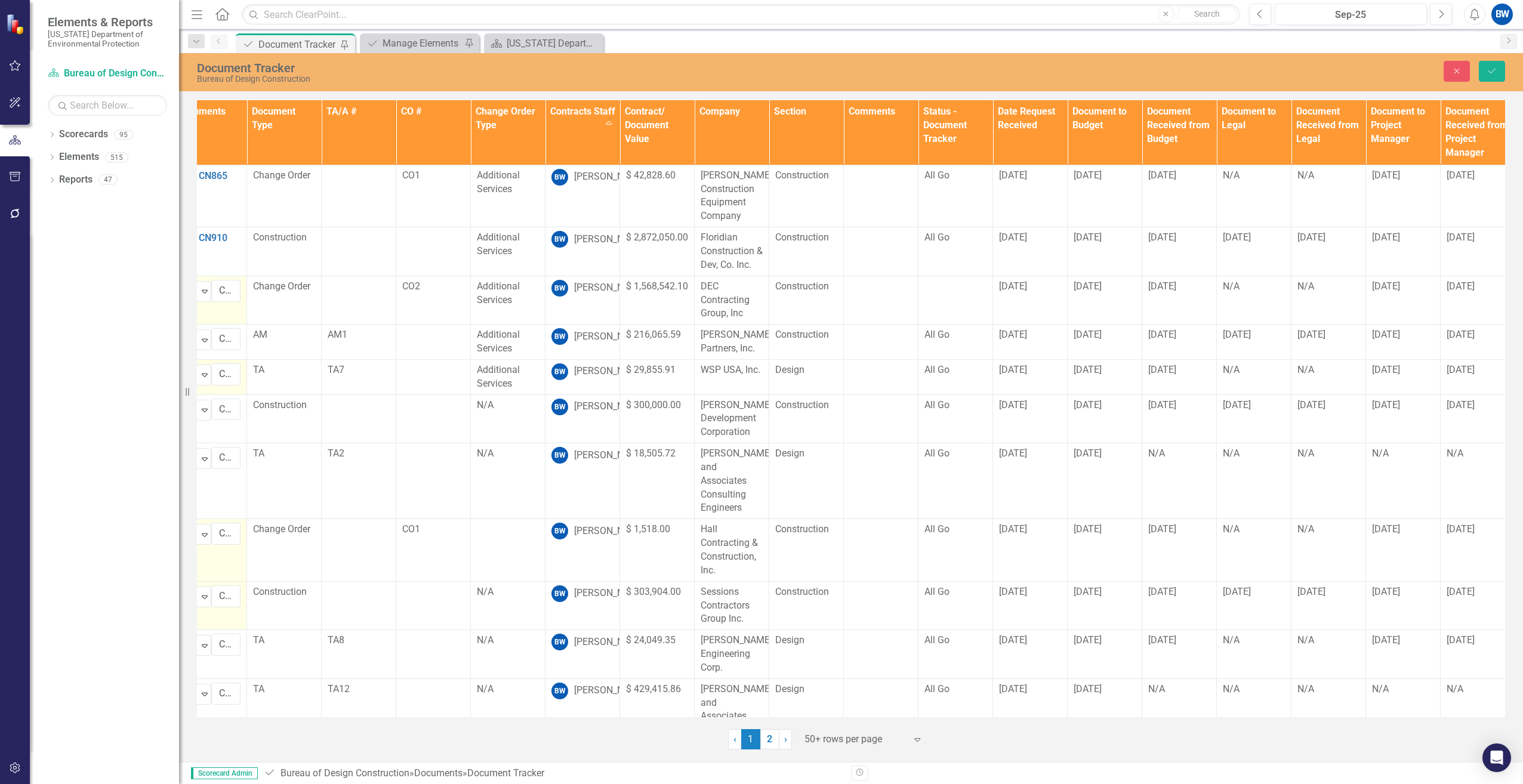
scroll to position [0, 0]
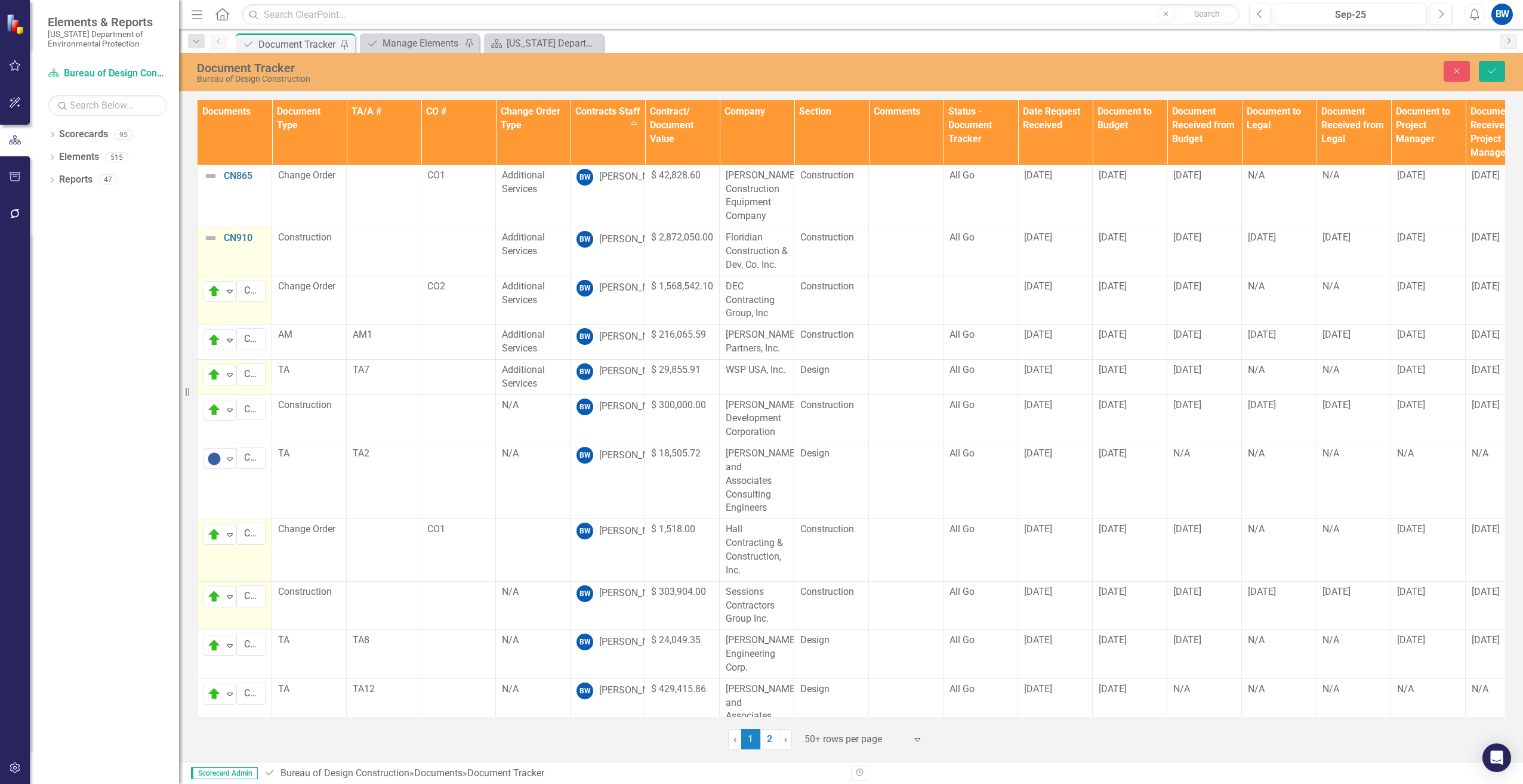
click at [212, 239] on img at bounding box center [211, 237] width 15 height 15
click at [212, 239] on img at bounding box center [214, 242] width 15 height 15
click at [231, 306] on div "On Target" at bounding box center [265, 303] width 100 height 15
click at [217, 171] on img at bounding box center [211, 176] width 15 height 15
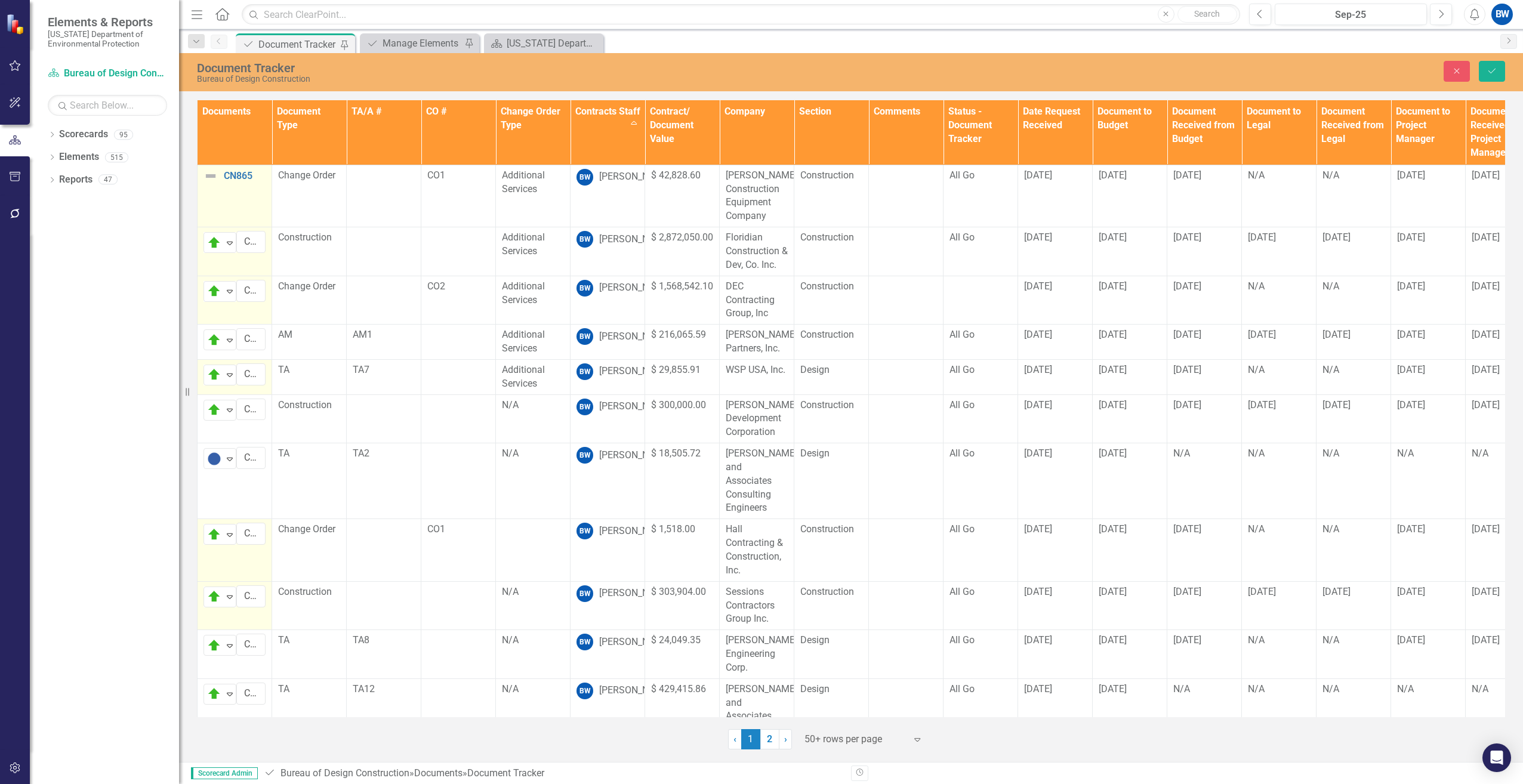
click at [217, 171] on img at bounding box center [211, 176] width 15 height 15
click at [217, 175] on img at bounding box center [214, 180] width 15 height 15
click at [249, 243] on div "On Target" at bounding box center [256, 242] width 41 height 14
click at [1486, 77] on button "Save" at bounding box center [1492, 72] width 26 height 21
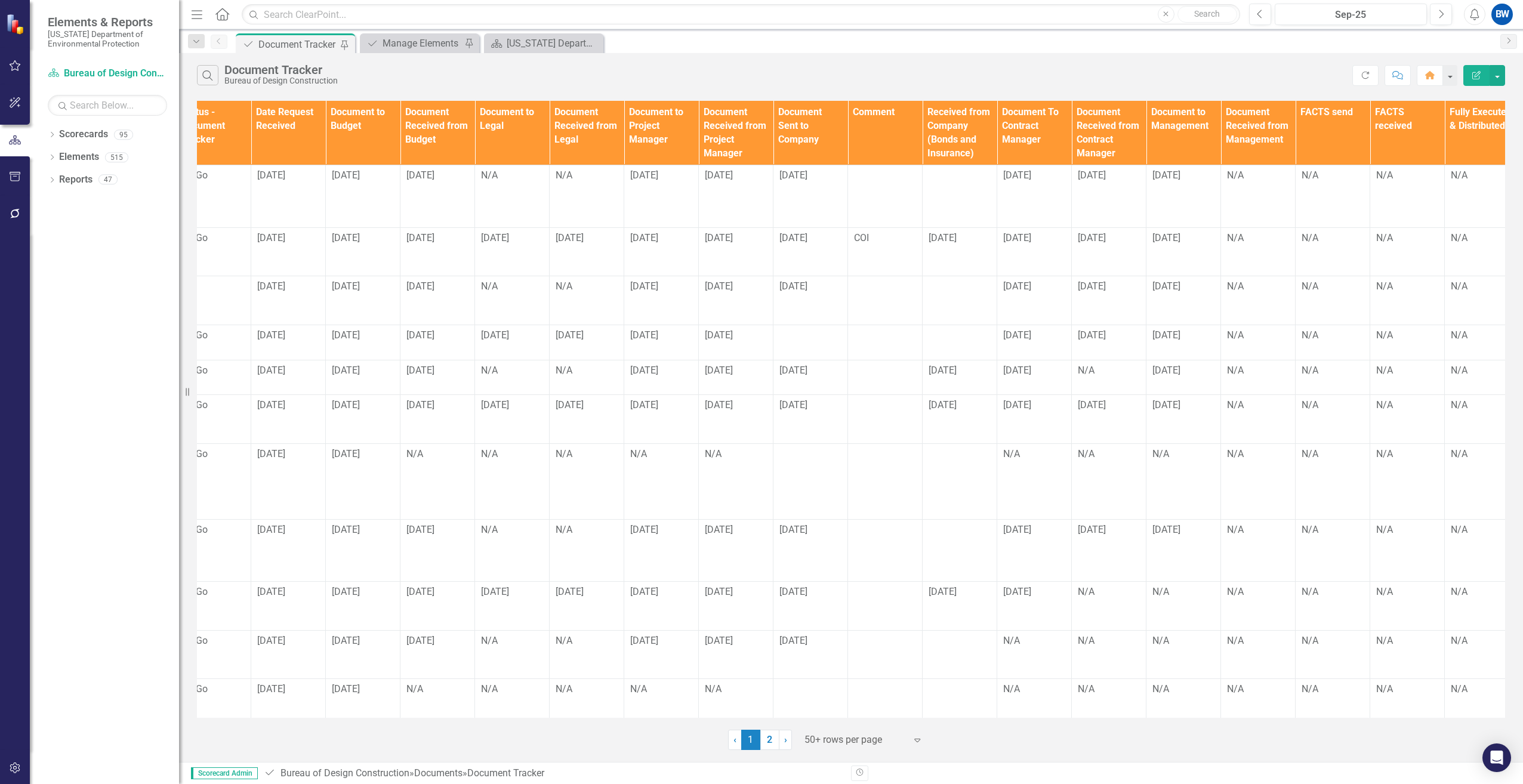
scroll to position [0, 771]
click at [1169, 590] on td "N/A" at bounding box center [1180, 606] width 74 height 49
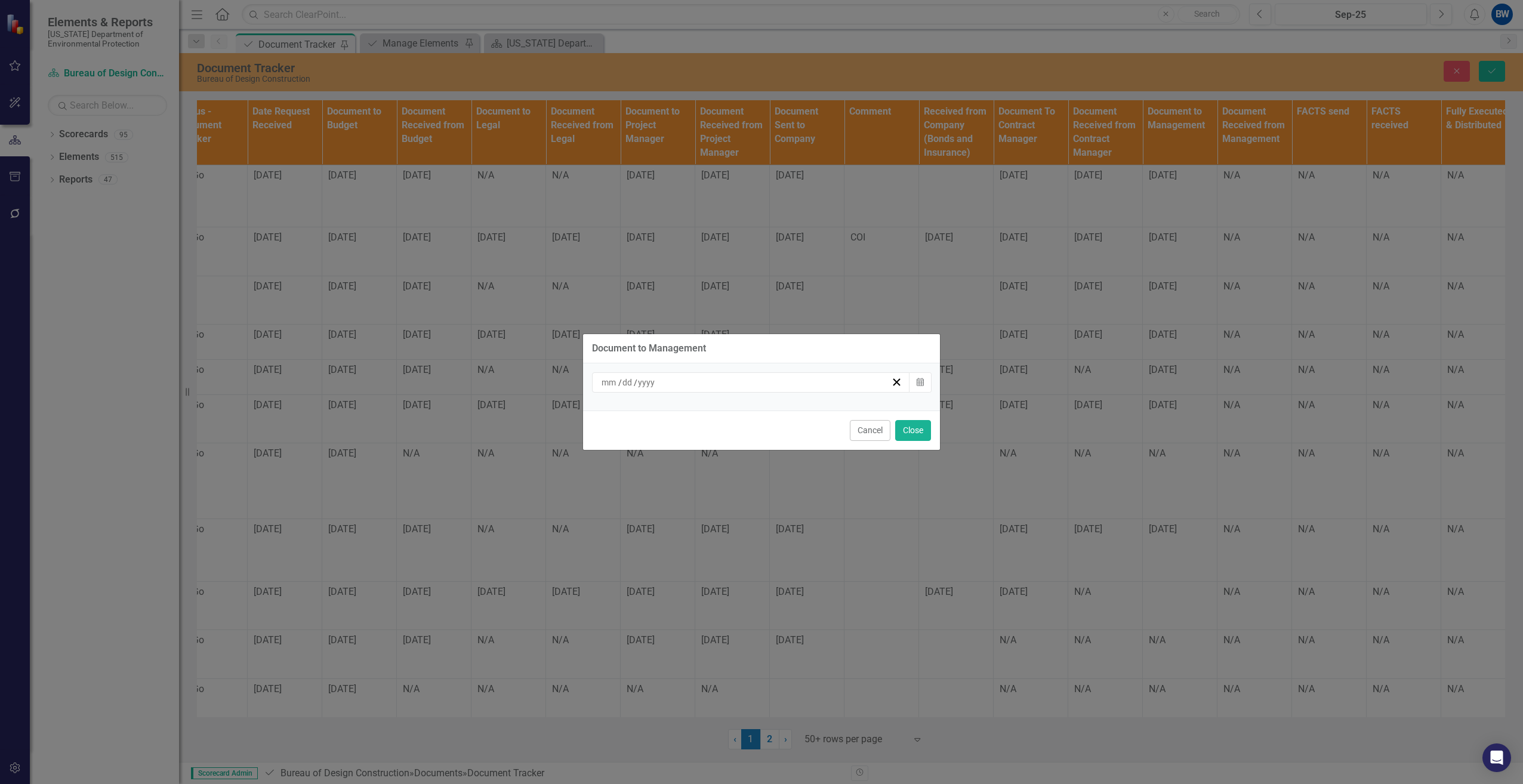
click at [1036, 602] on div "Document to Management / / Calendar Cancel Close" at bounding box center [762, 392] width 1523 height 784
click at [904, 430] on button "Close" at bounding box center [913, 431] width 36 height 21
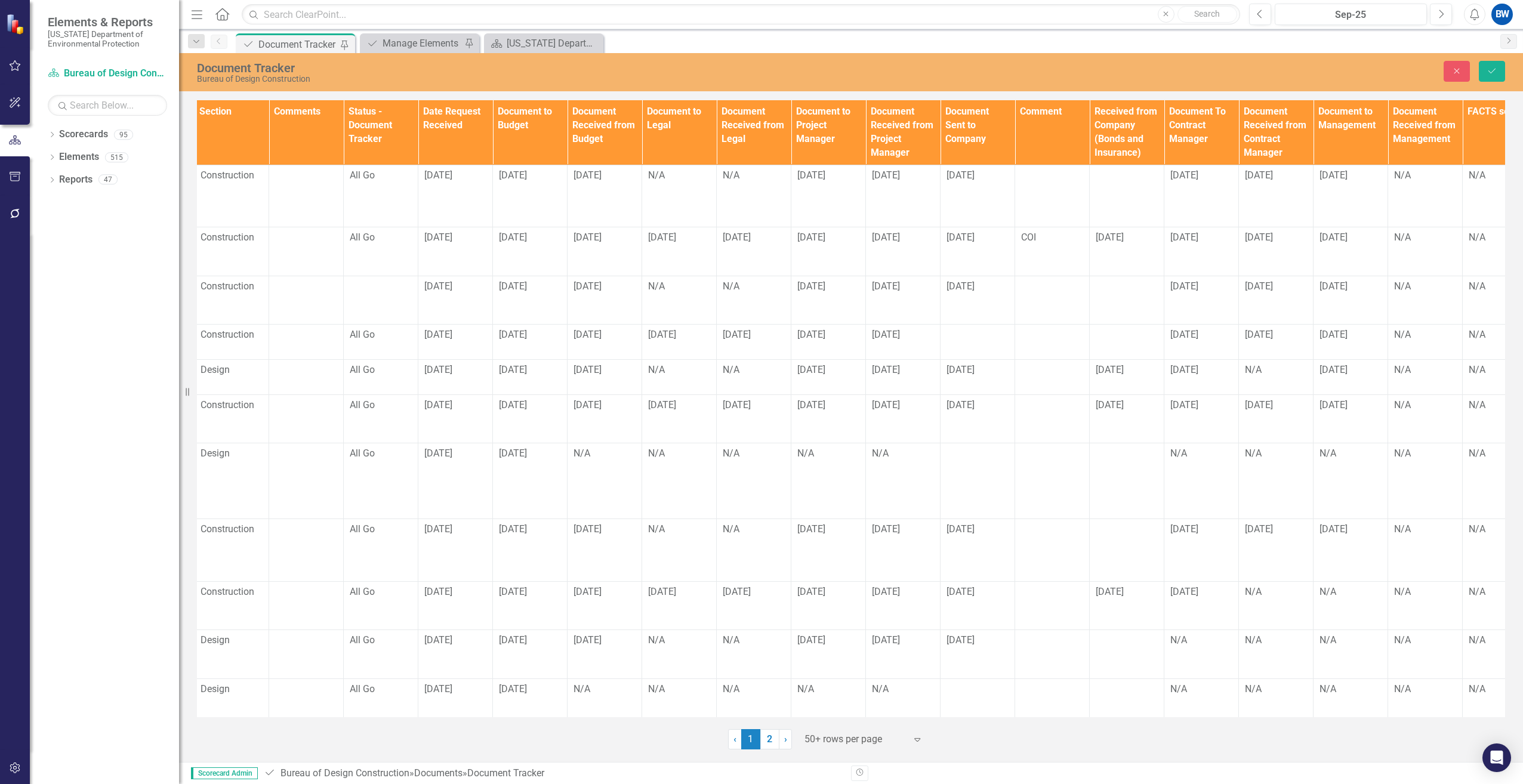
scroll to position [0, 864]
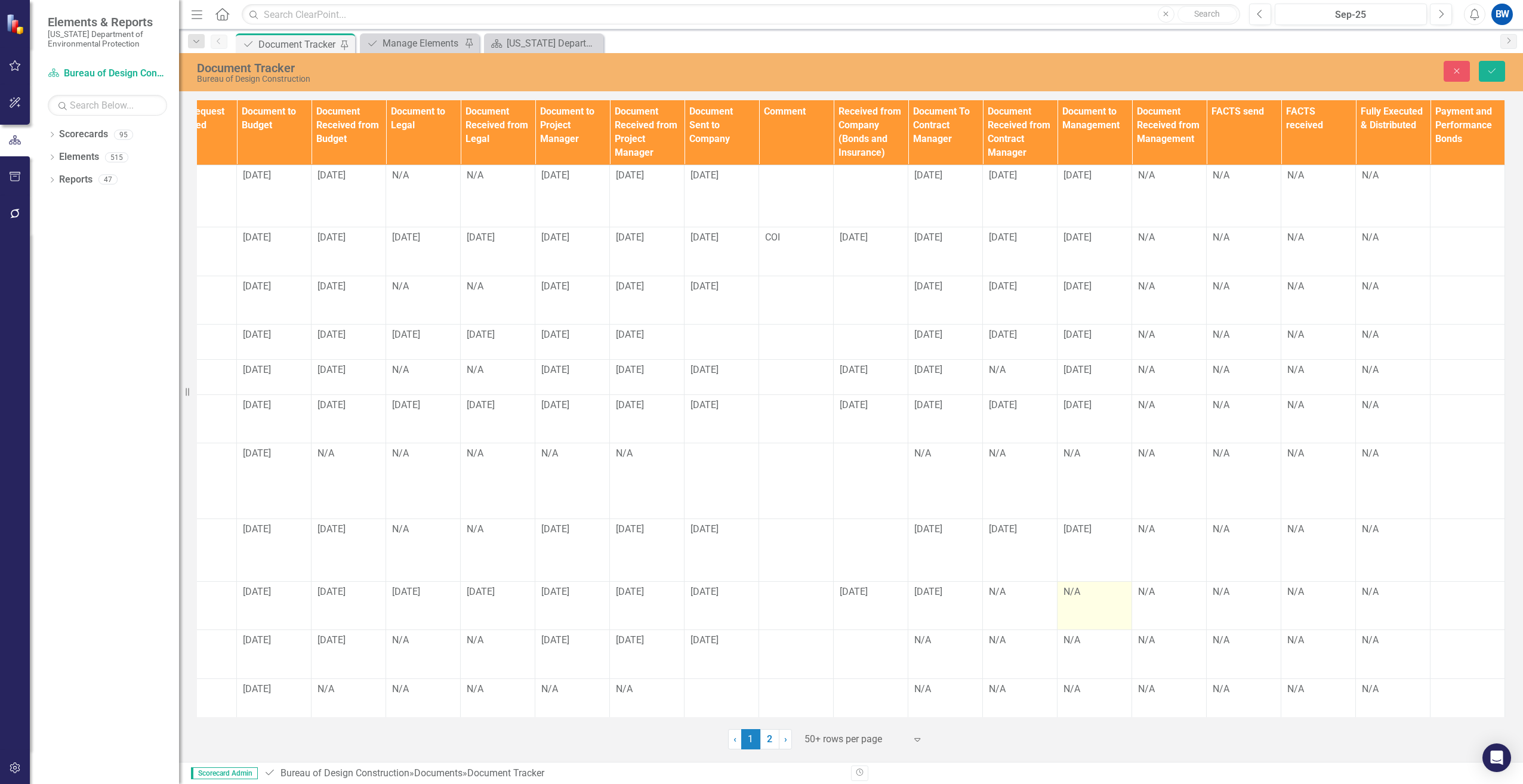
click at [1080, 587] on td "N/A" at bounding box center [1094, 606] width 74 height 49
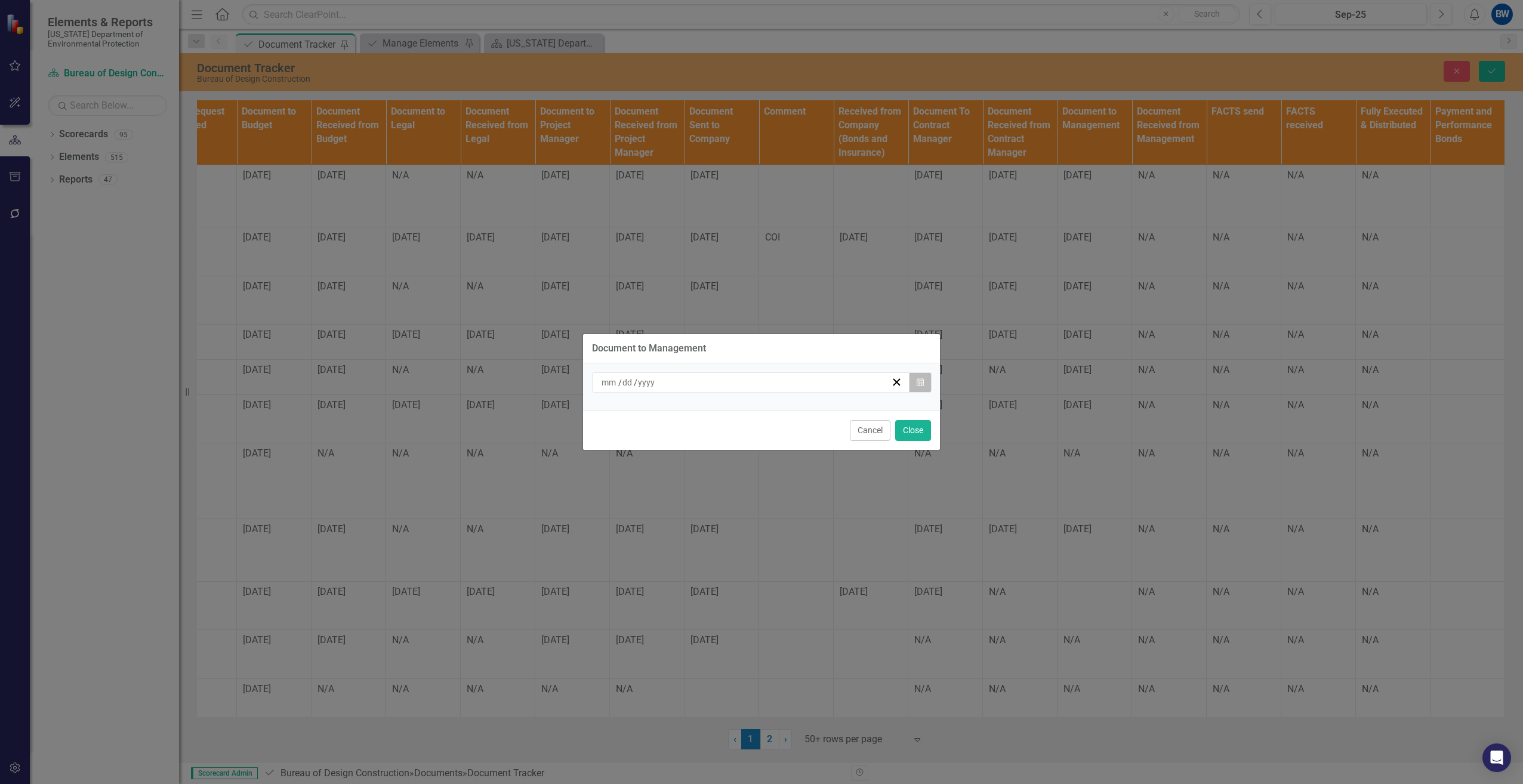
click at [923, 383] on icon "Calendar" at bounding box center [920, 382] width 7 height 8
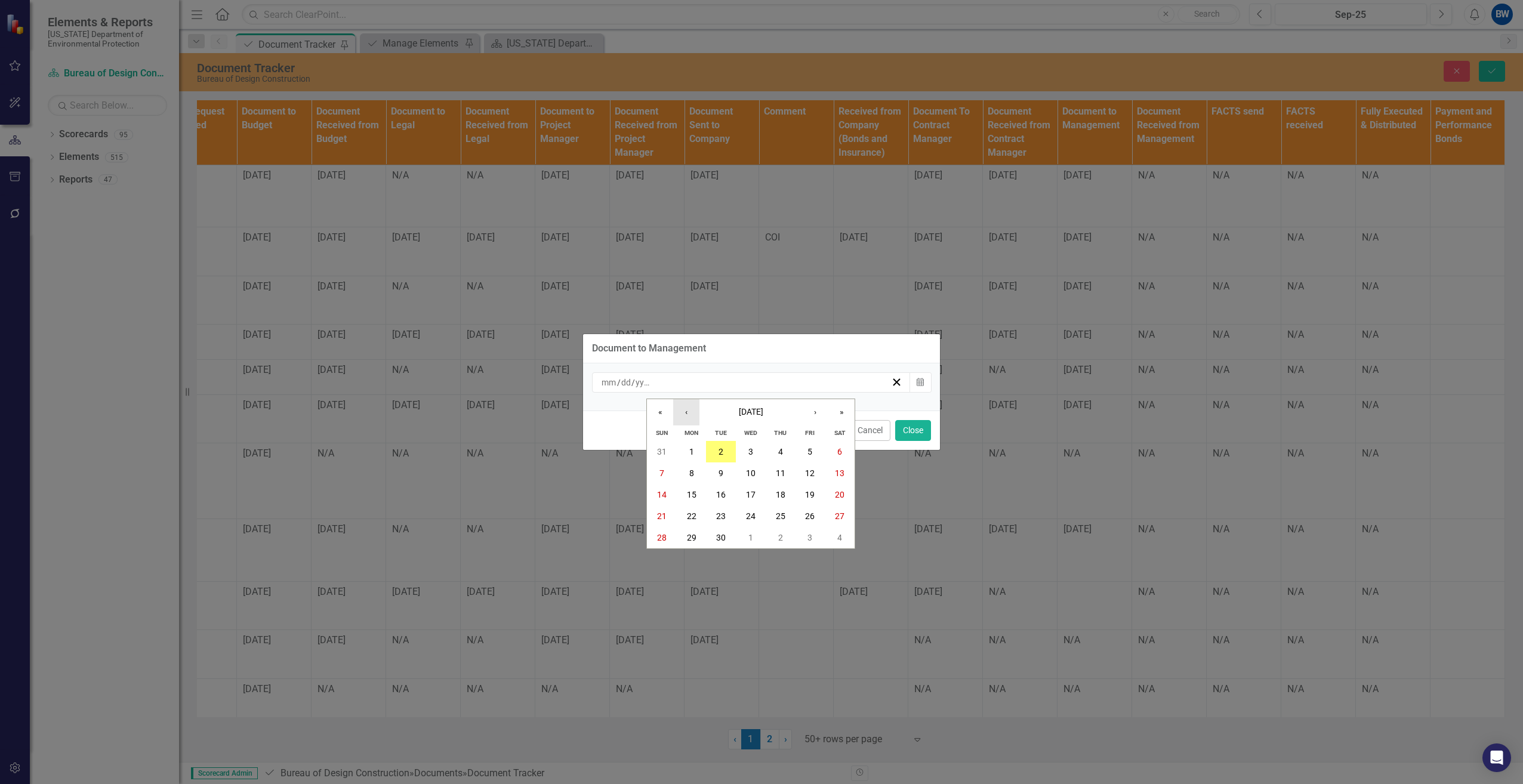
click at [693, 412] on button "‹" at bounding box center [686, 412] width 26 height 26
click at [809, 526] on button "29" at bounding box center [810, 537] width 30 height 22
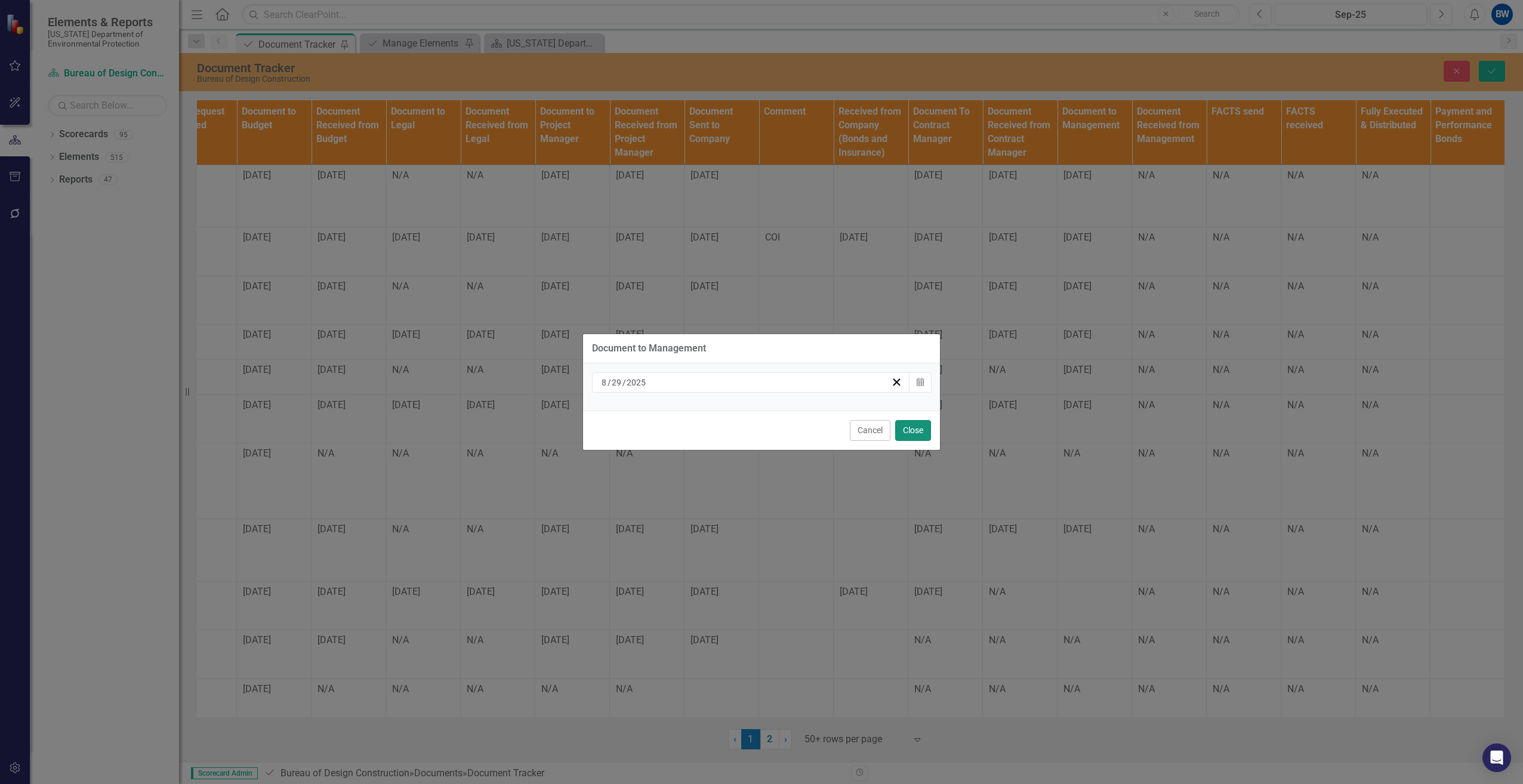
click at [919, 431] on button "Close" at bounding box center [913, 431] width 36 height 21
